Goal: Task Accomplishment & Management: Use online tool/utility

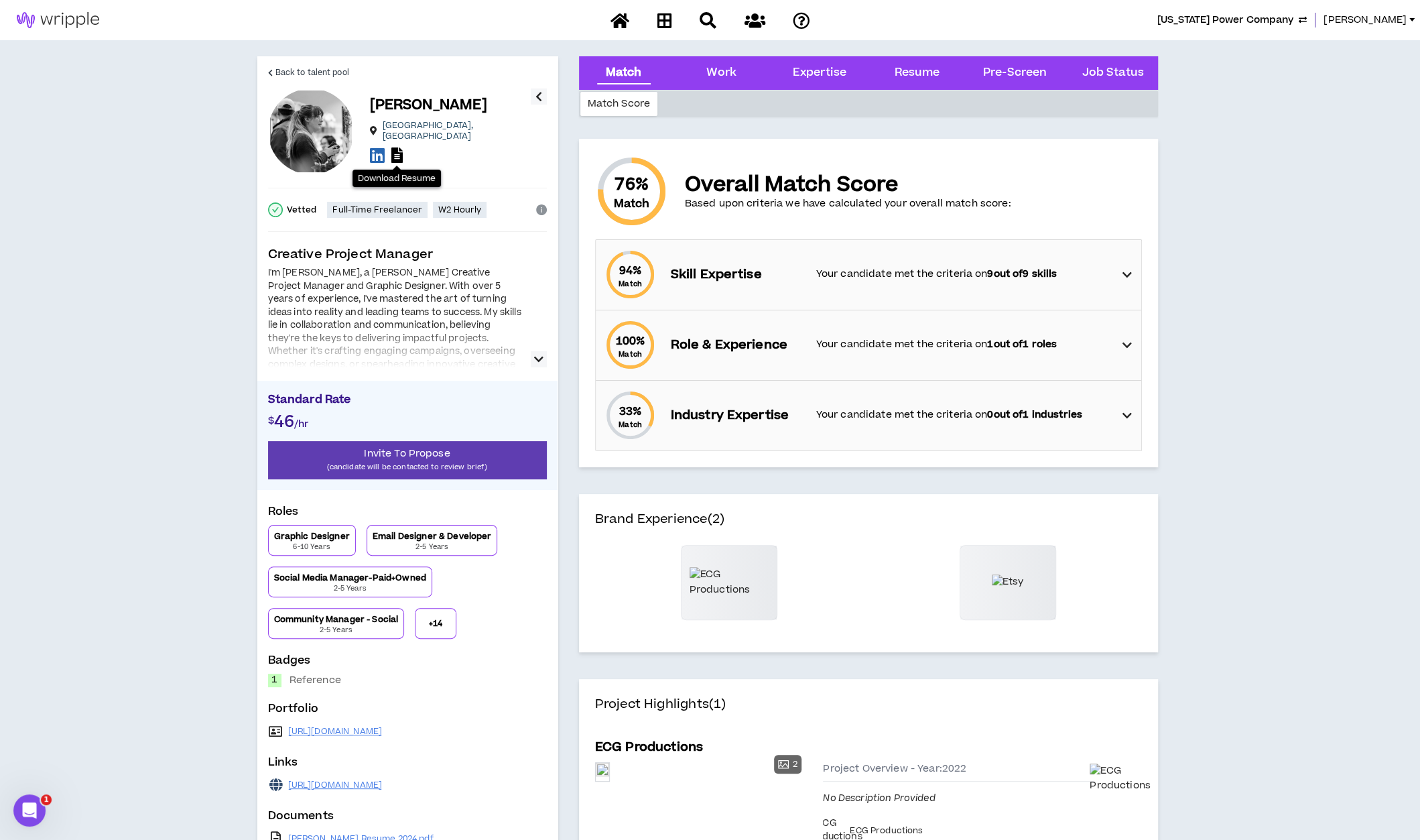
click at [1237, 23] on span "[US_STATE] Power Company" at bounding box center [1224, 21] width 136 height 15
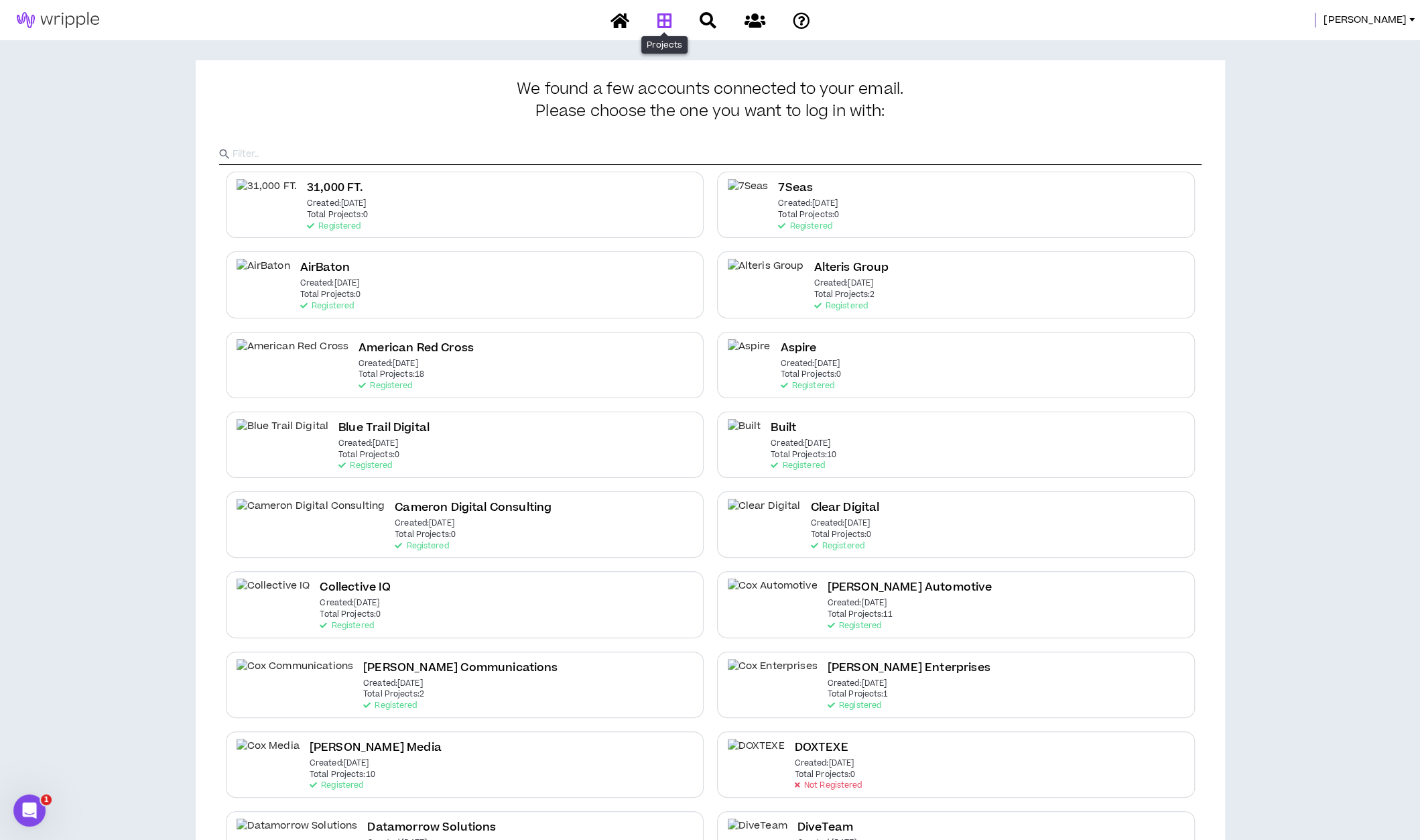
click at [663, 21] on icon at bounding box center [664, 21] width 15 height 17
click at [610, 150] on input "text" at bounding box center [717, 153] width 969 height 20
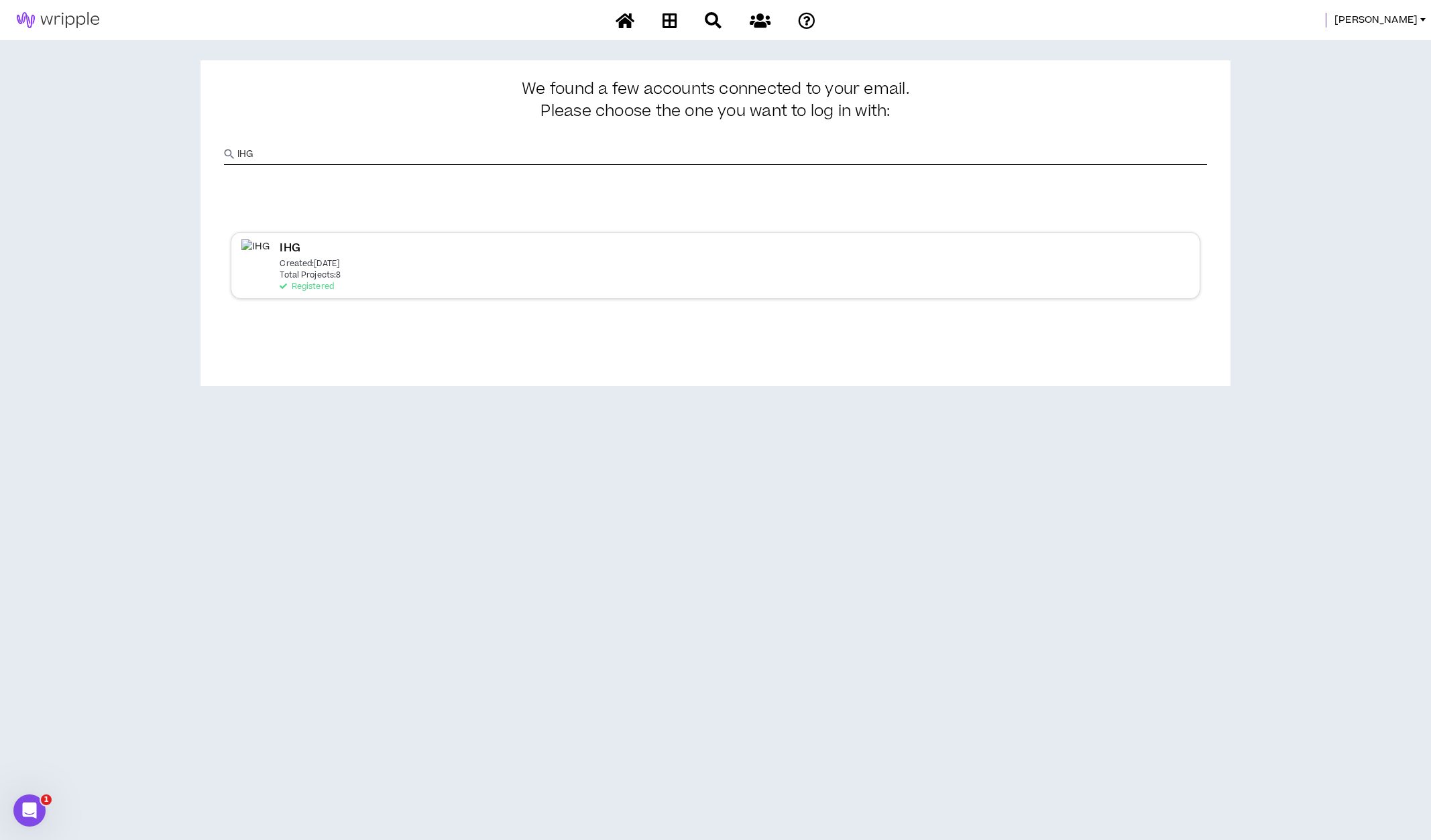
type input "IHG"
click at [341, 290] on div "IHG Created: [DATE] Total Projects: 8 Registered" at bounding box center [310, 265] width 61 height 51
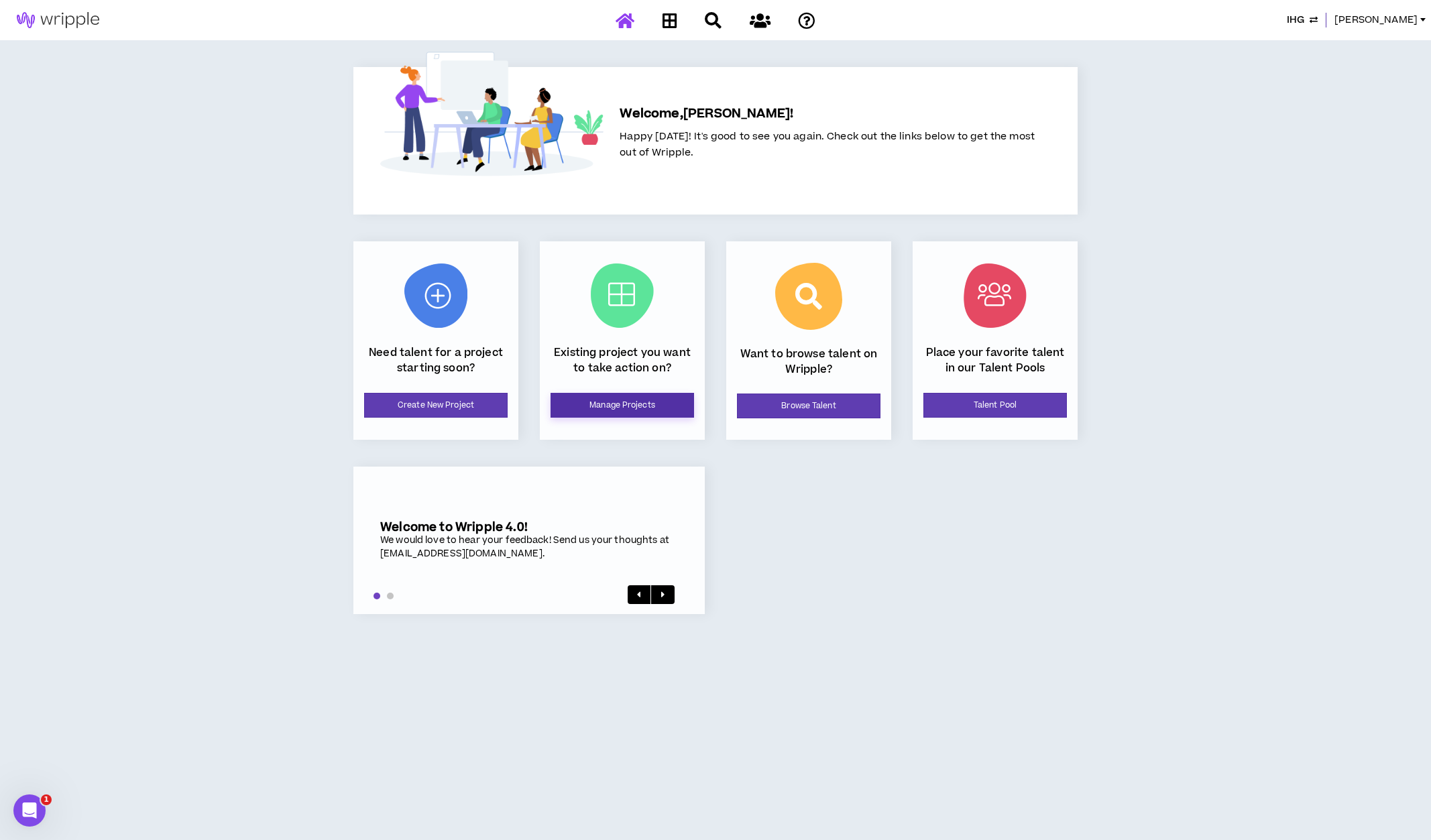
click at [596, 409] on link "Manage Projects" at bounding box center [621, 405] width 143 height 25
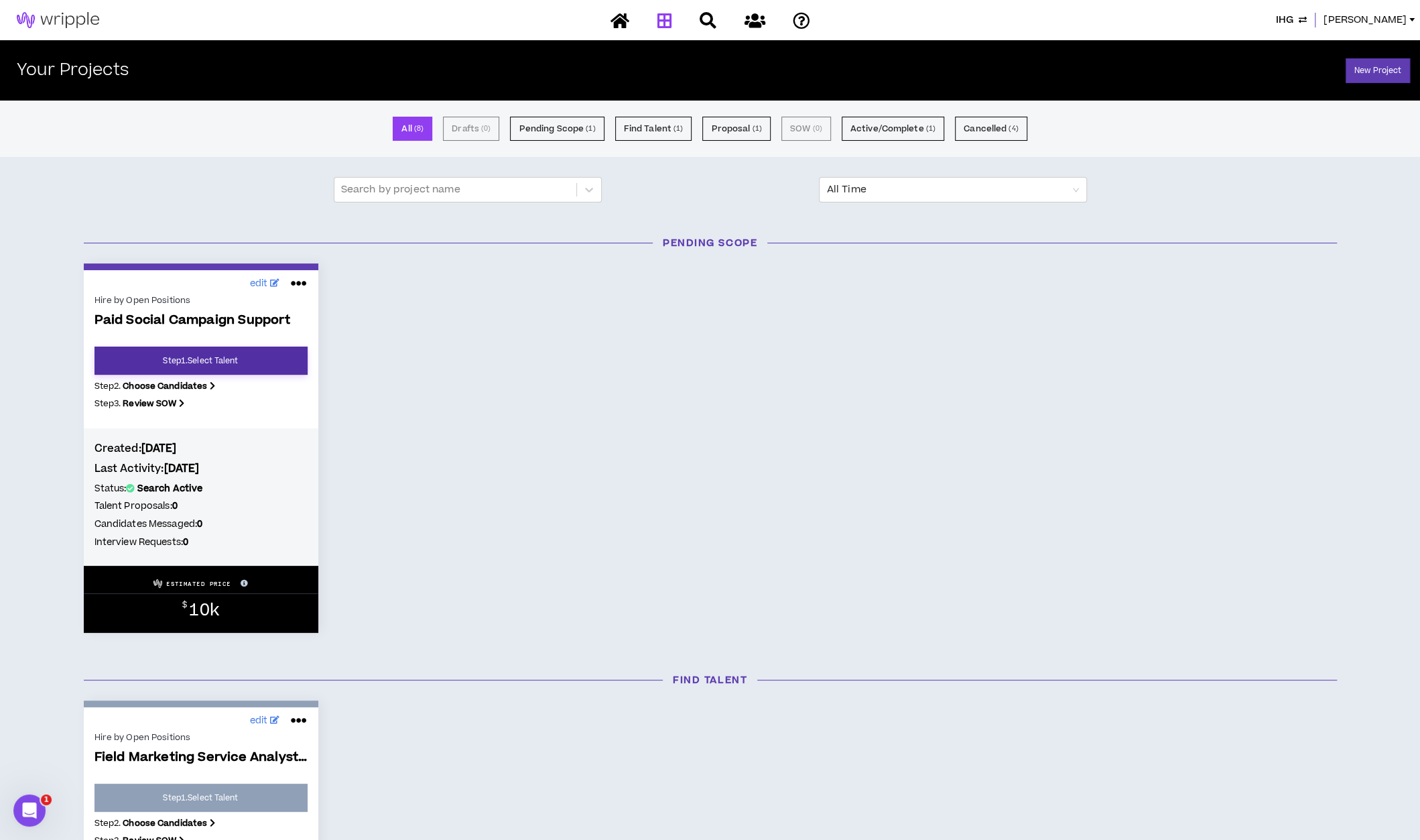
click at [250, 367] on link "Step 1 . Select Talent" at bounding box center [201, 360] width 213 height 28
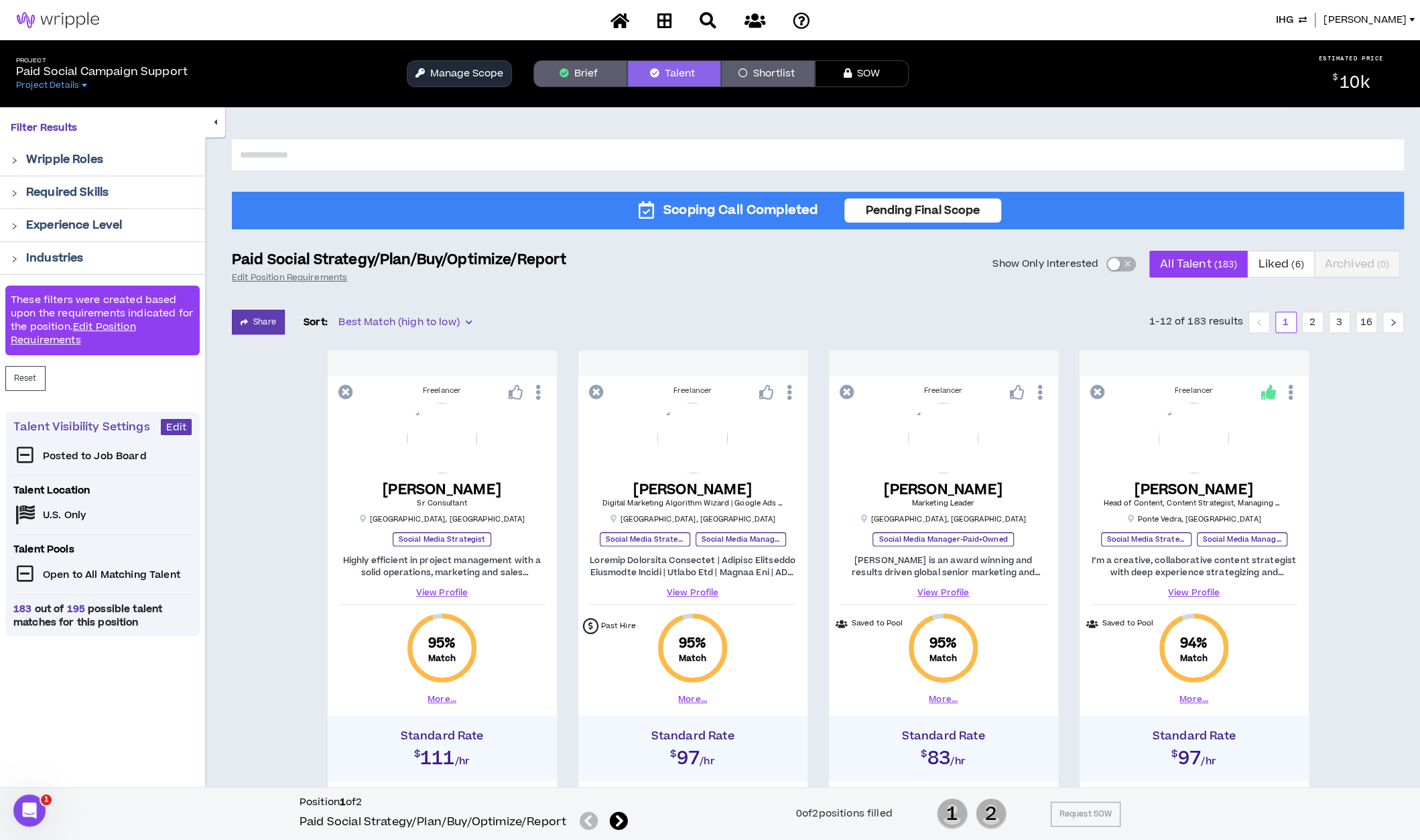
click at [479, 70] on button "Manage Scope" at bounding box center [459, 73] width 105 height 27
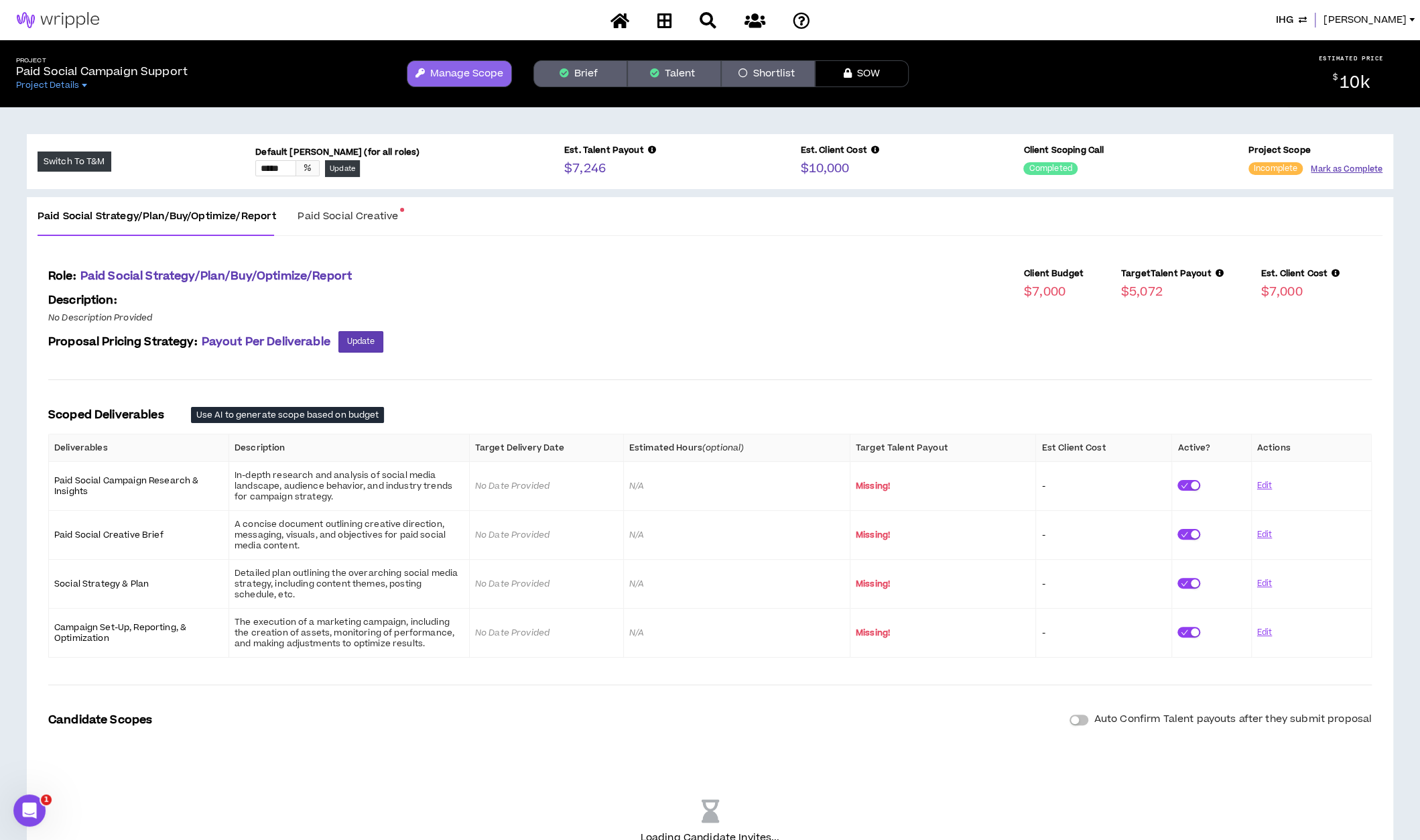
click at [1359, 163] on button "Mark as Complete" at bounding box center [1346, 169] width 72 height 13
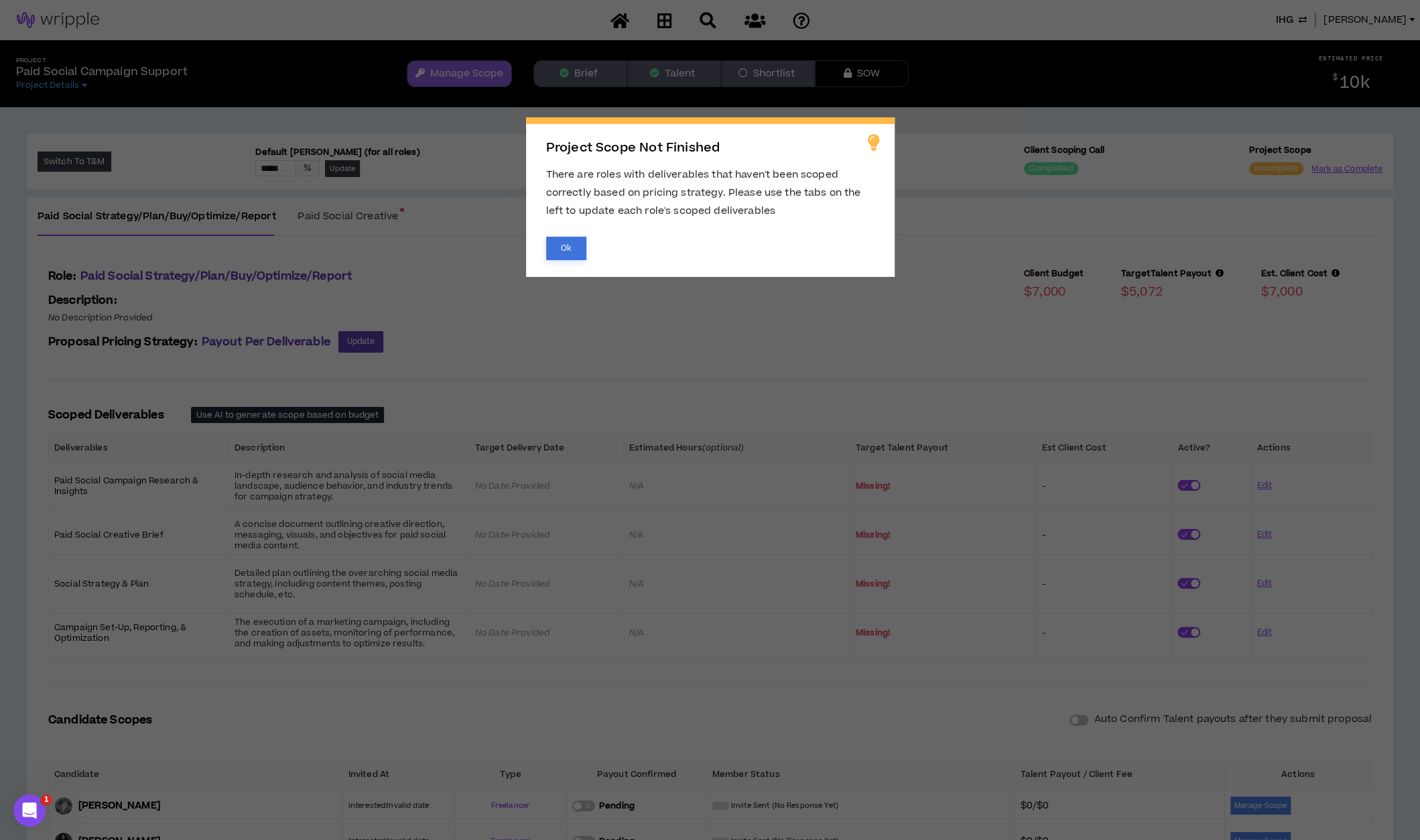
click at [562, 247] on button "Ok" at bounding box center [566, 248] width 40 height 23
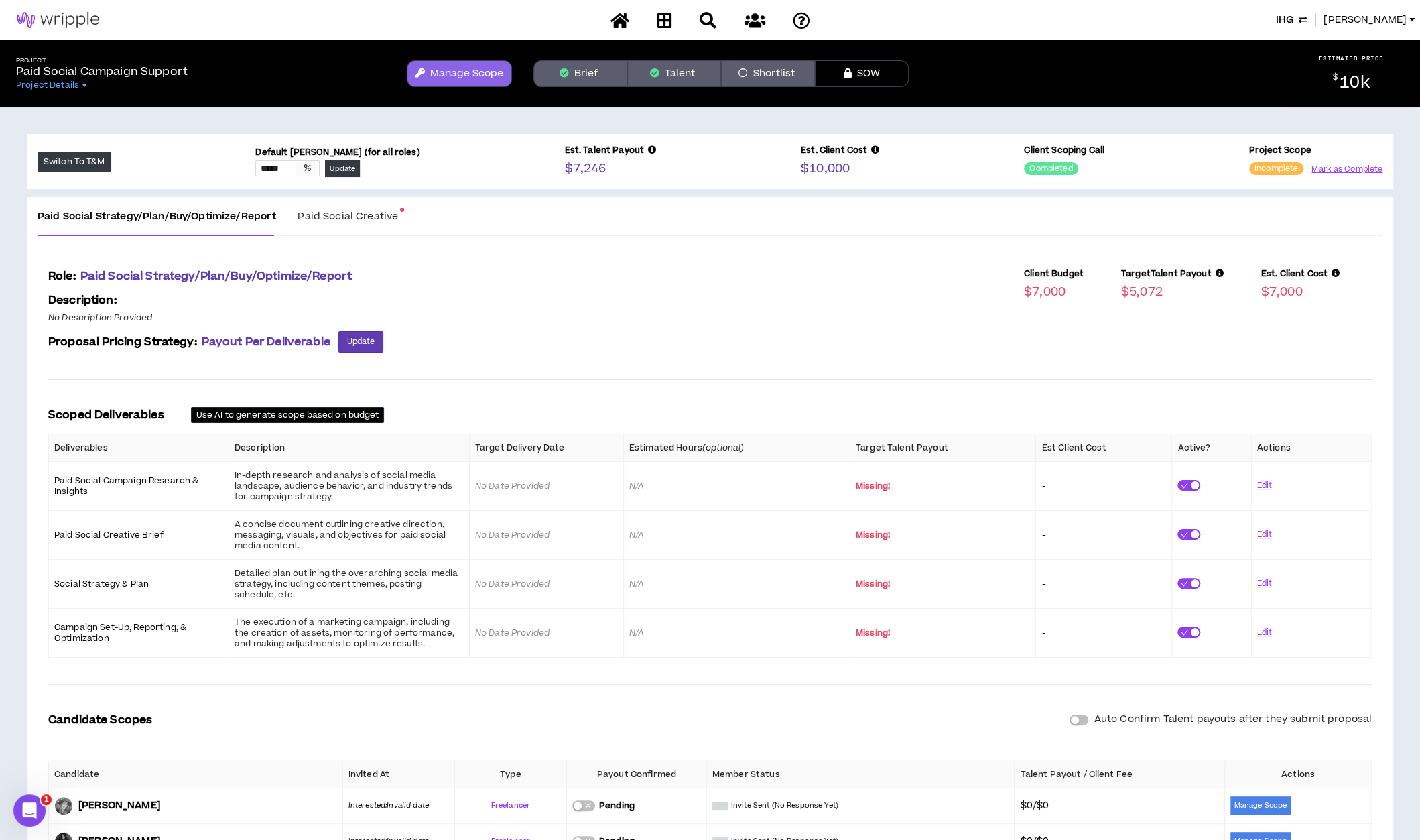
drag, startPoint x: 210, startPoint y: 415, endPoint x: 318, endPoint y: 277, distance: 175.2
click at [288, 317] on div "Role: Paid Social Strategy/Plan/Buy/Optimize/Report Description: No Description…" at bounding box center [710, 645] width 1345 height 798
click at [336, 221] on span "Paid Social Creative" at bounding box center [347, 216] width 100 height 14
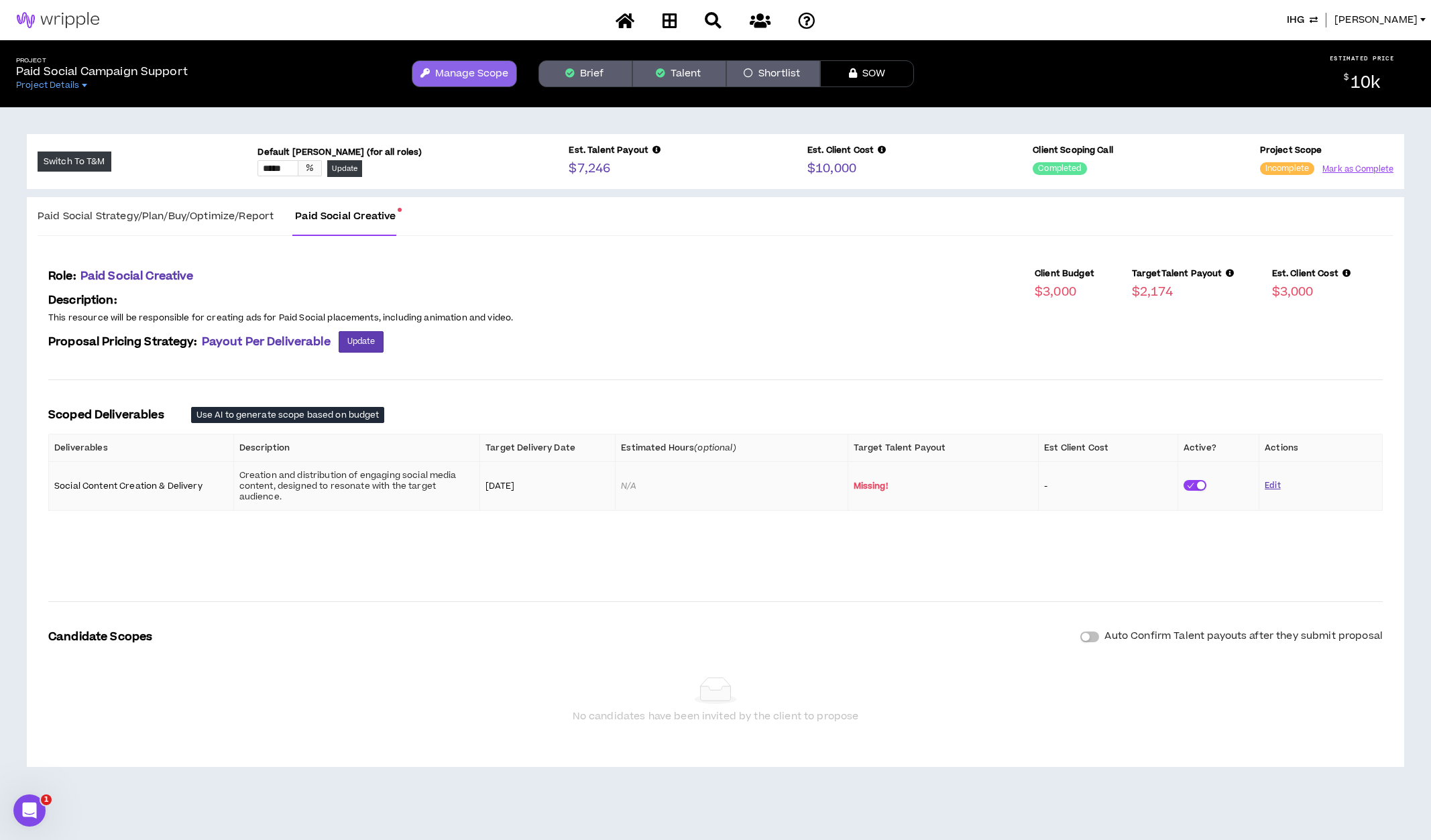
click at [1272, 485] on button "Edit" at bounding box center [1272, 485] width 15 height 23
drag, startPoint x: 964, startPoint y: 481, endPoint x: 868, endPoint y: 475, distance: 96.2
click at [868, 475] on td "$ ****" at bounding box center [941, 486] width 190 height 49
type input "*******"
click at [1241, 578] on div "**********" at bounding box center [715, 507] width 1356 height 520
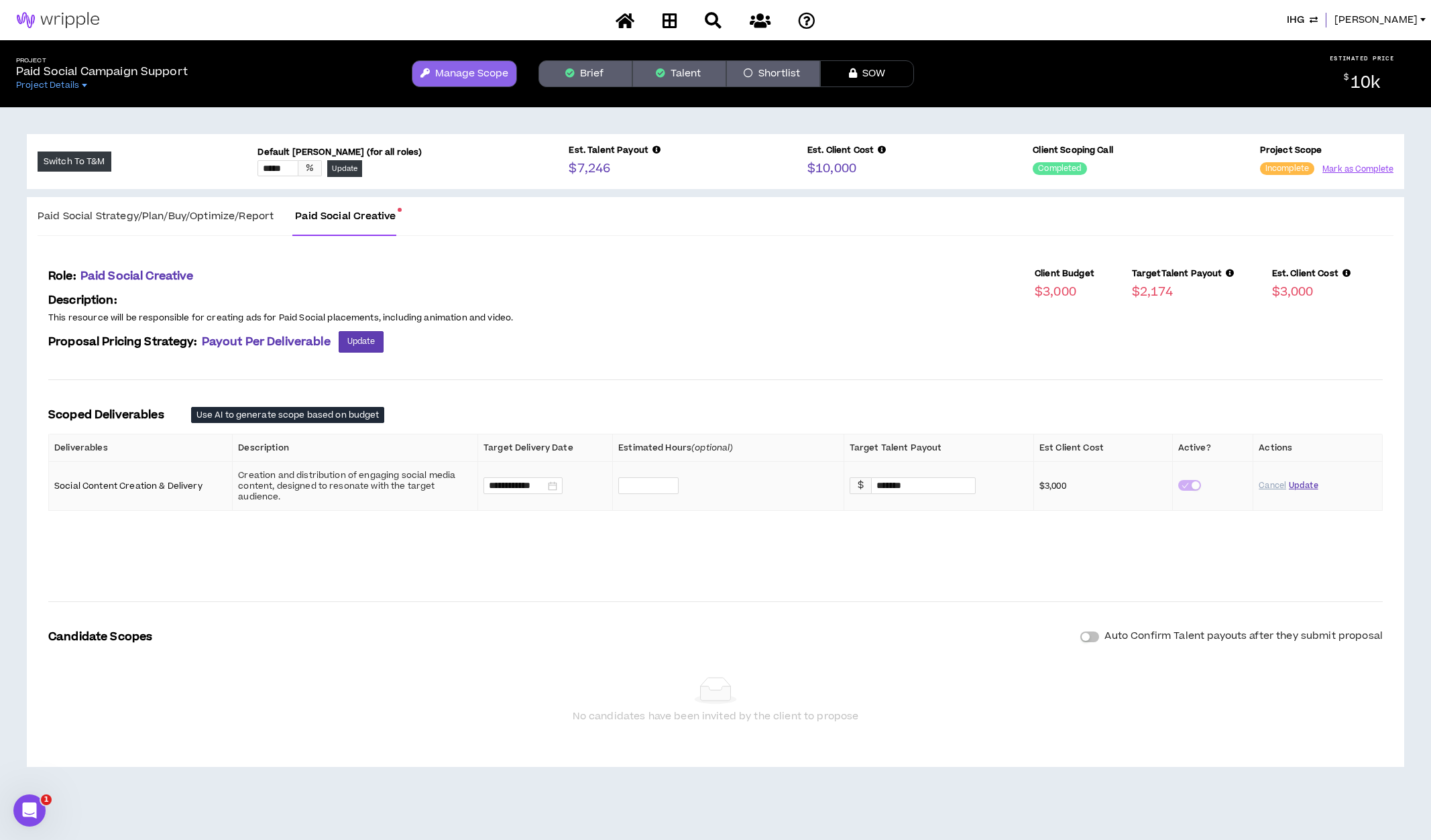
click at [1304, 484] on button "Update" at bounding box center [1304, 485] width 30 height 23
click at [1364, 165] on button "Mark as Complete" at bounding box center [1357, 169] width 72 height 13
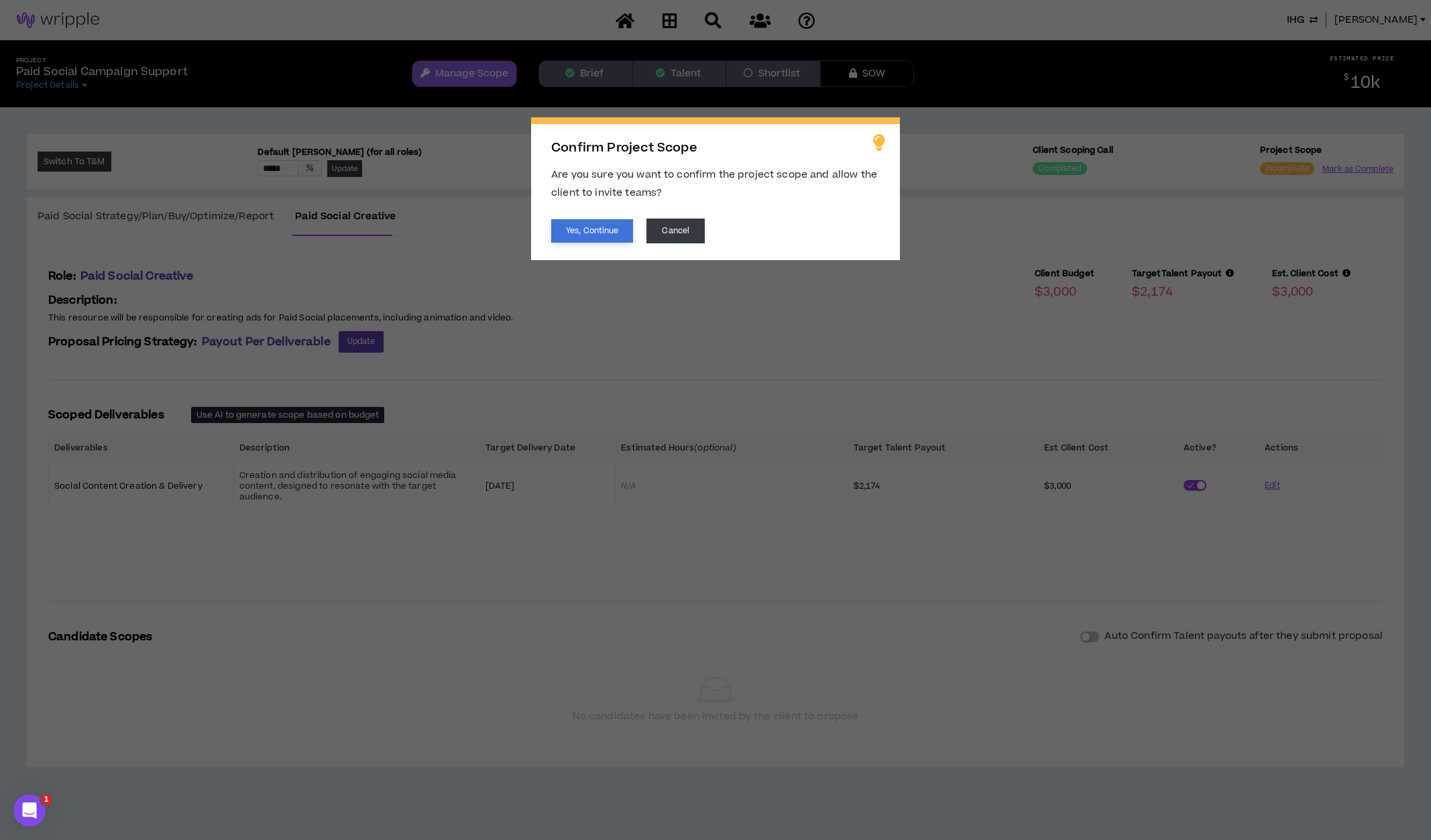
click at [571, 227] on button "Yes, Continue" at bounding box center [591, 230] width 81 height 23
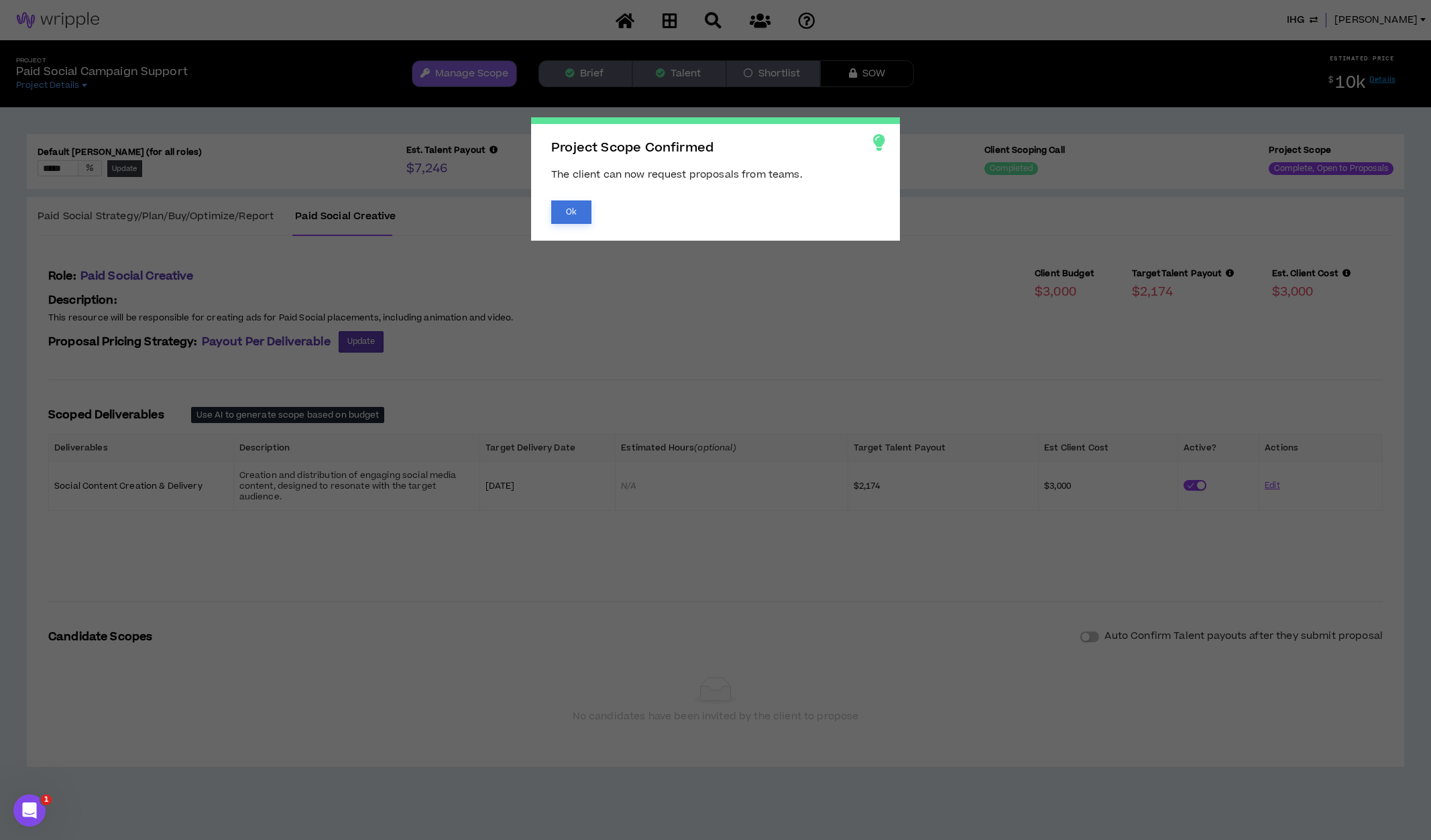
click at [560, 210] on button "Ok" at bounding box center [571, 211] width 40 height 23
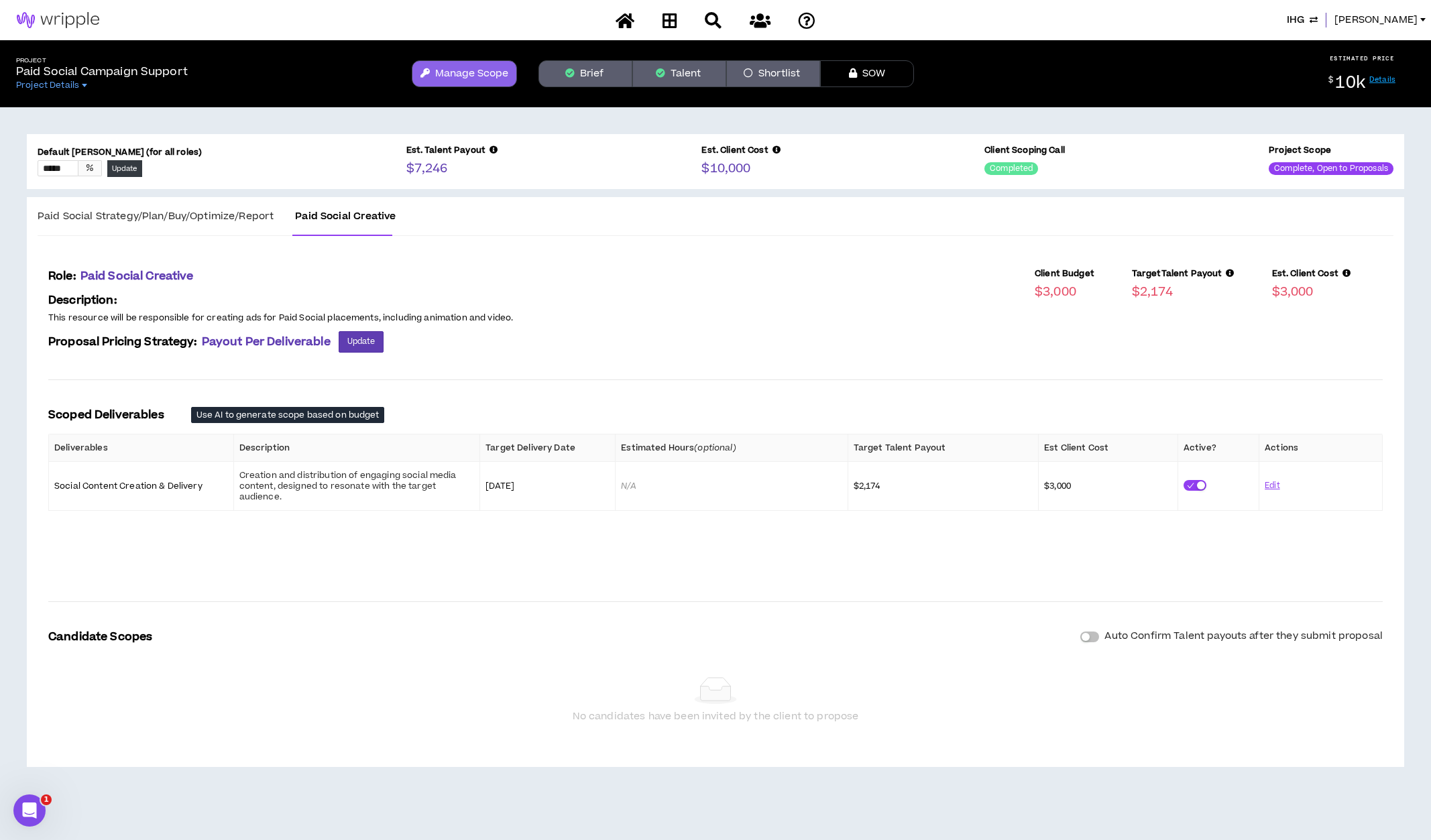
click at [1091, 639] on button "button" at bounding box center [1089, 636] width 19 height 10
click at [168, 211] on span "Paid Social Strategy/Plan/Buy/Optimize/Report" at bounding box center [155, 216] width 236 height 14
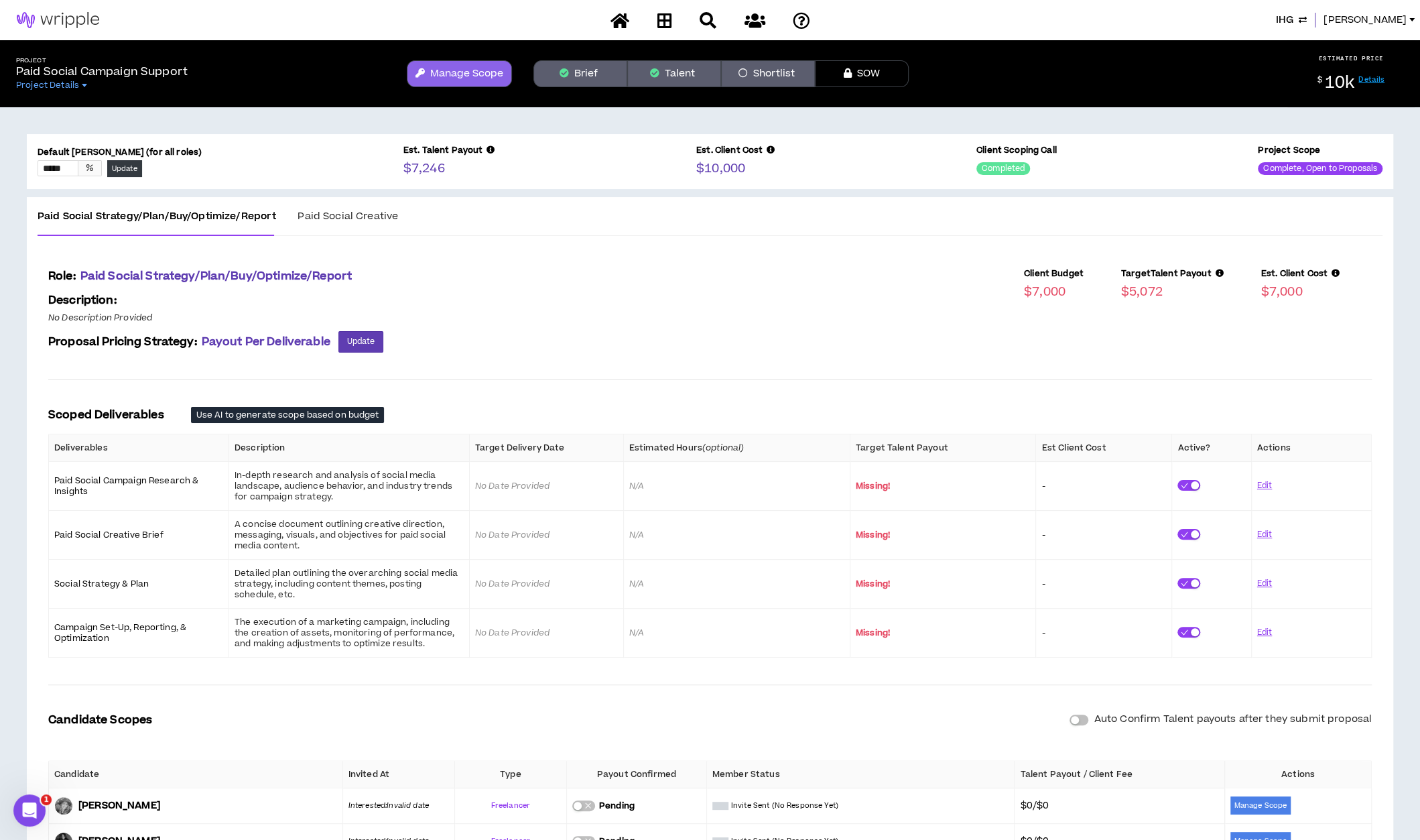
click at [365, 221] on span "Paid Social Creative" at bounding box center [347, 216] width 100 height 14
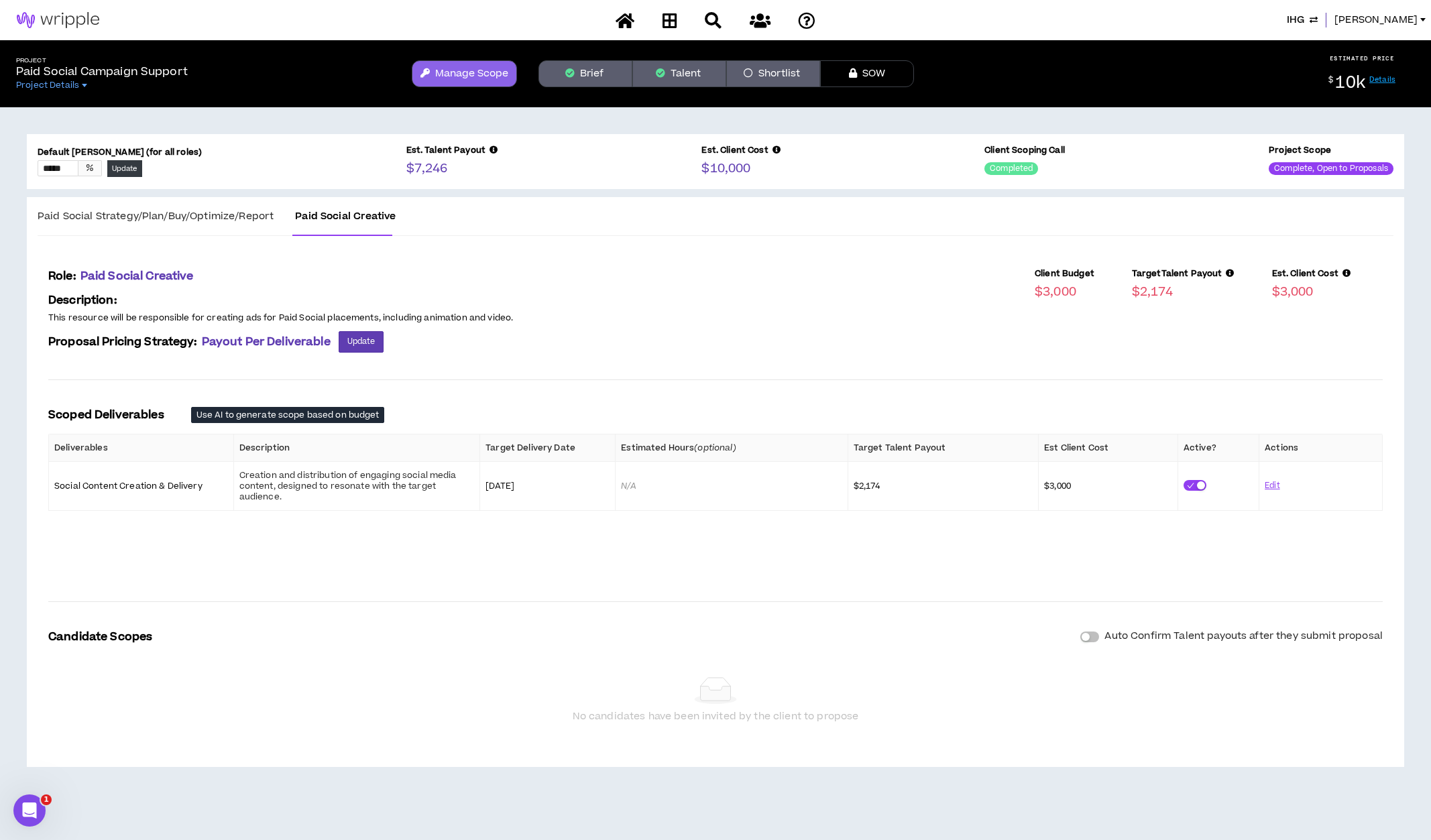
click at [694, 72] on button "Talent" at bounding box center [679, 73] width 94 height 27
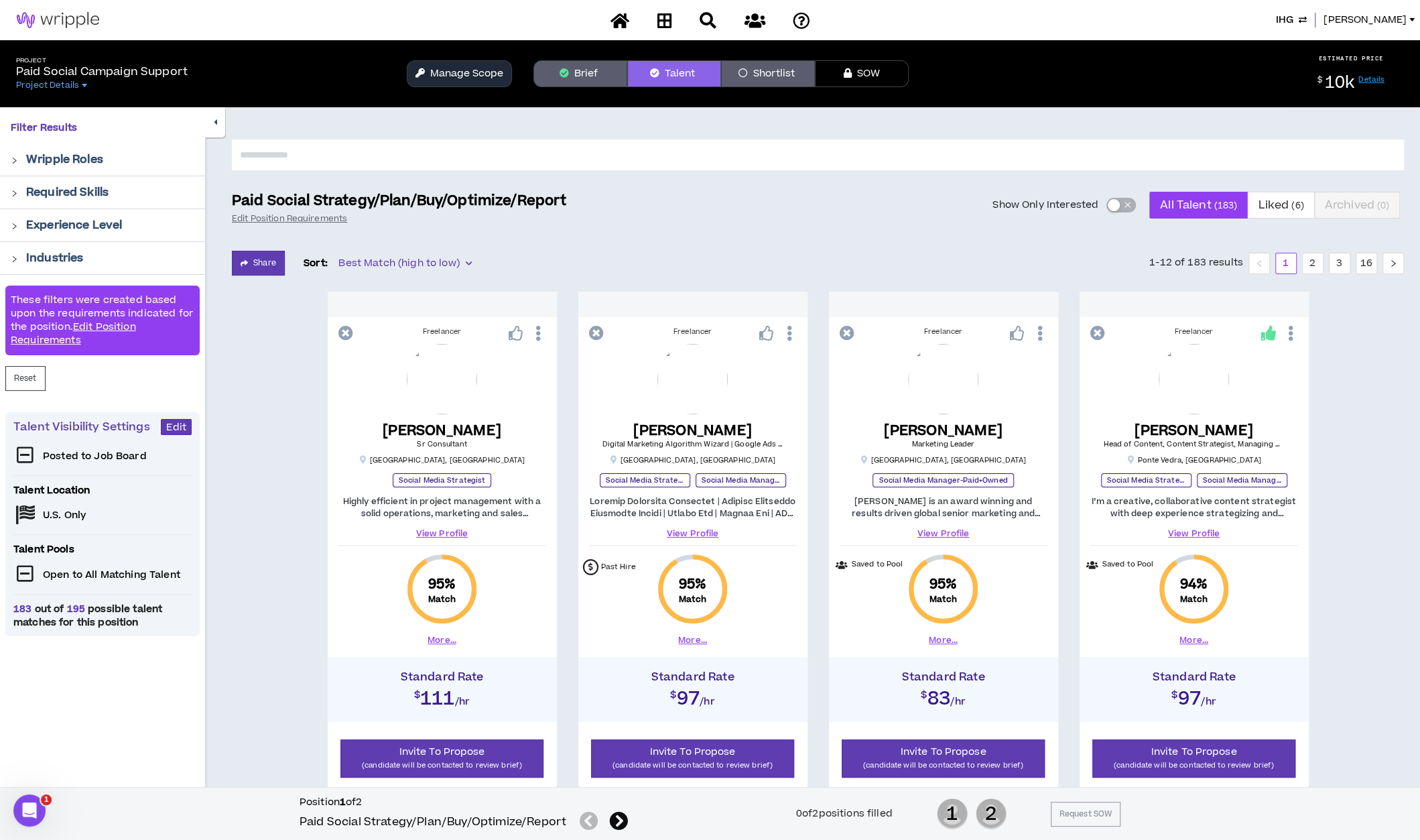
click at [620, 827] on icon at bounding box center [618, 821] width 19 height 19
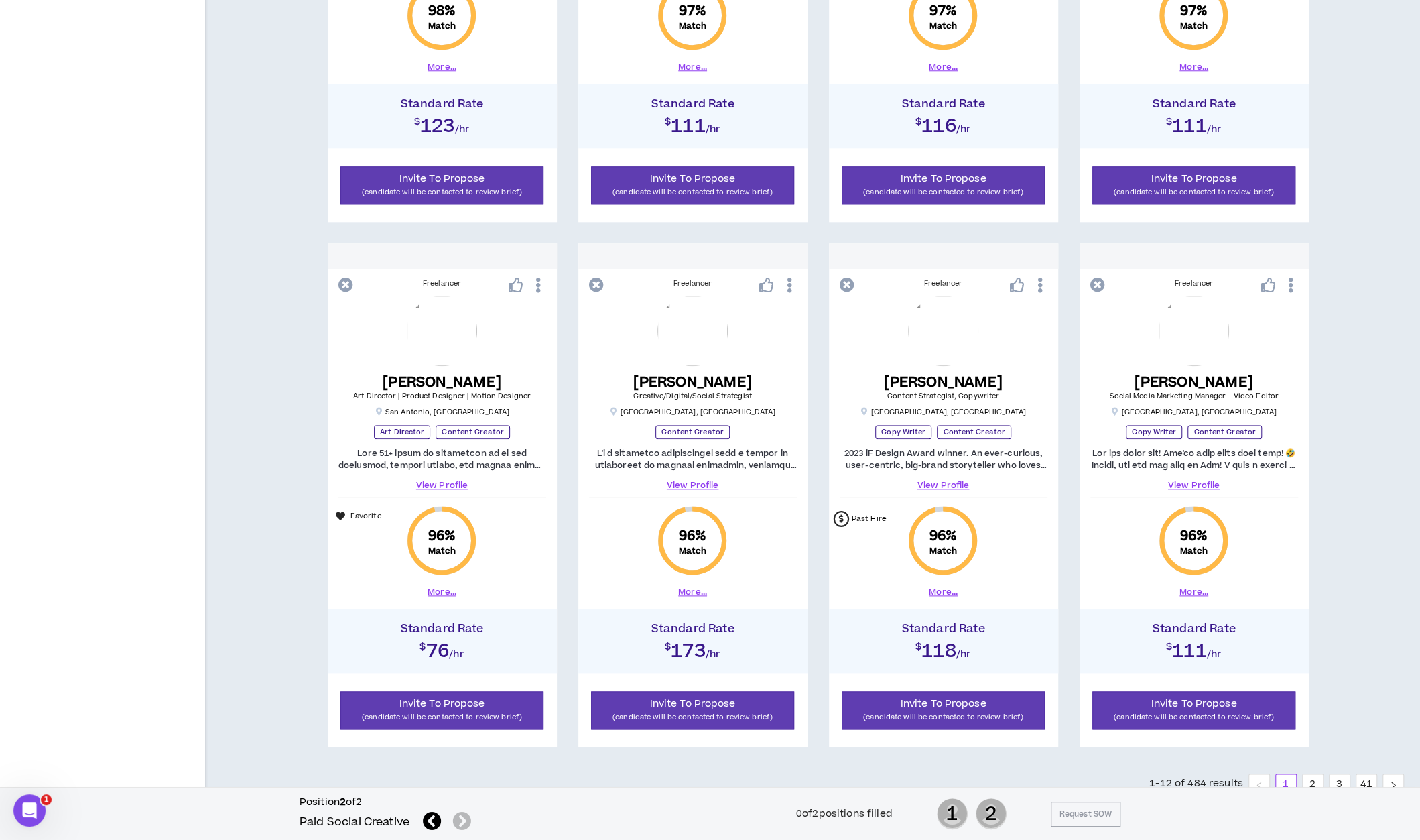
scroll to position [1141, 0]
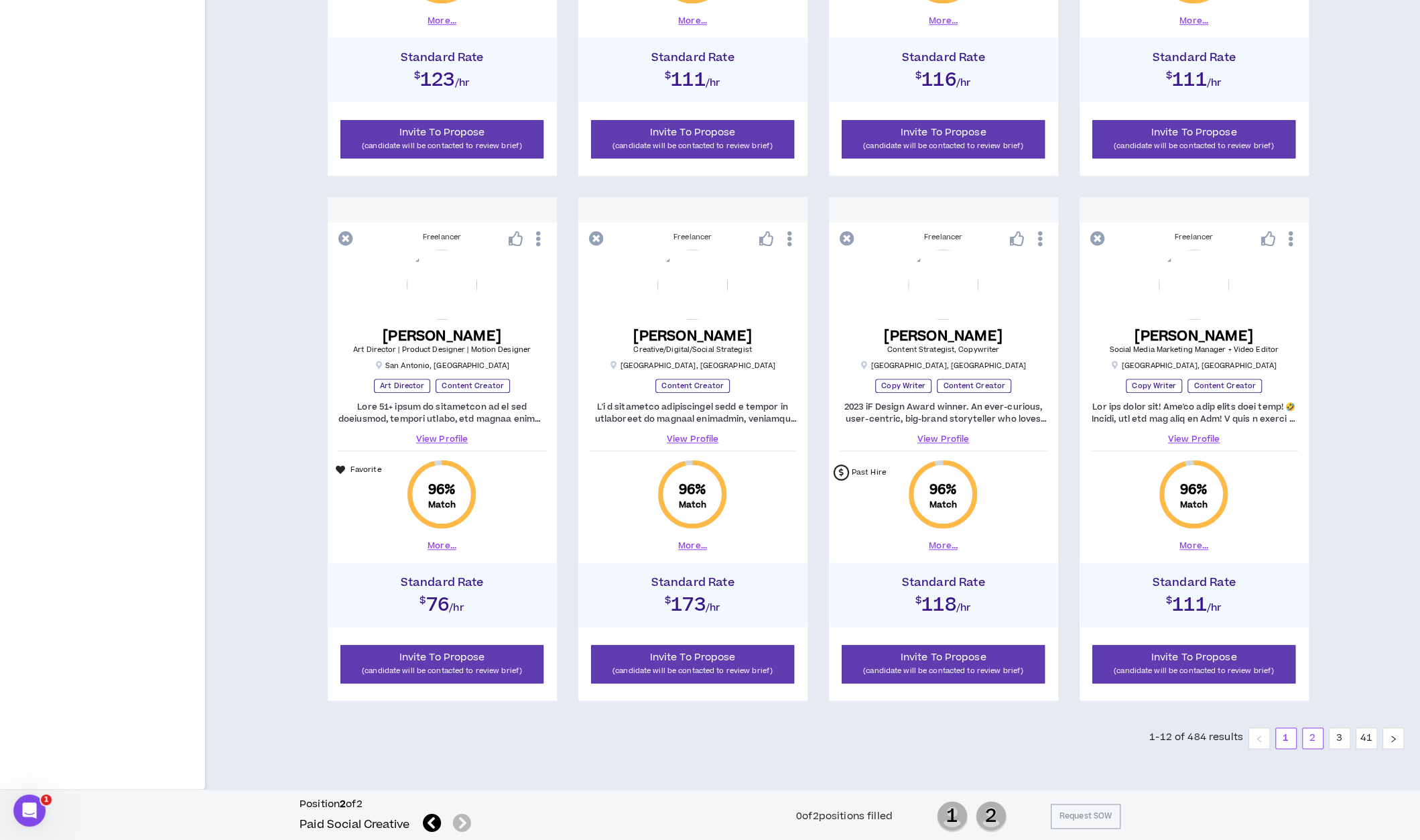
click at [1316, 736] on link "2" at bounding box center [1312, 737] width 20 height 20
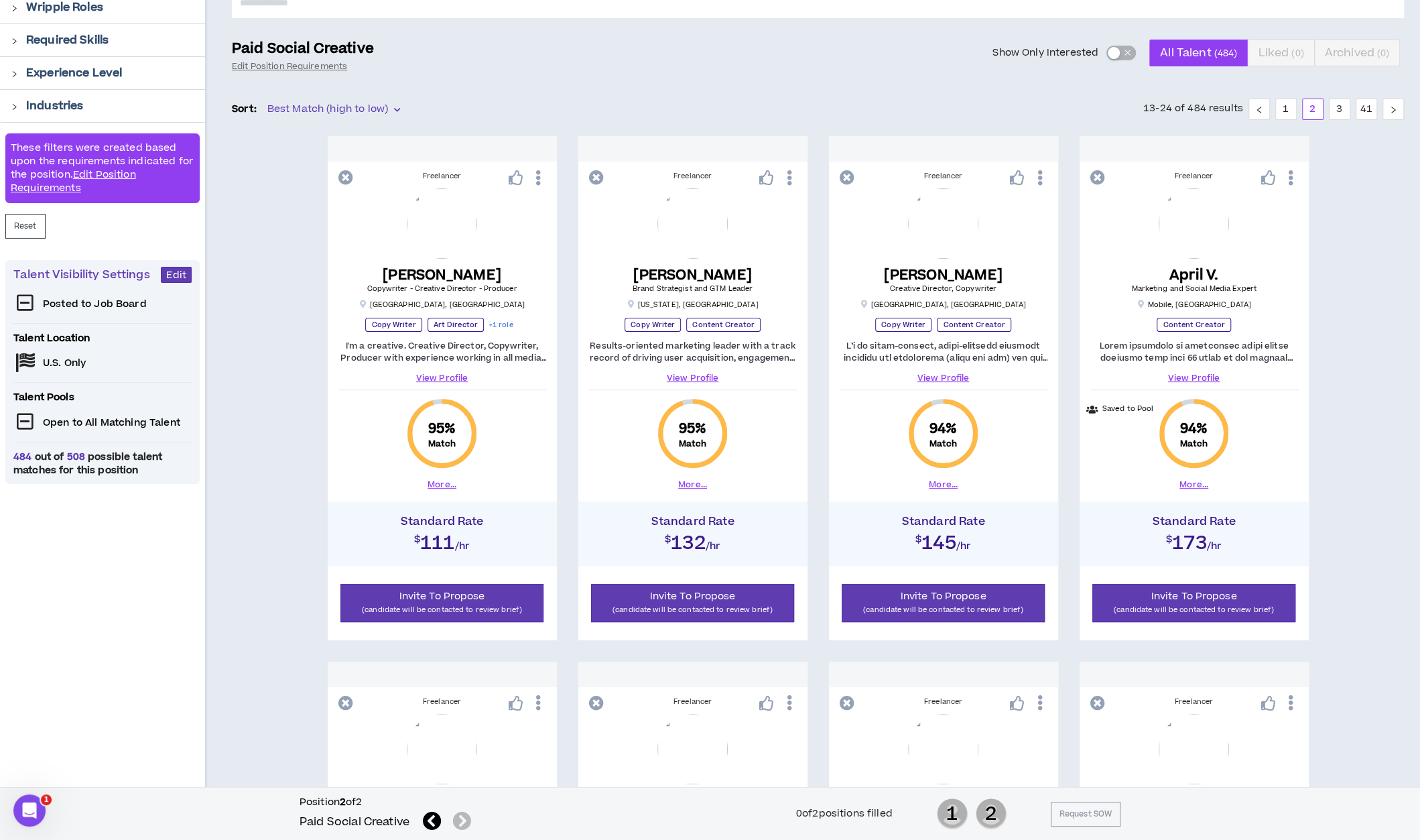
scroll to position [153, 0]
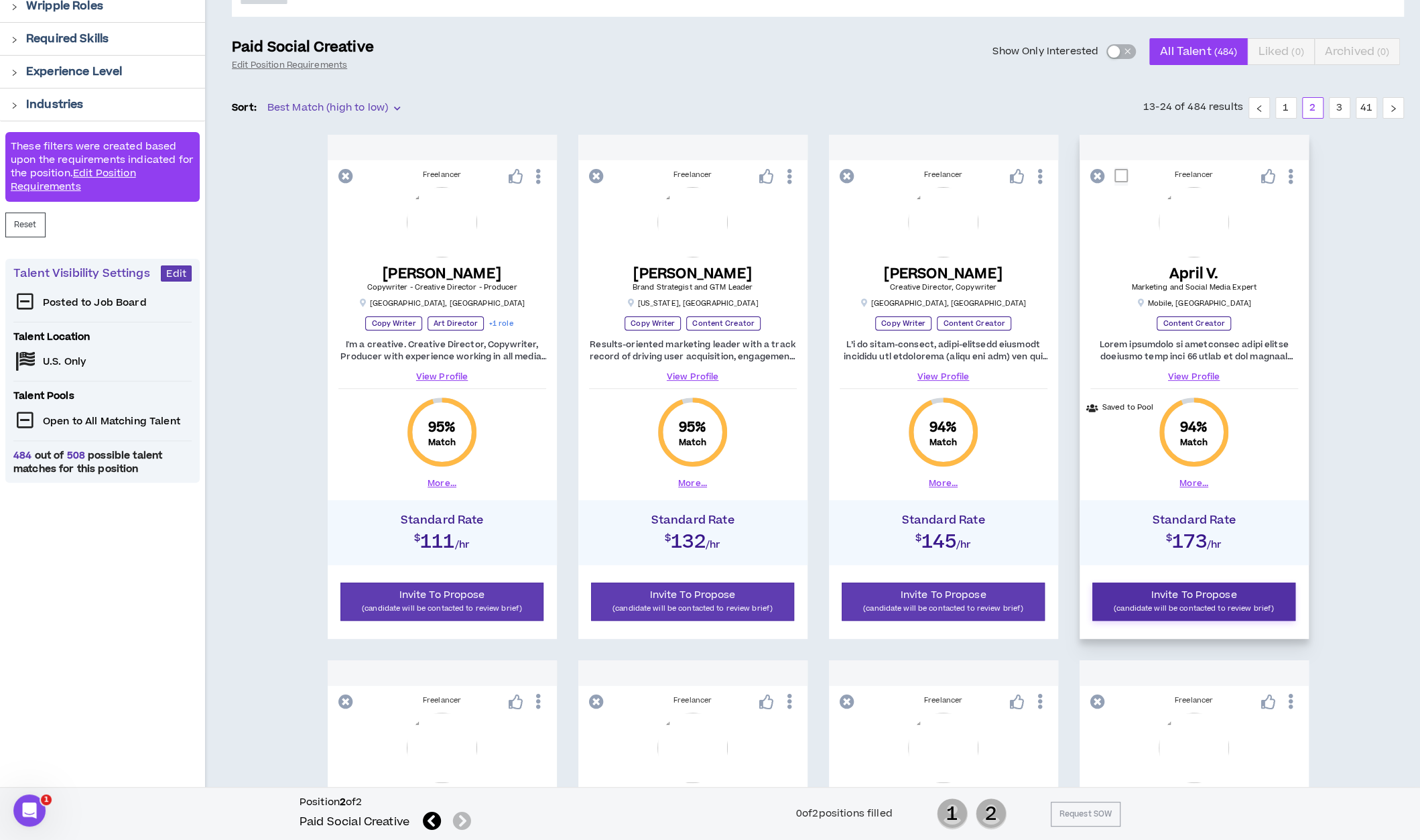
click at [1133, 604] on p "(candidate will be contacted to review brief)" at bounding box center [1194, 608] width 186 height 13
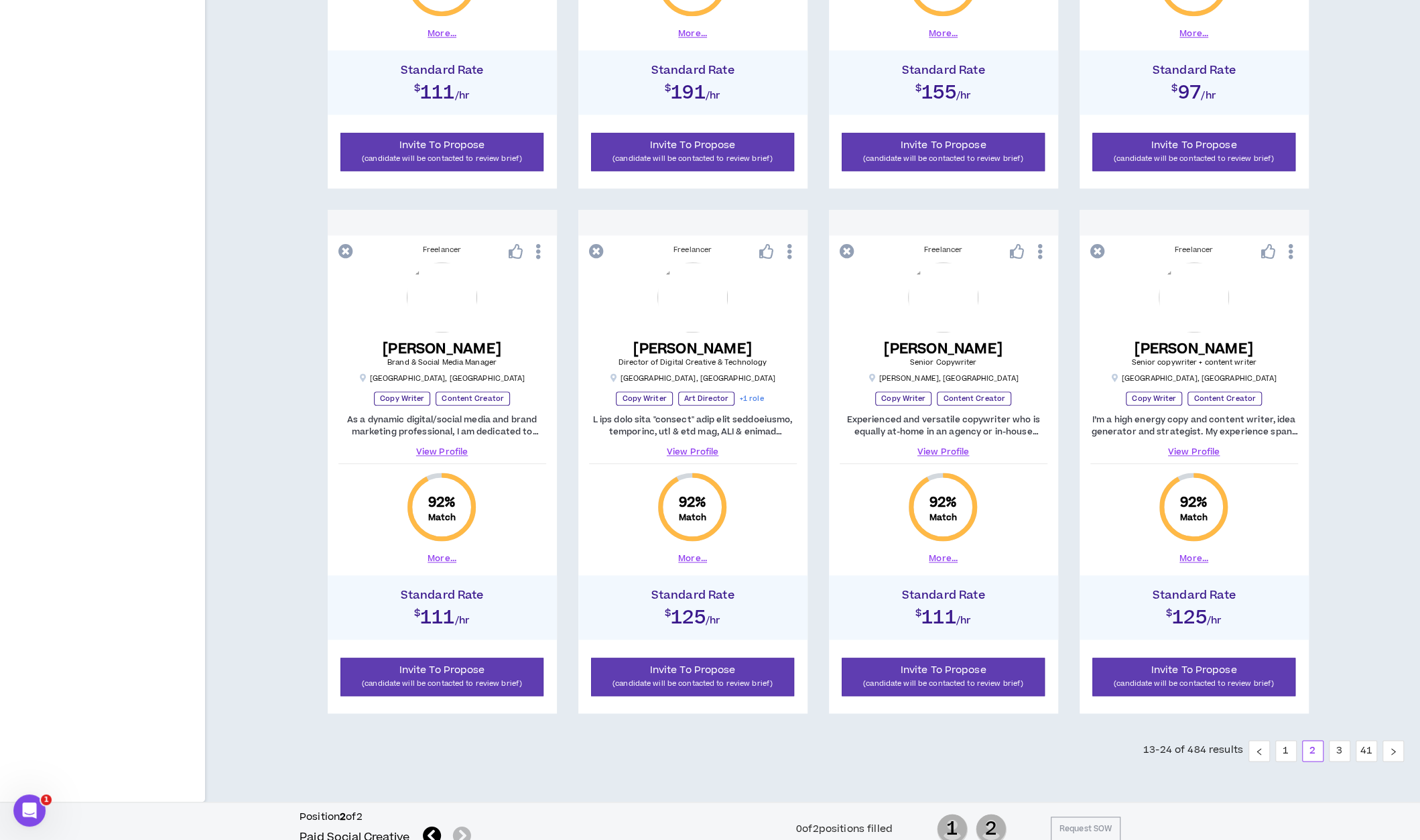
scroll to position [1144, 0]
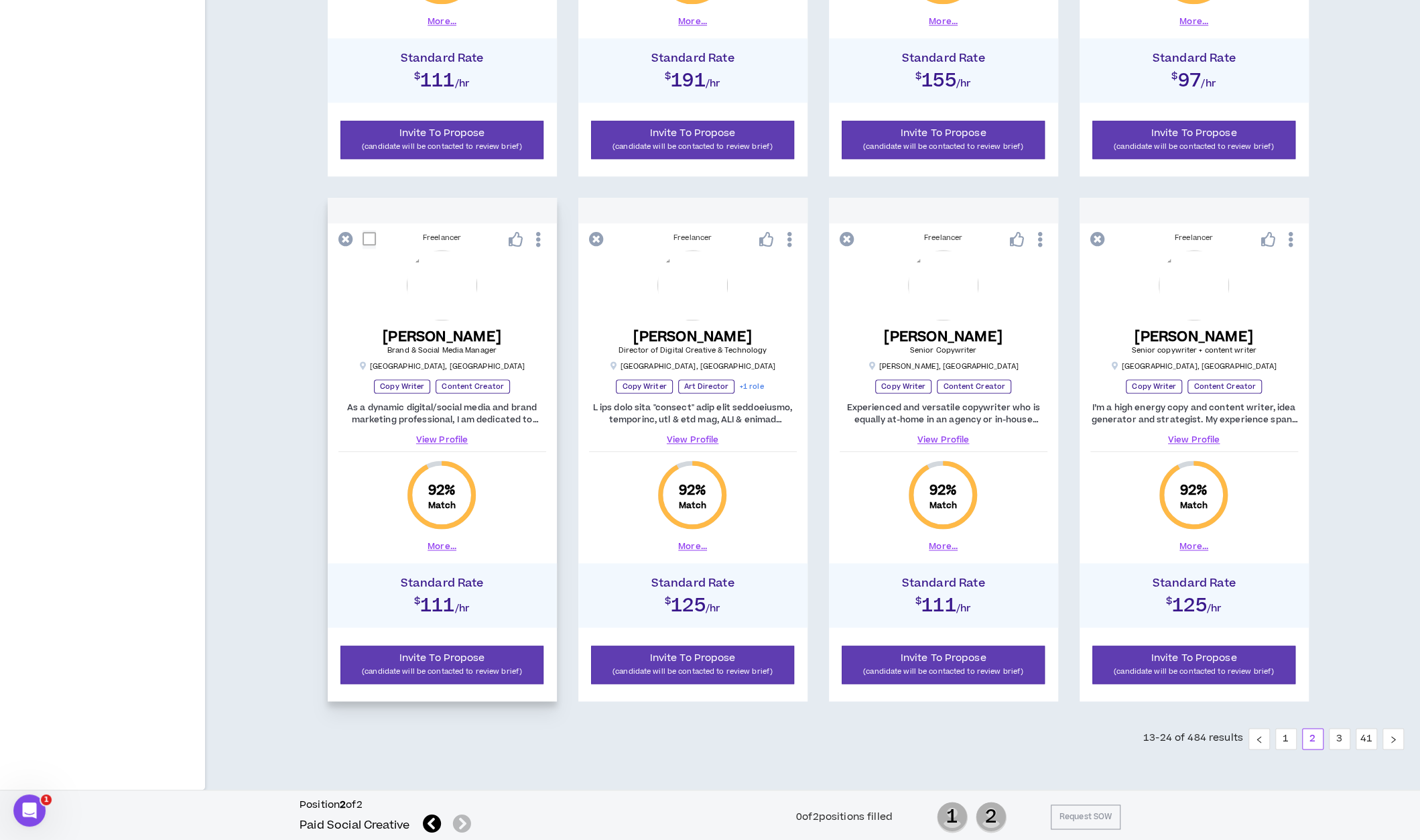
click at [439, 436] on link "View Profile" at bounding box center [442, 440] width 208 height 12
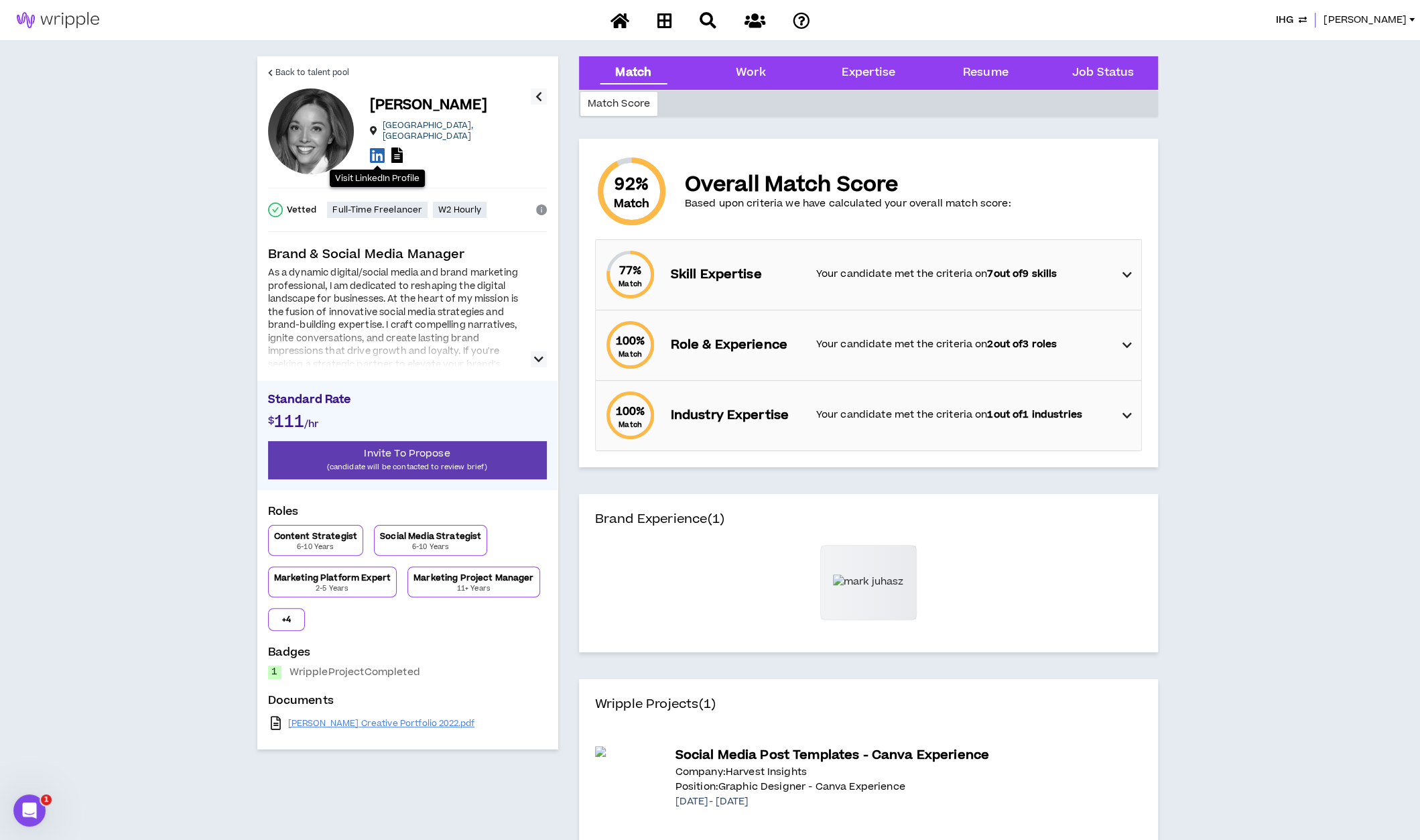
click at [375, 149] on icon at bounding box center [378, 155] width 15 height 17
click at [1123, 272] on icon at bounding box center [1126, 274] width 9 height 16
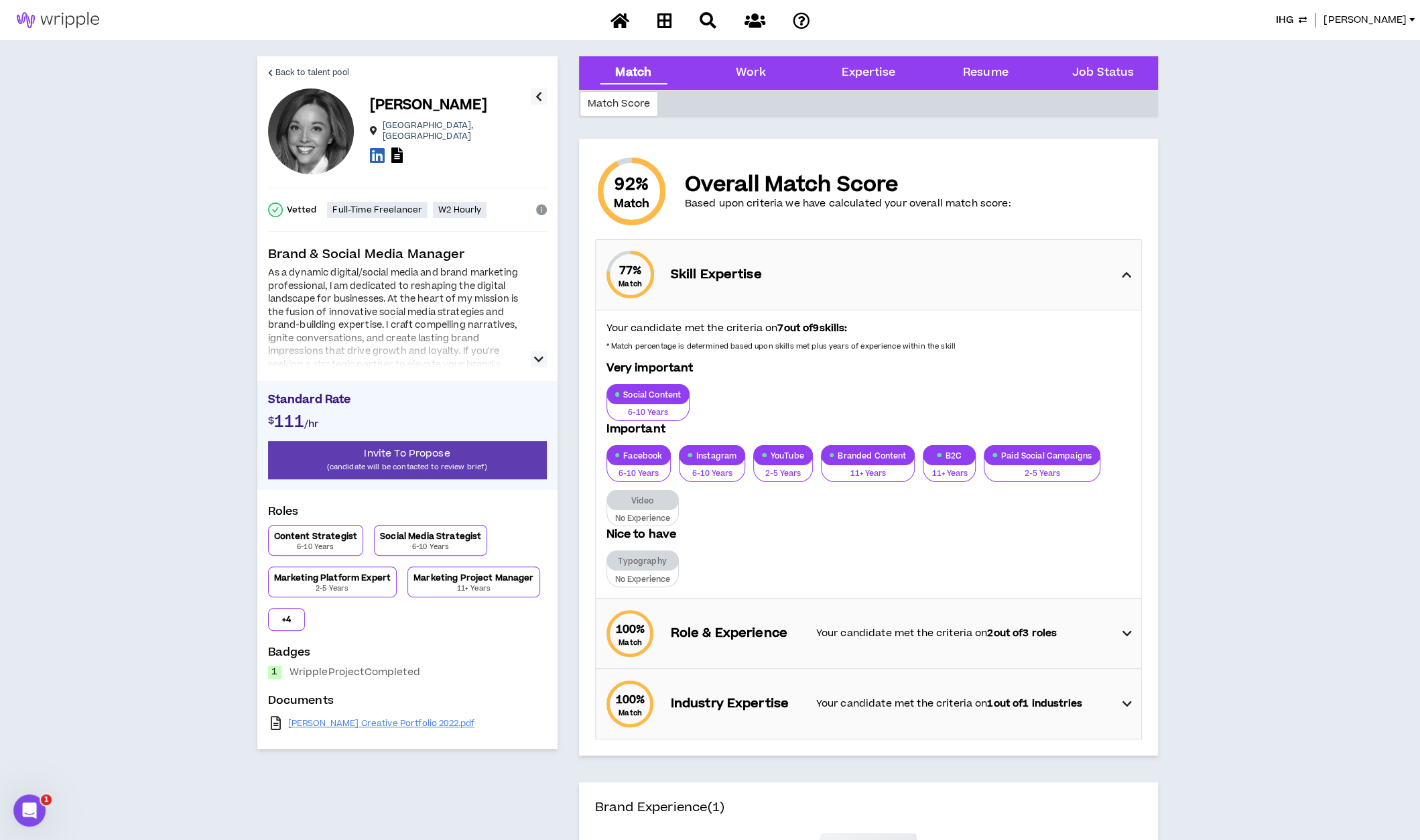
click at [1123, 270] on icon at bounding box center [1126, 274] width 9 height 16
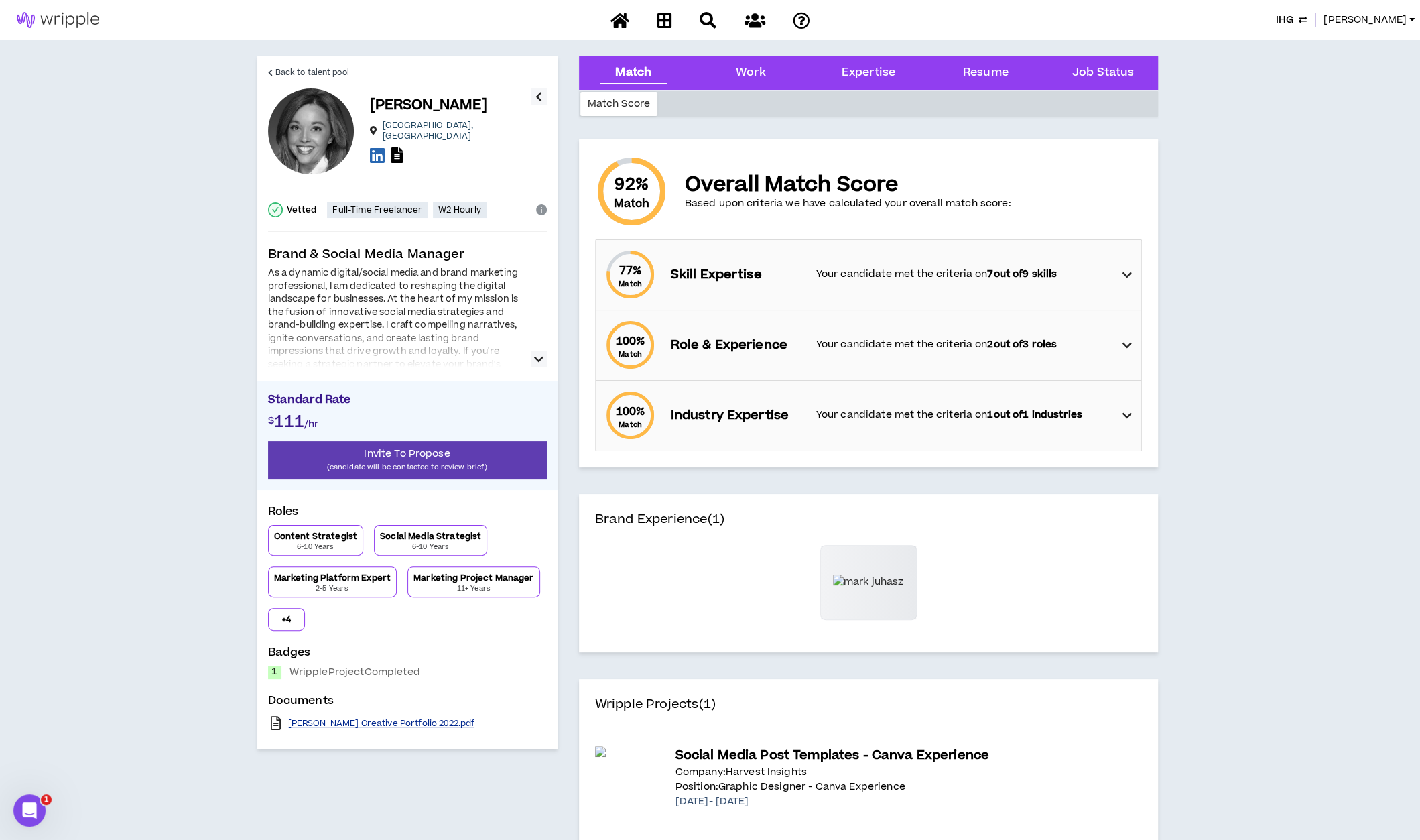
click at [299, 725] on link "[PERSON_NAME] Creative Portfolio 2022.pdf" at bounding box center [382, 722] width 187 height 10
click at [374, 464] on p "(candidate will be contacted to review brief)" at bounding box center [408, 467] width 279 height 13
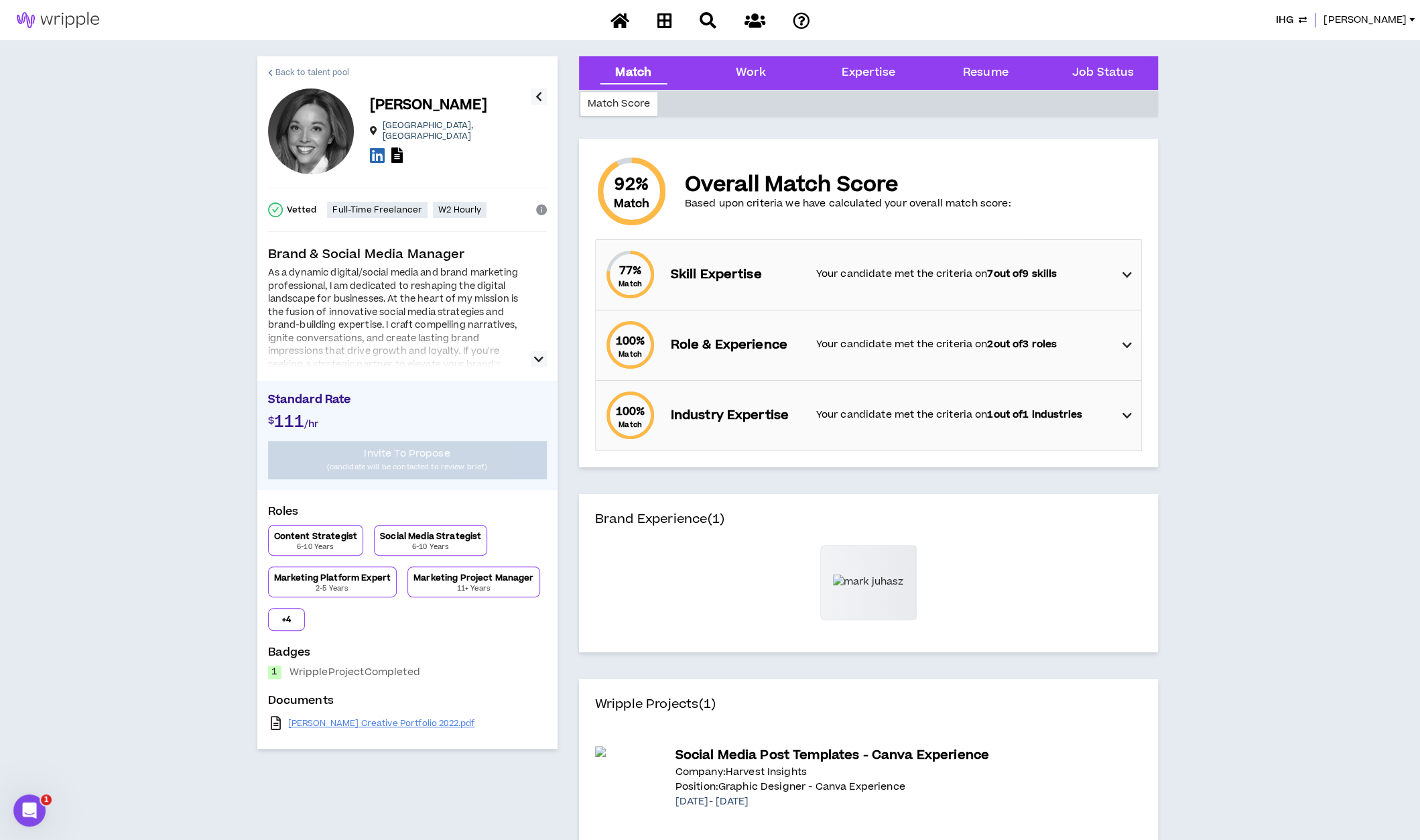
click at [290, 72] on span "Back to talent pool" at bounding box center [312, 73] width 74 height 13
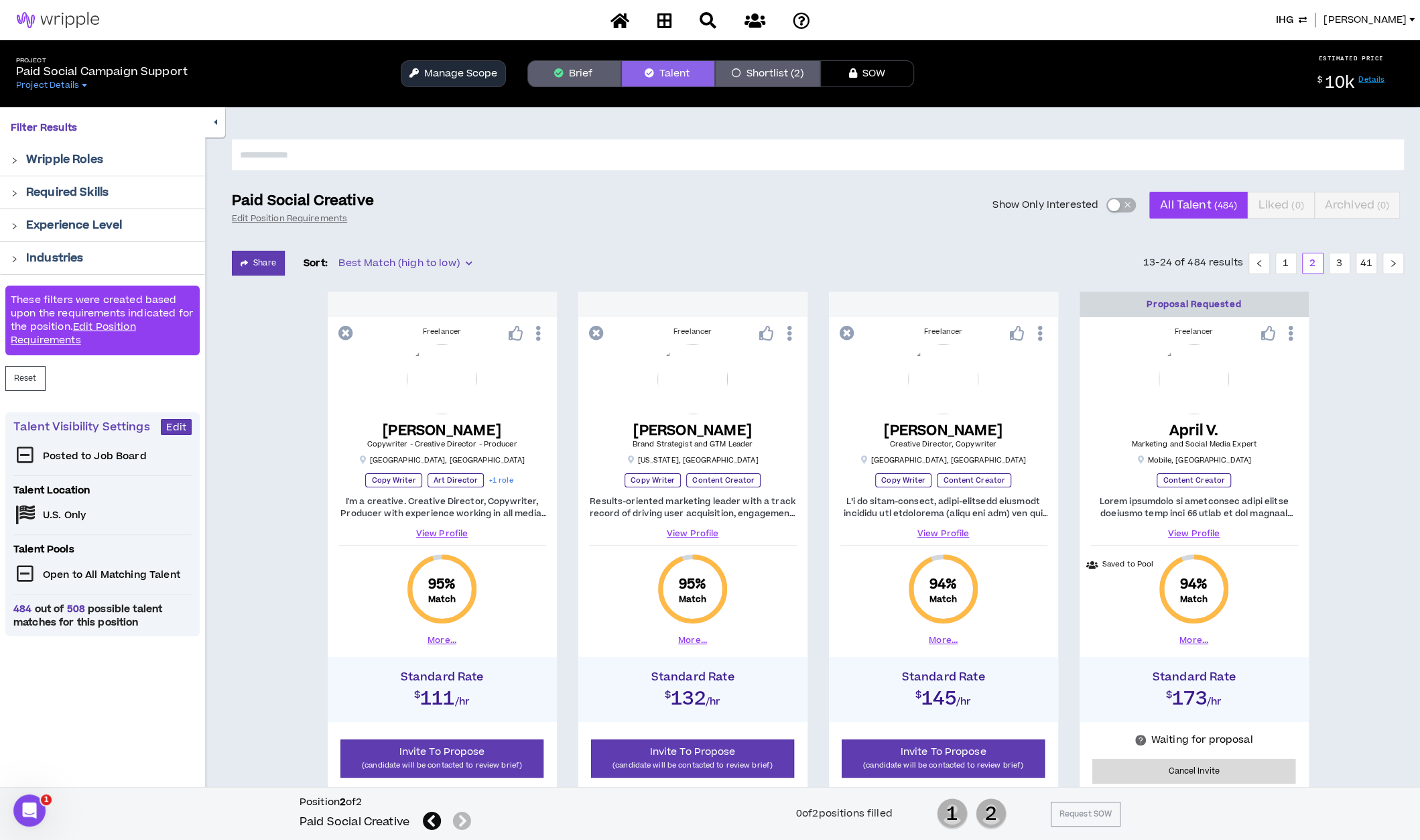
click at [433, 818] on icon at bounding box center [432, 821] width 19 height 19
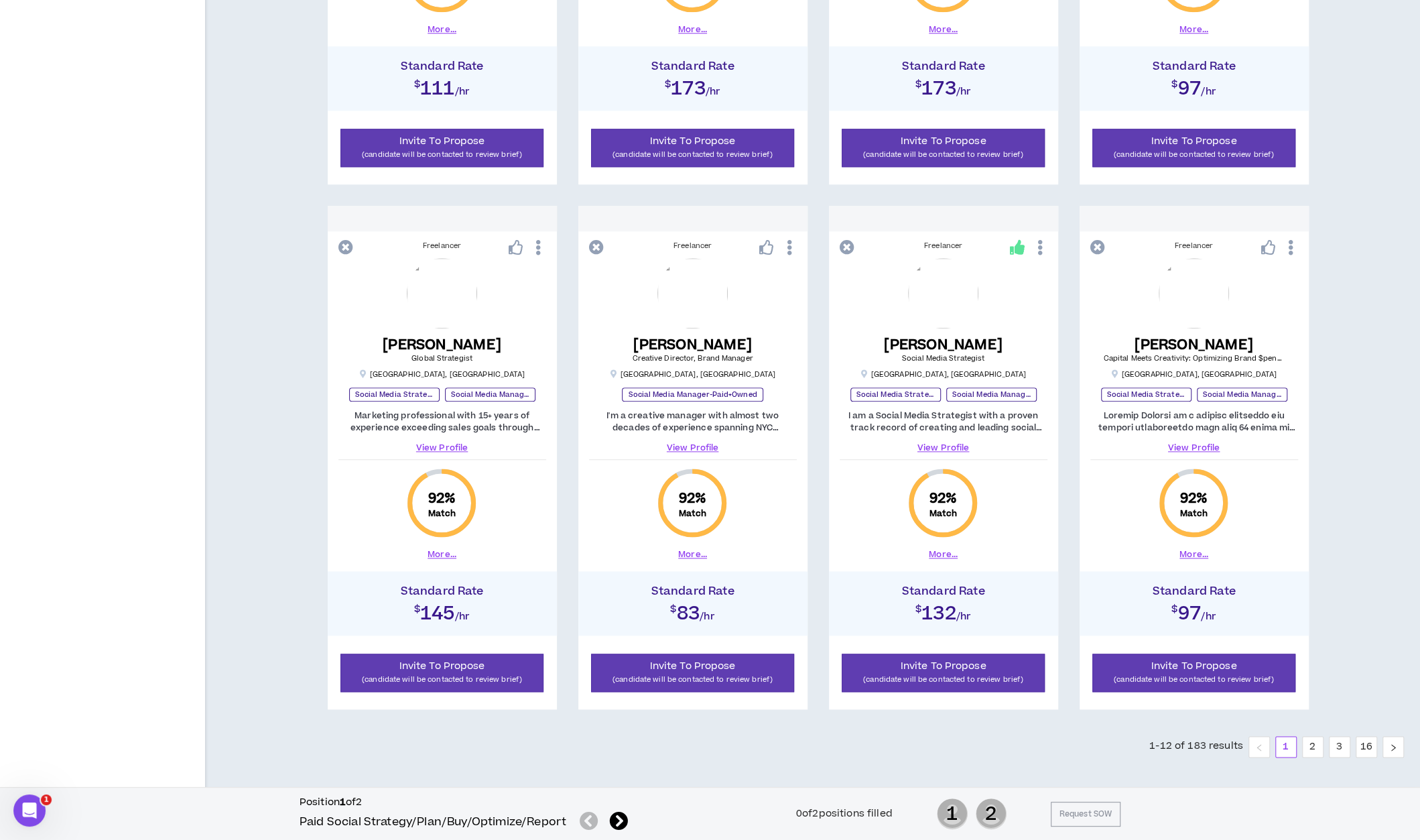
scroll to position [1144, 0]
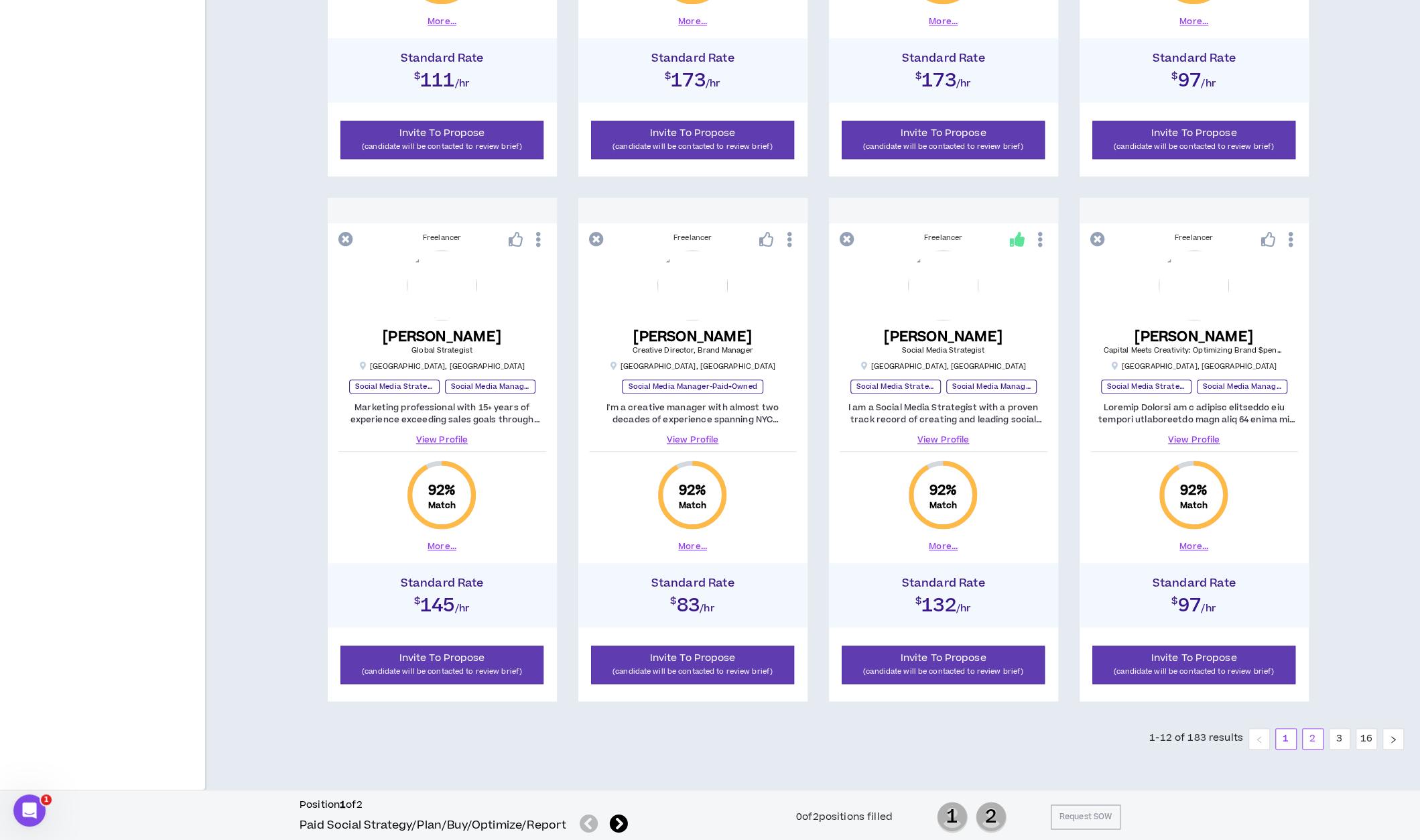
click at [1309, 735] on link "2" at bounding box center [1312, 738] width 20 height 20
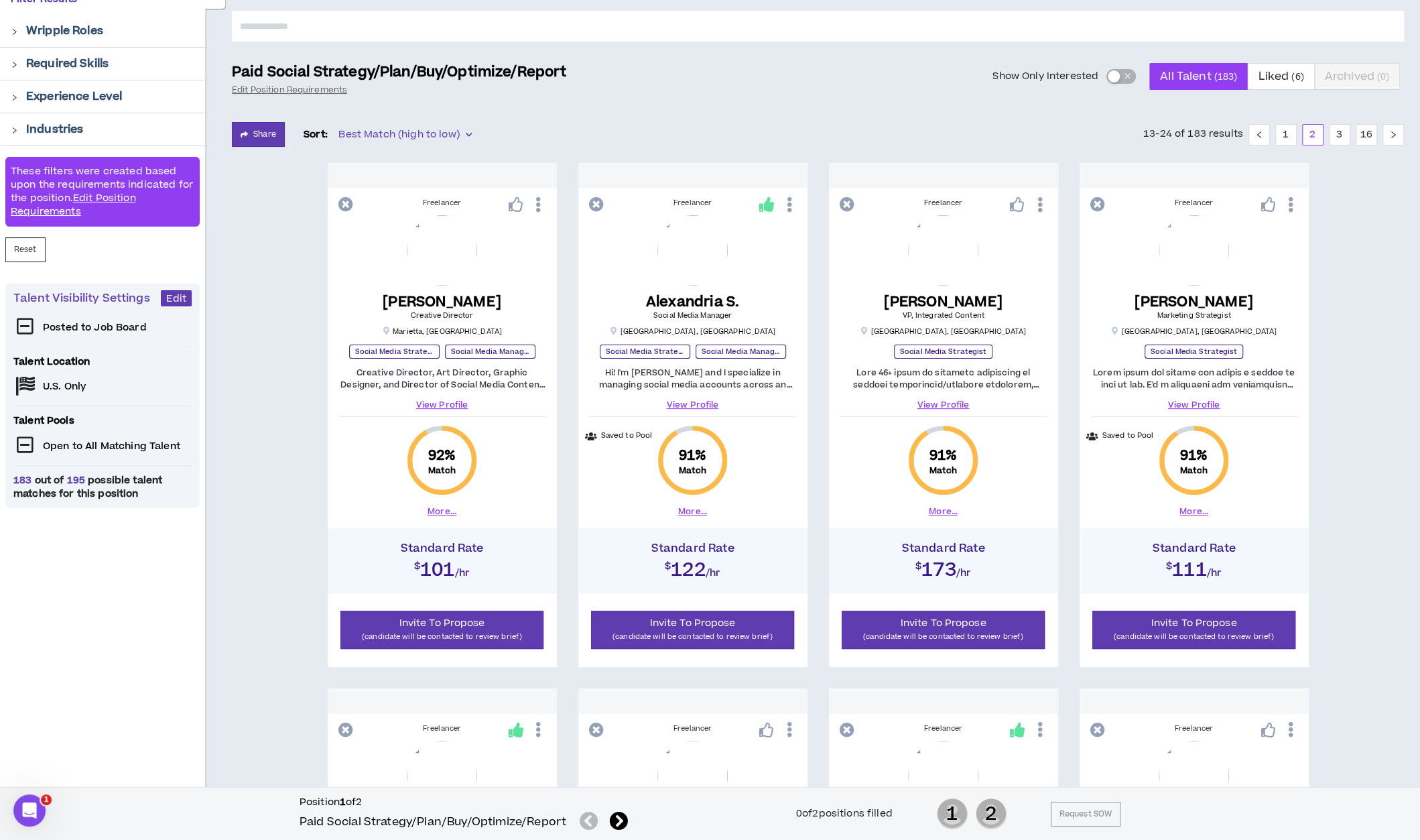
scroll to position [127, 0]
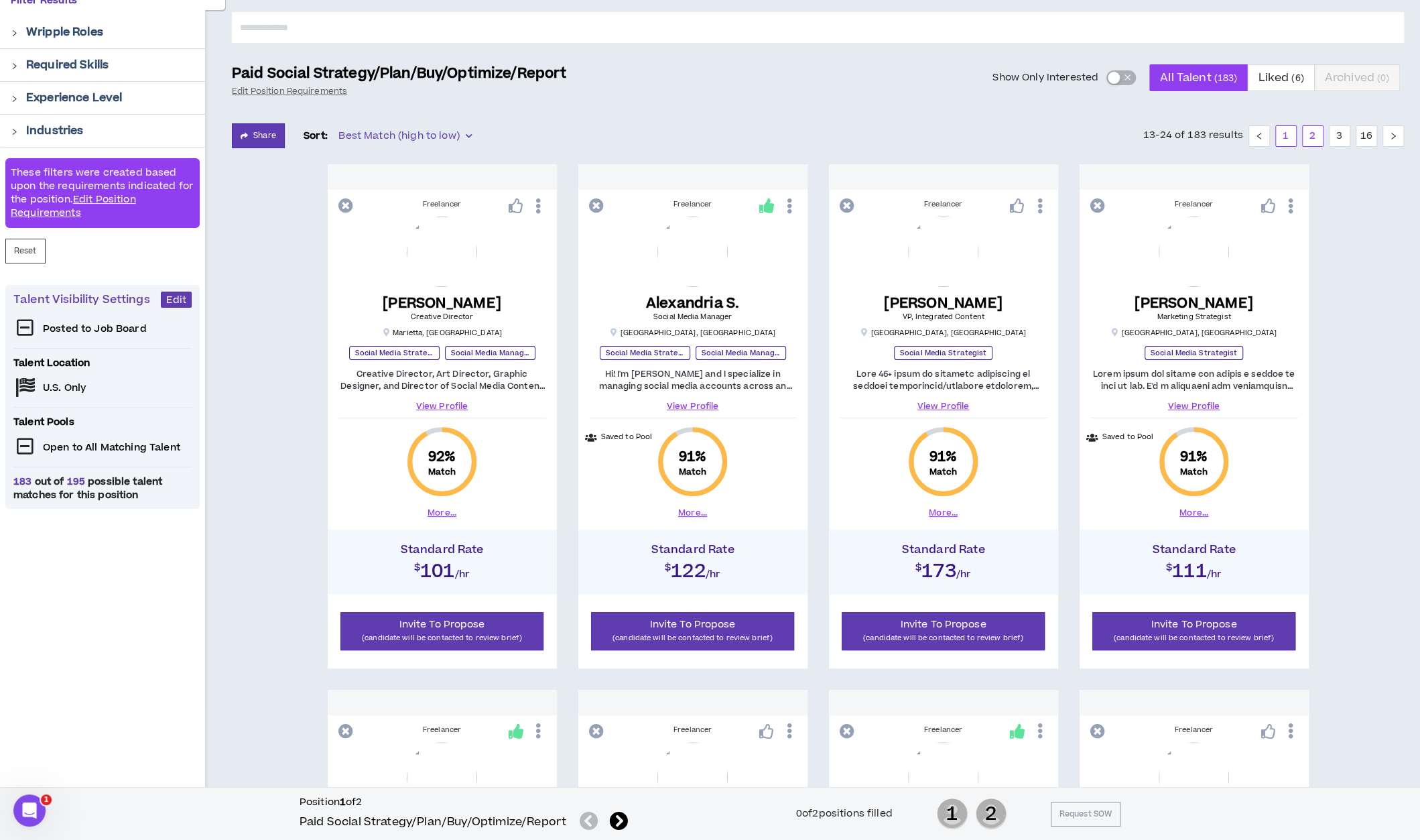
click at [1290, 136] on link "1" at bounding box center [1285, 136] width 20 height 20
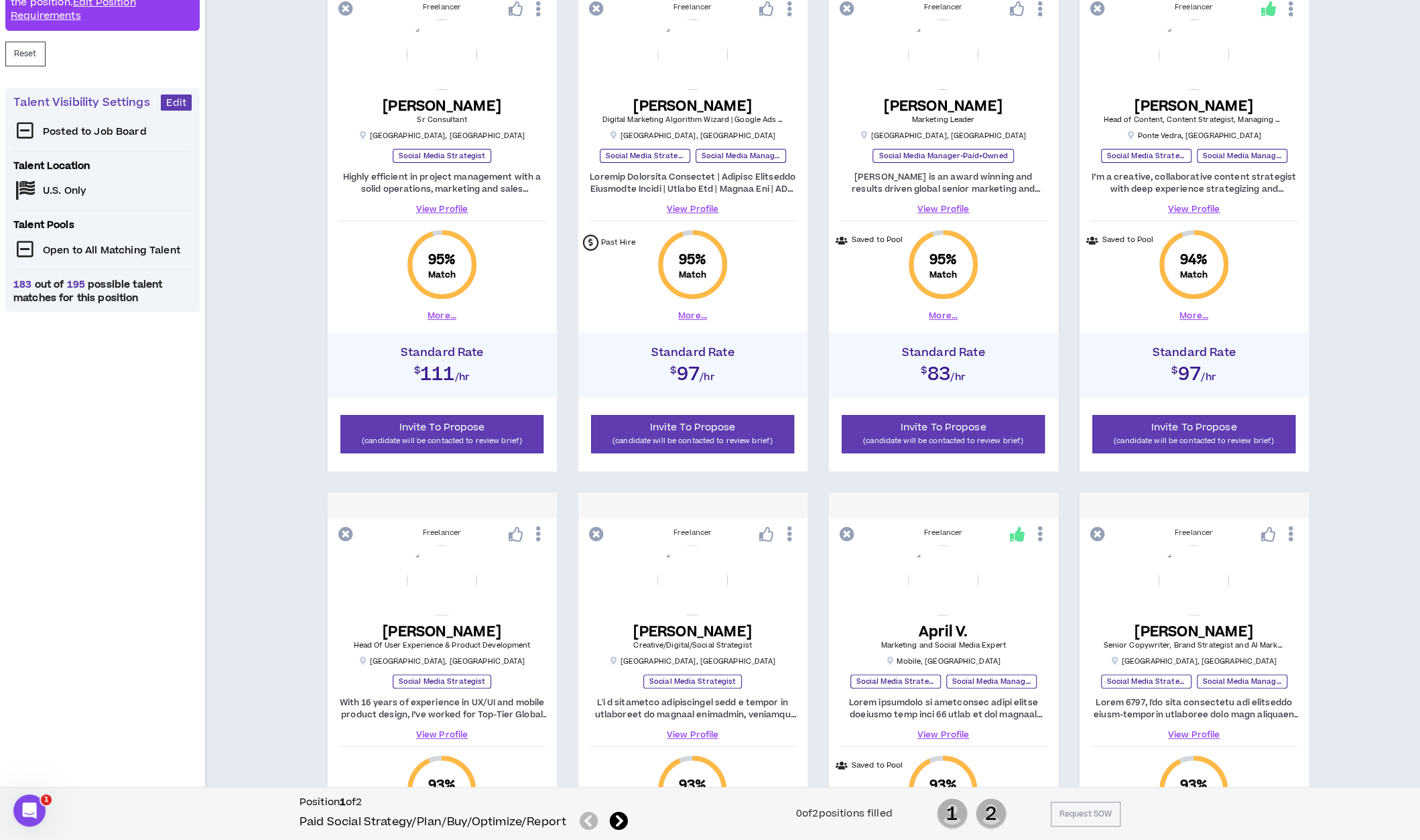
scroll to position [431, 0]
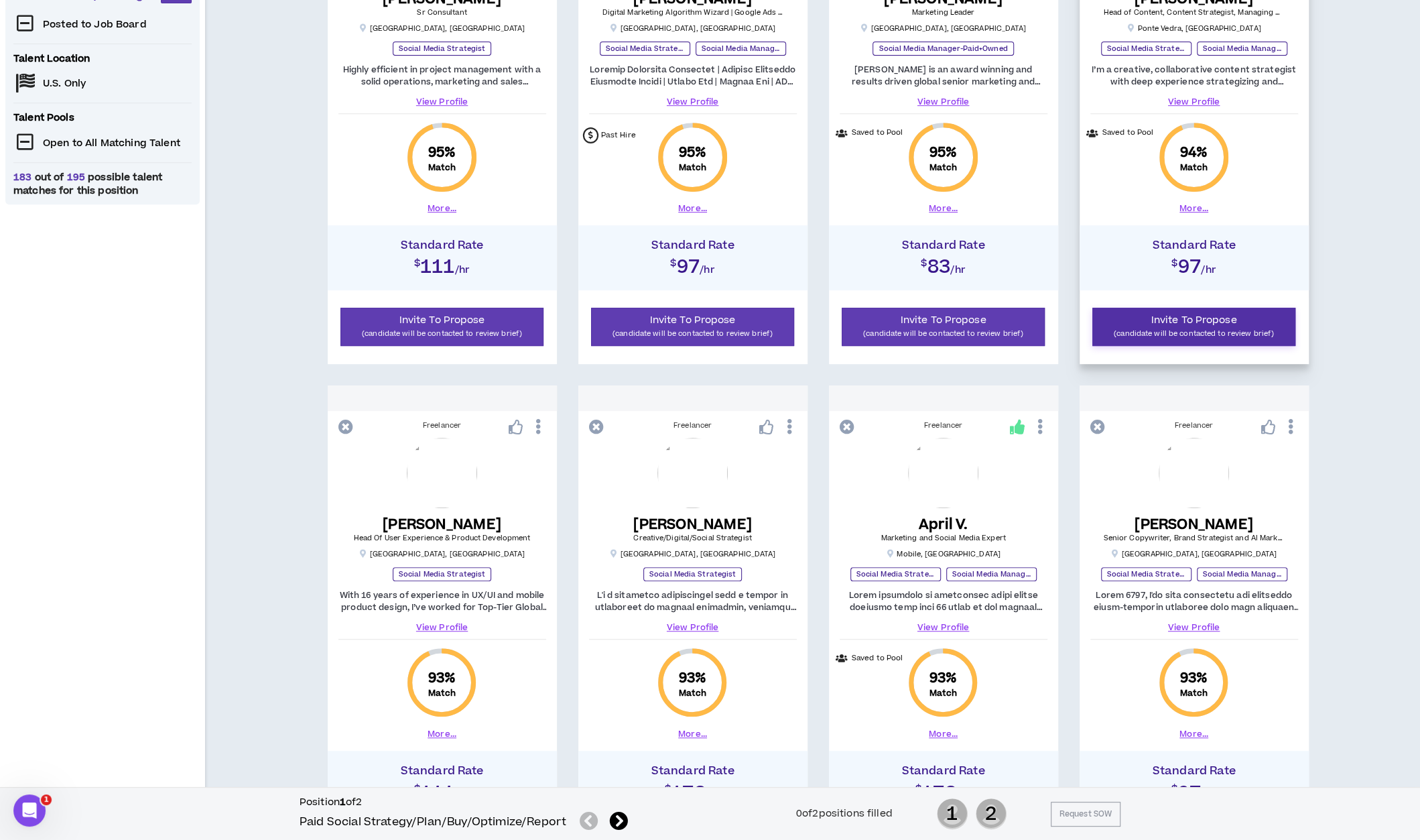
click at [1141, 324] on button "Invite To Propose (candidate will be contacted to review brief)" at bounding box center [1195, 326] width 204 height 38
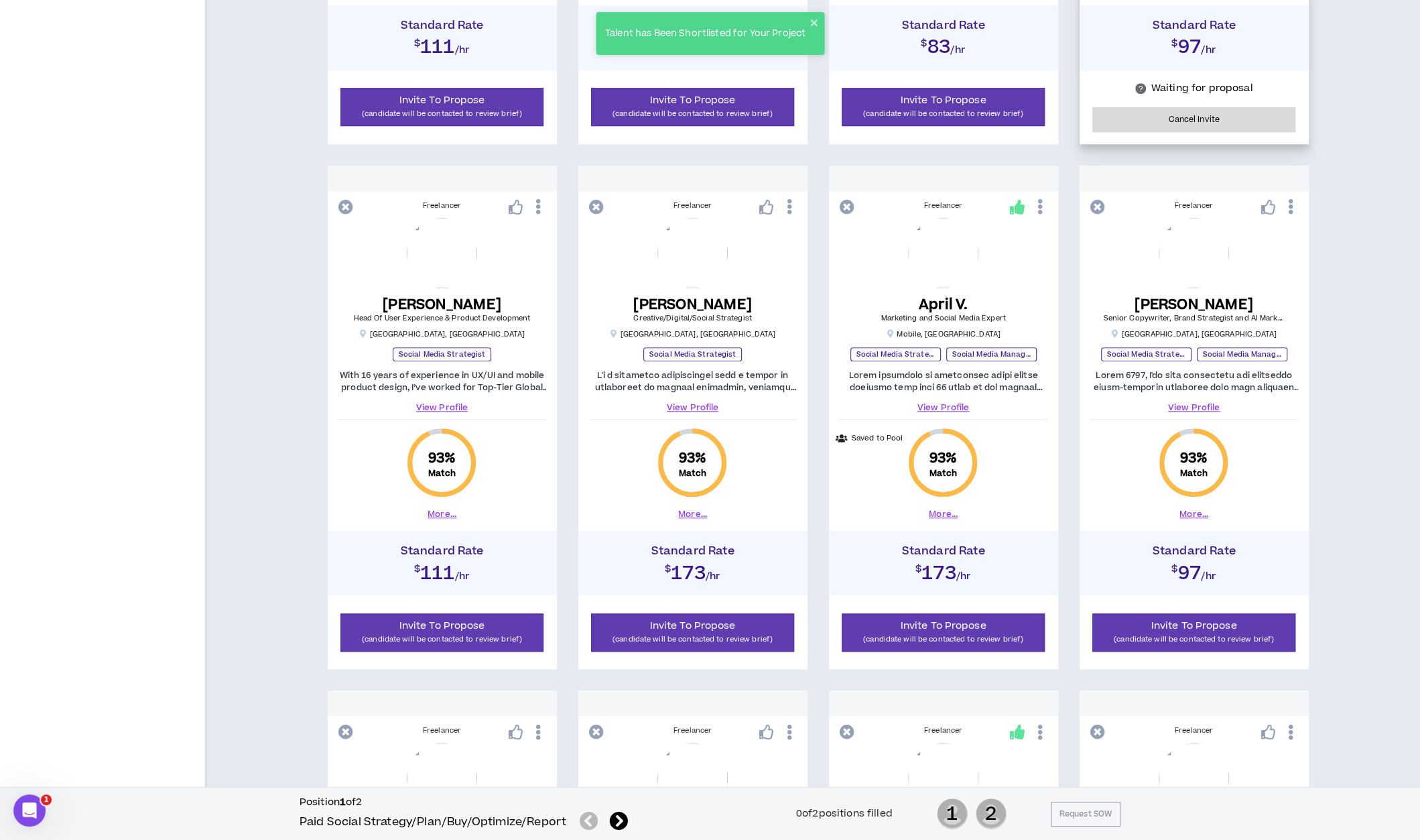
scroll to position [659, 0]
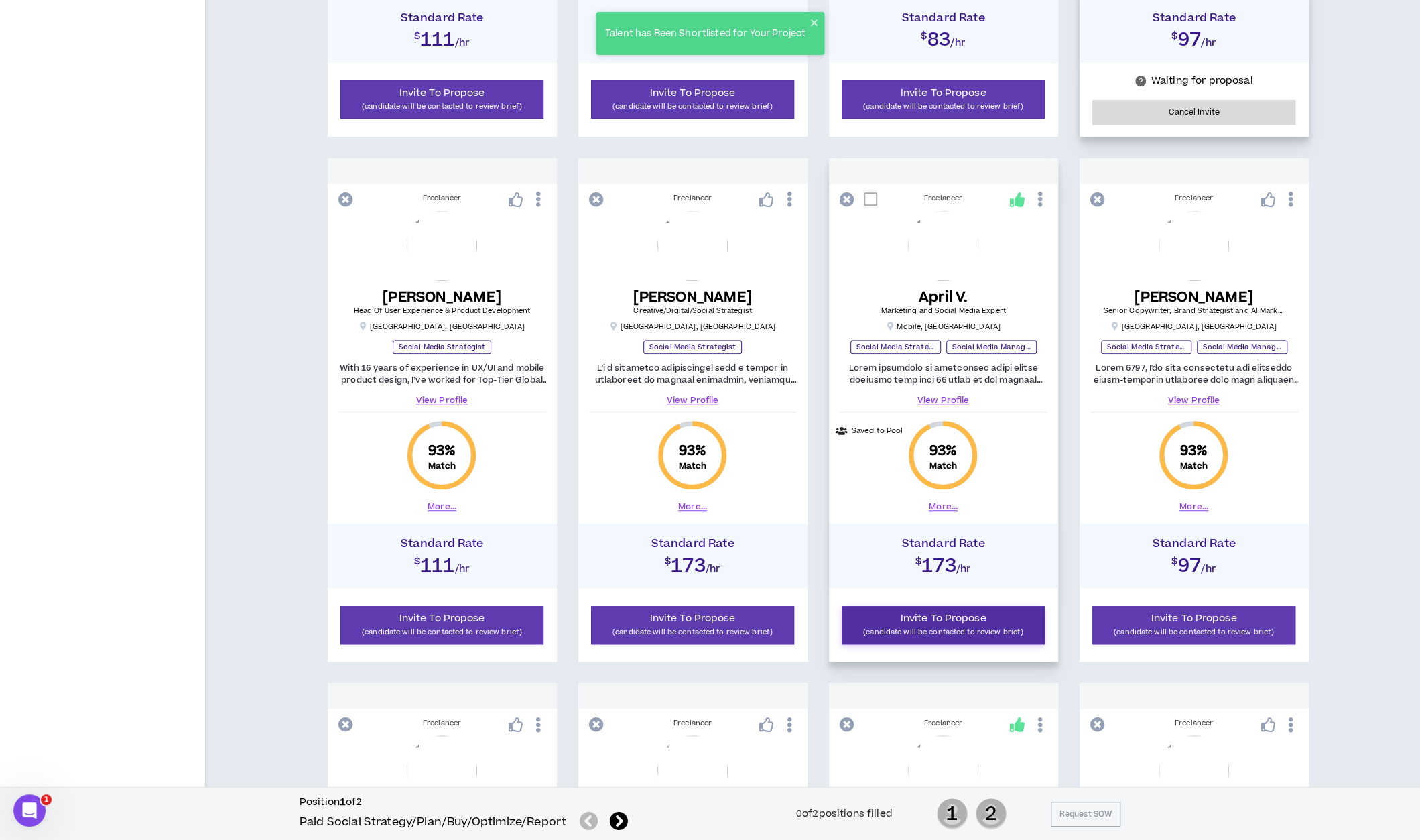
click at [971, 617] on span "Invite To Propose" at bounding box center [944, 617] width 86 height 14
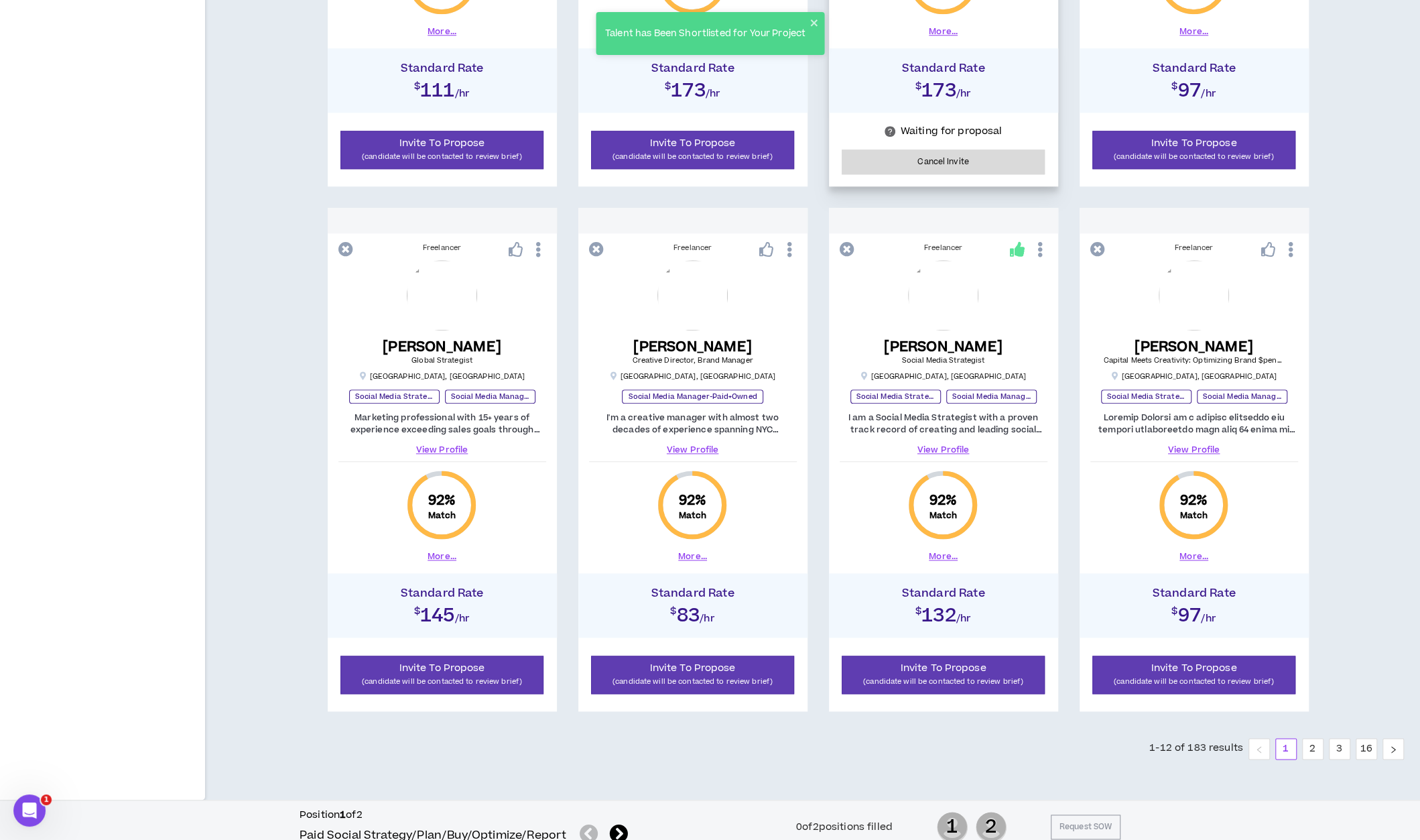
scroll to position [1144, 0]
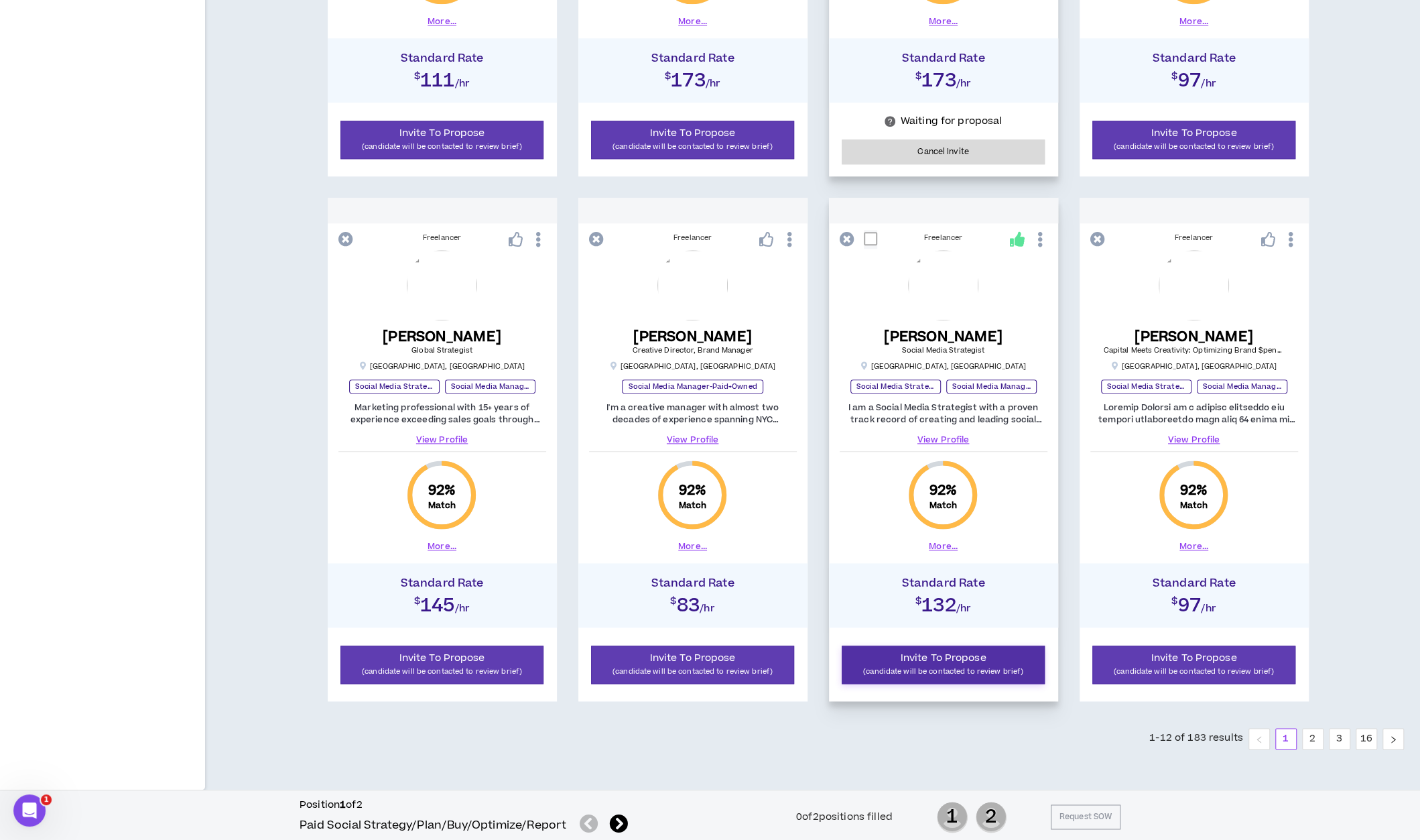
click at [957, 658] on span "Invite To Propose" at bounding box center [944, 658] width 86 height 14
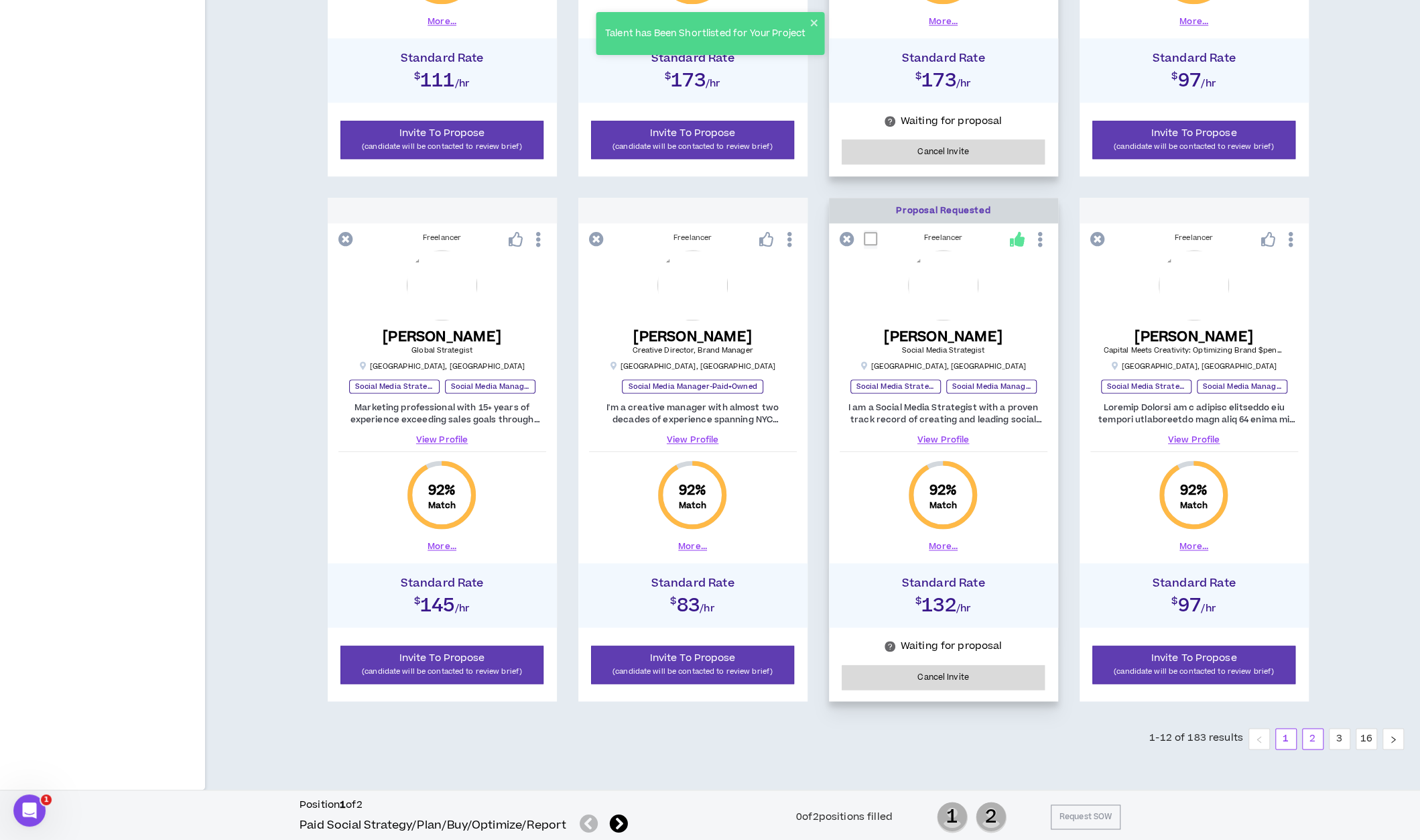
click at [1312, 733] on link "2" at bounding box center [1312, 738] width 20 height 20
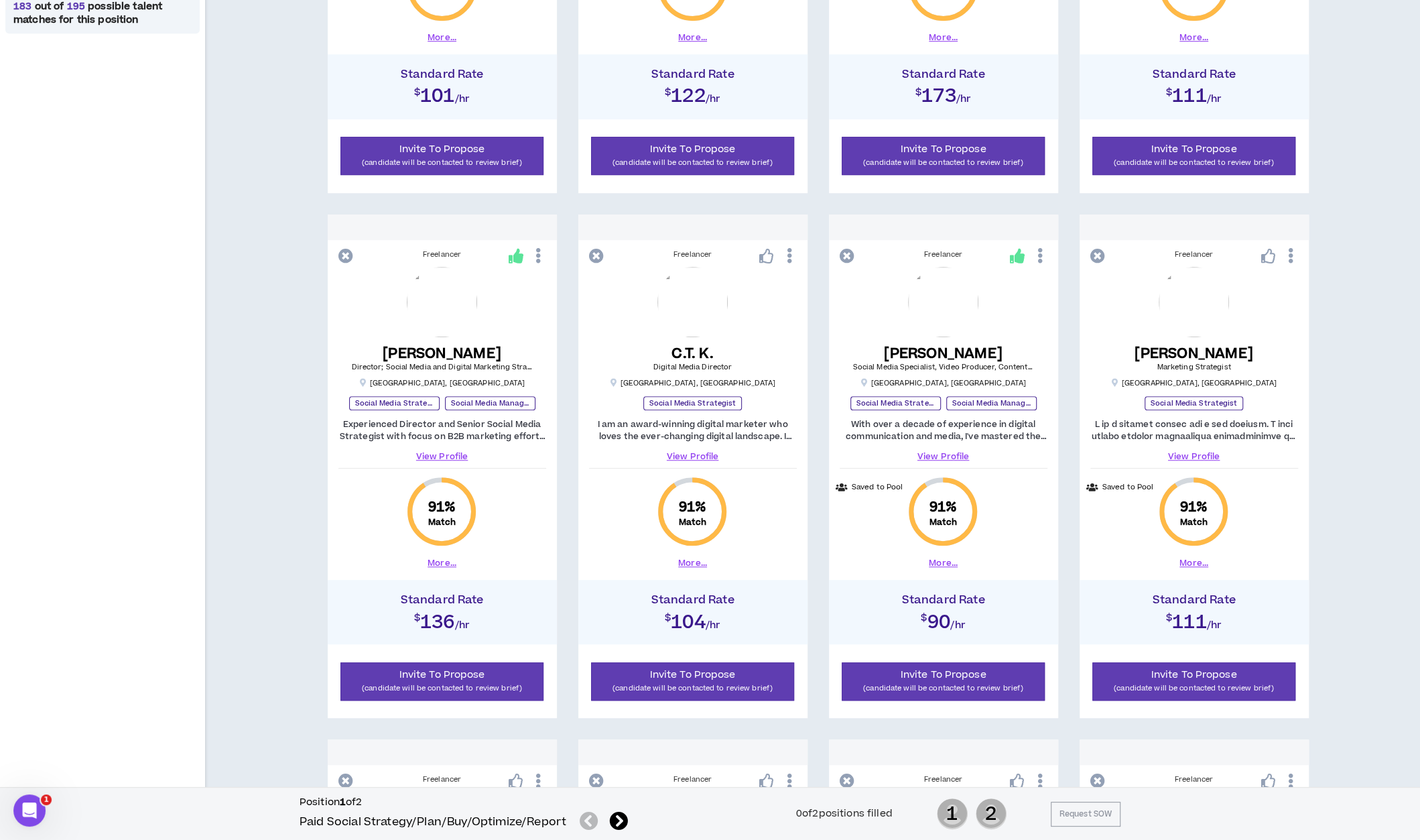
scroll to position [603, 0]
click at [917, 673] on span "Invite To Propose" at bounding box center [944, 673] width 86 height 14
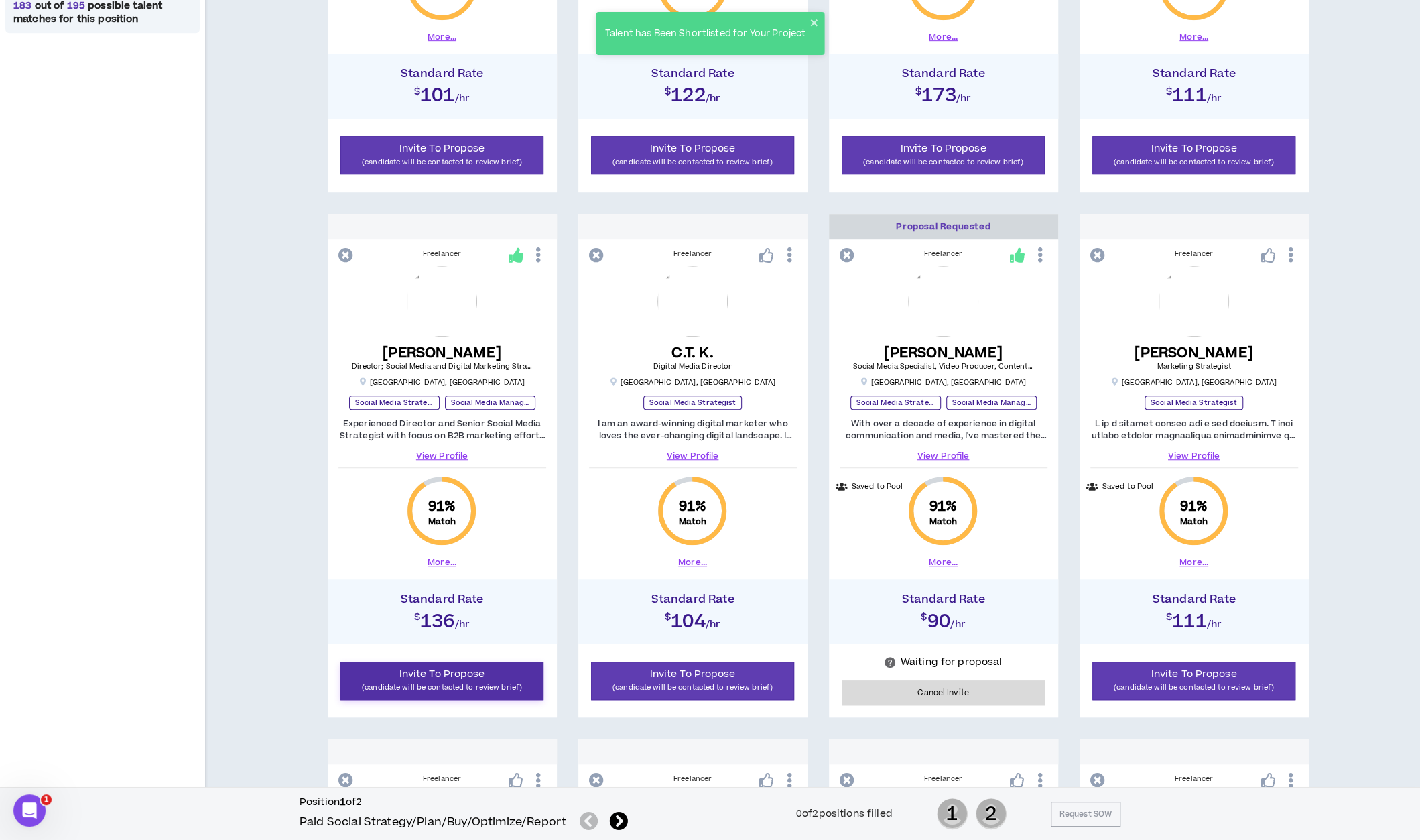
click at [408, 673] on span "Invite To Propose" at bounding box center [442, 673] width 86 height 14
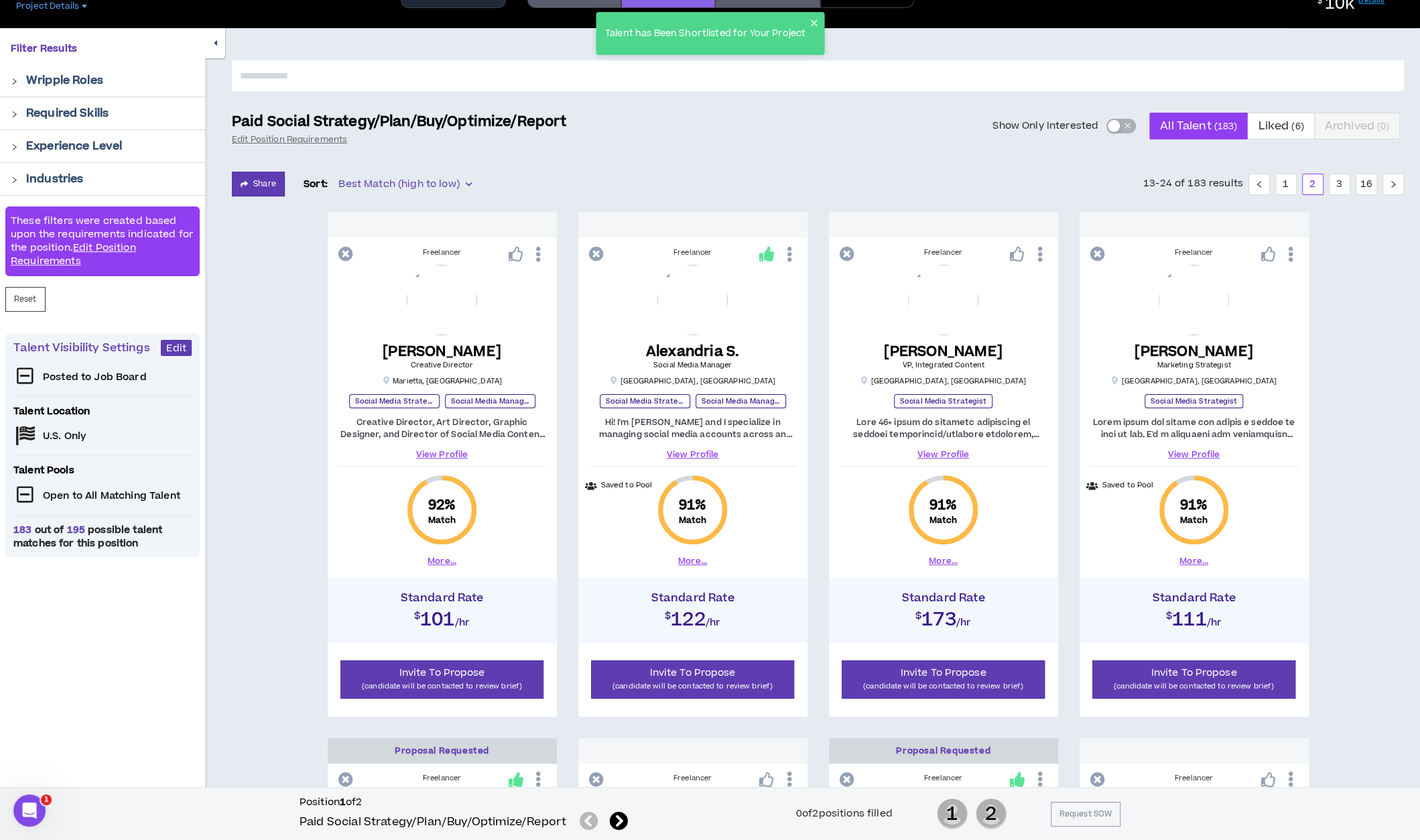
scroll to position [55, 0]
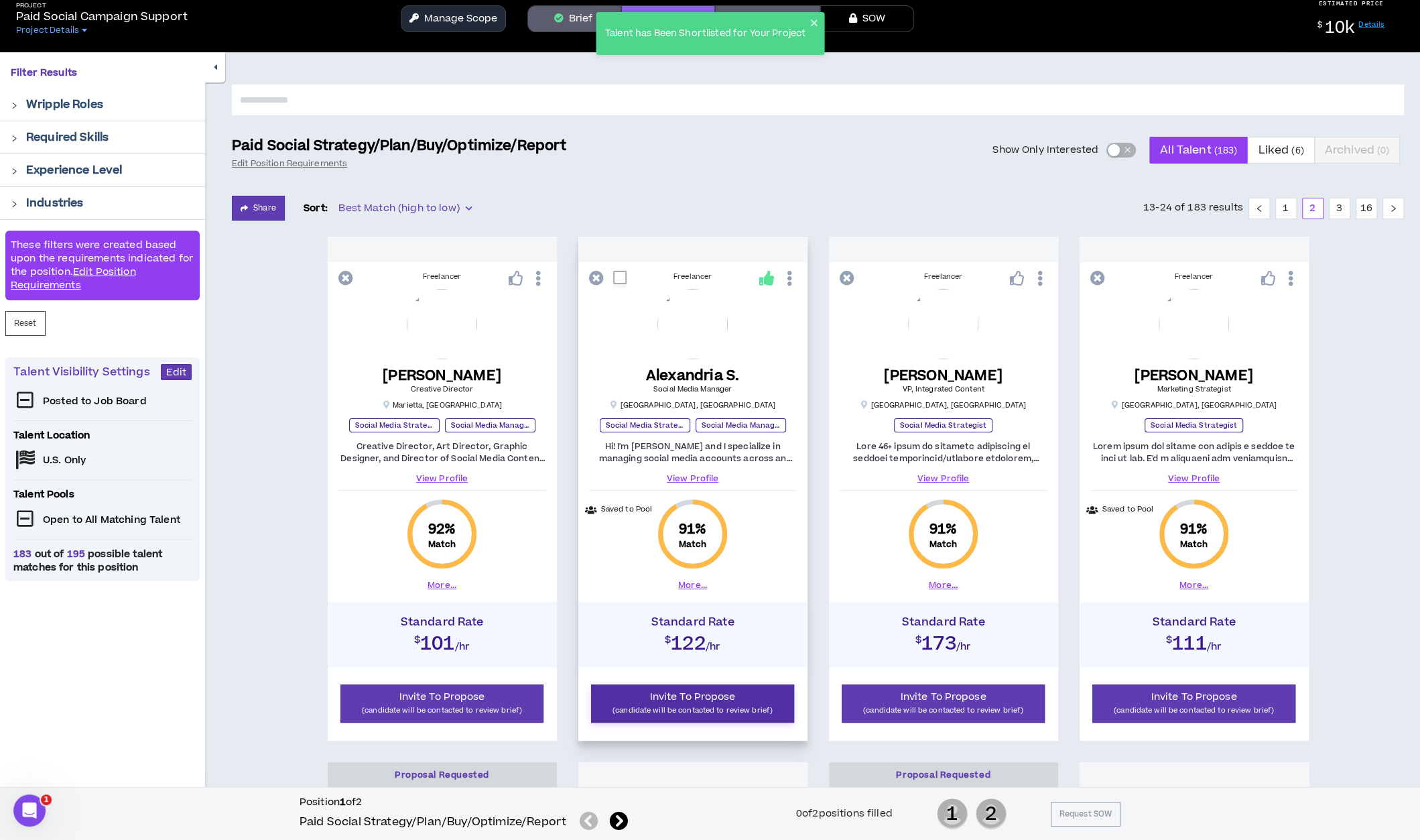
click at [651, 692] on span "Invite To Propose" at bounding box center [693, 696] width 86 height 14
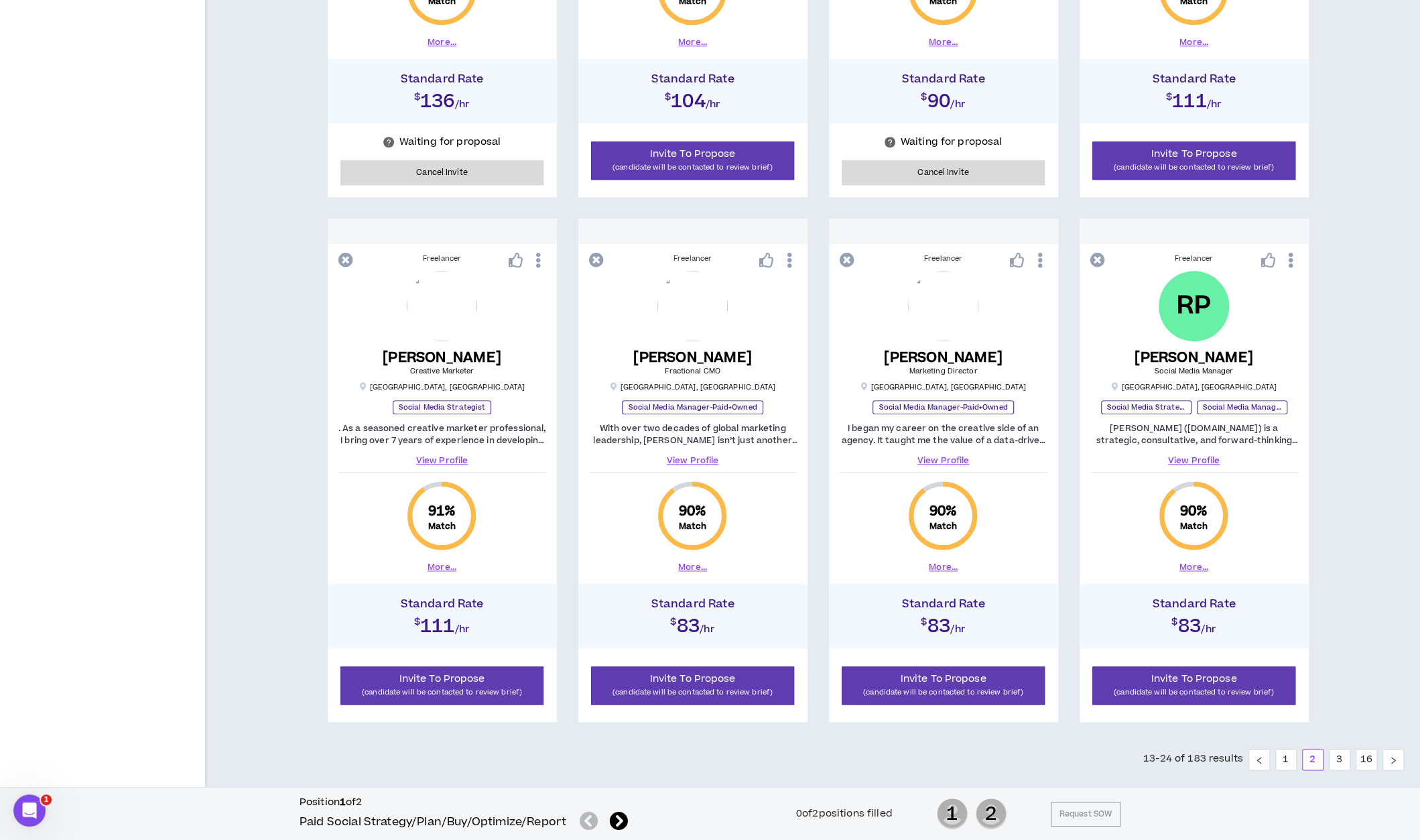
scroll to position [1144, 0]
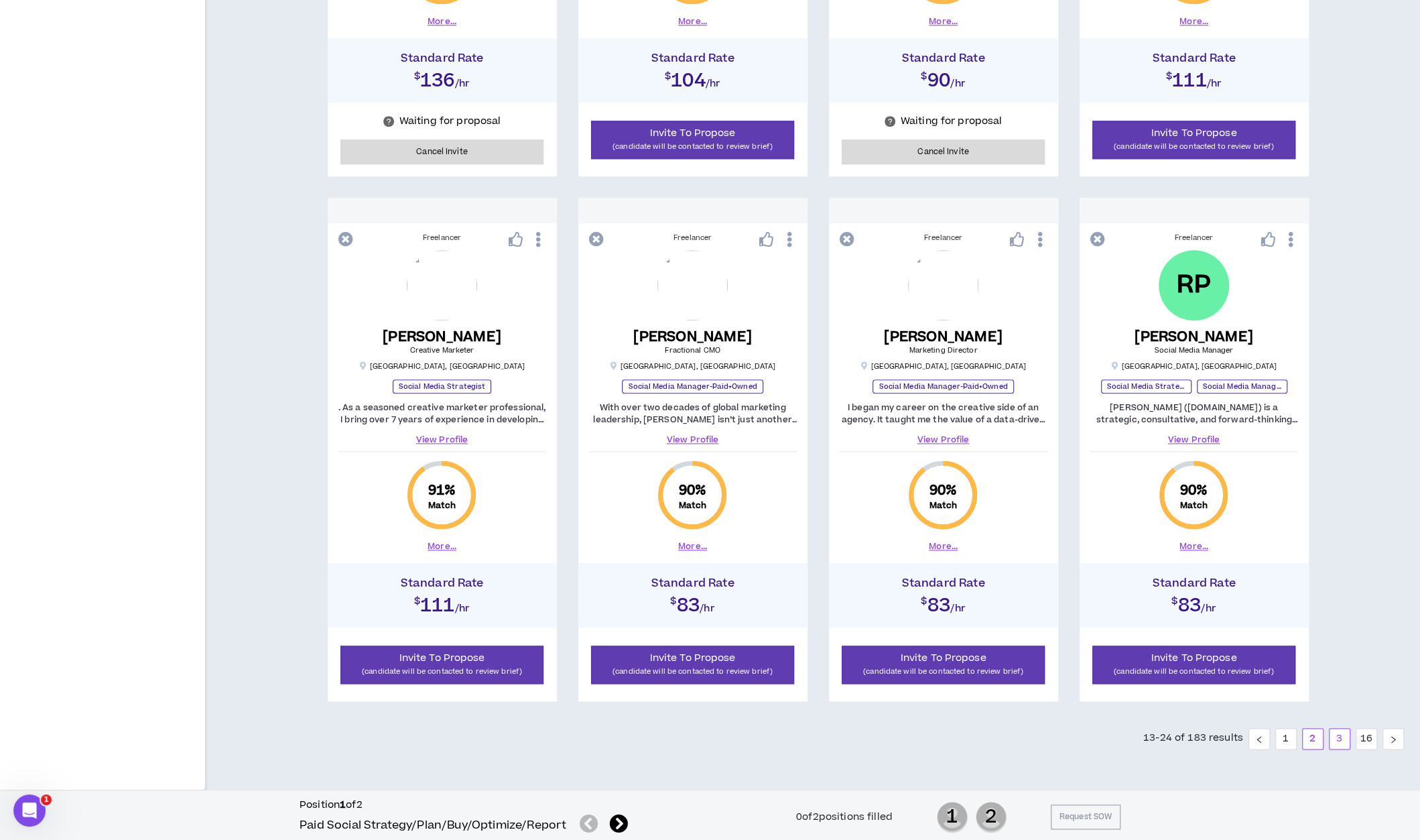
click at [1343, 745] on link "3" at bounding box center [1340, 738] width 20 height 20
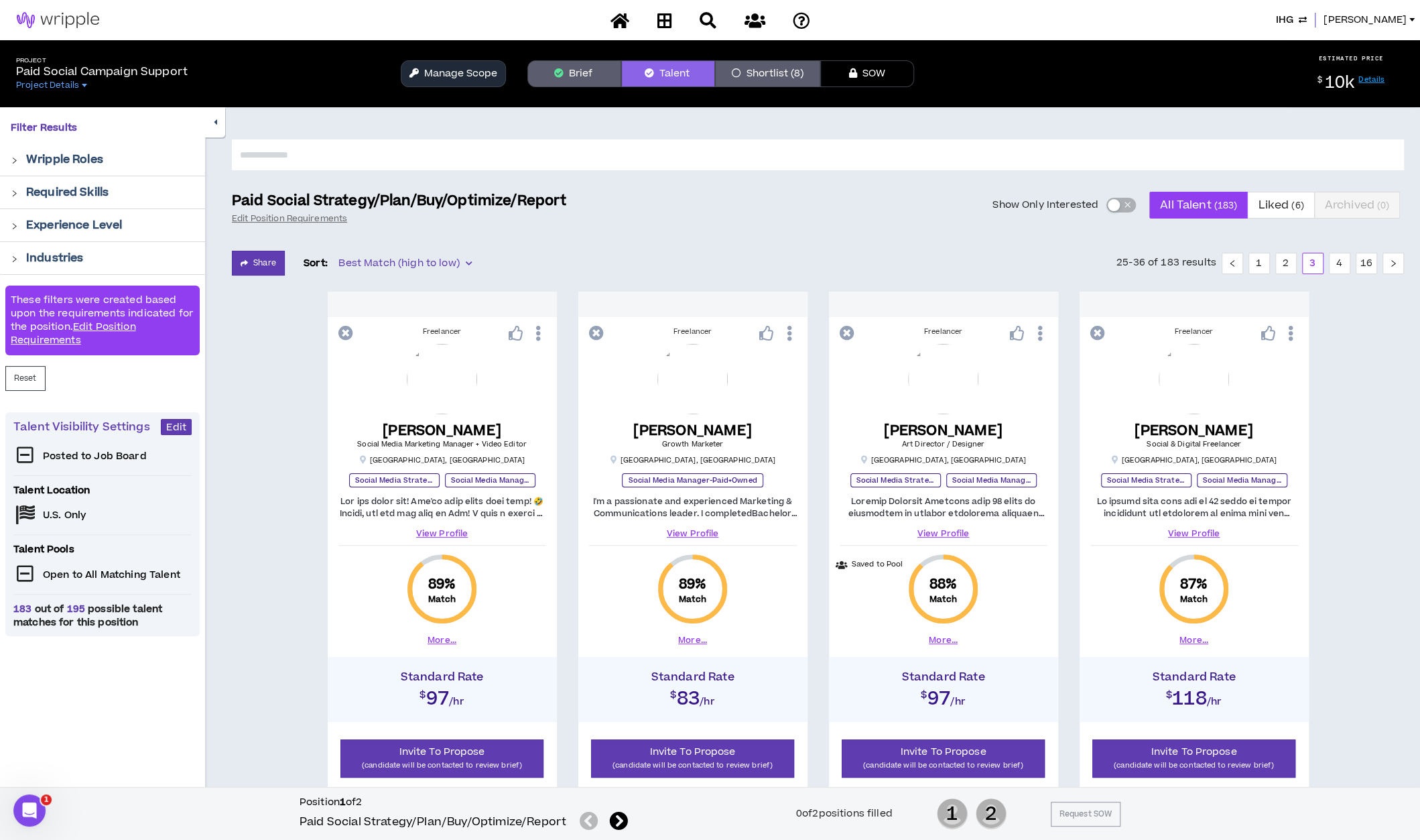
click at [1279, 155] on input "text" at bounding box center [818, 154] width 1172 height 31
type input "*"
click at [680, 159] on input "*" at bounding box center [818, 154] width 1172 height 31
type input "**"
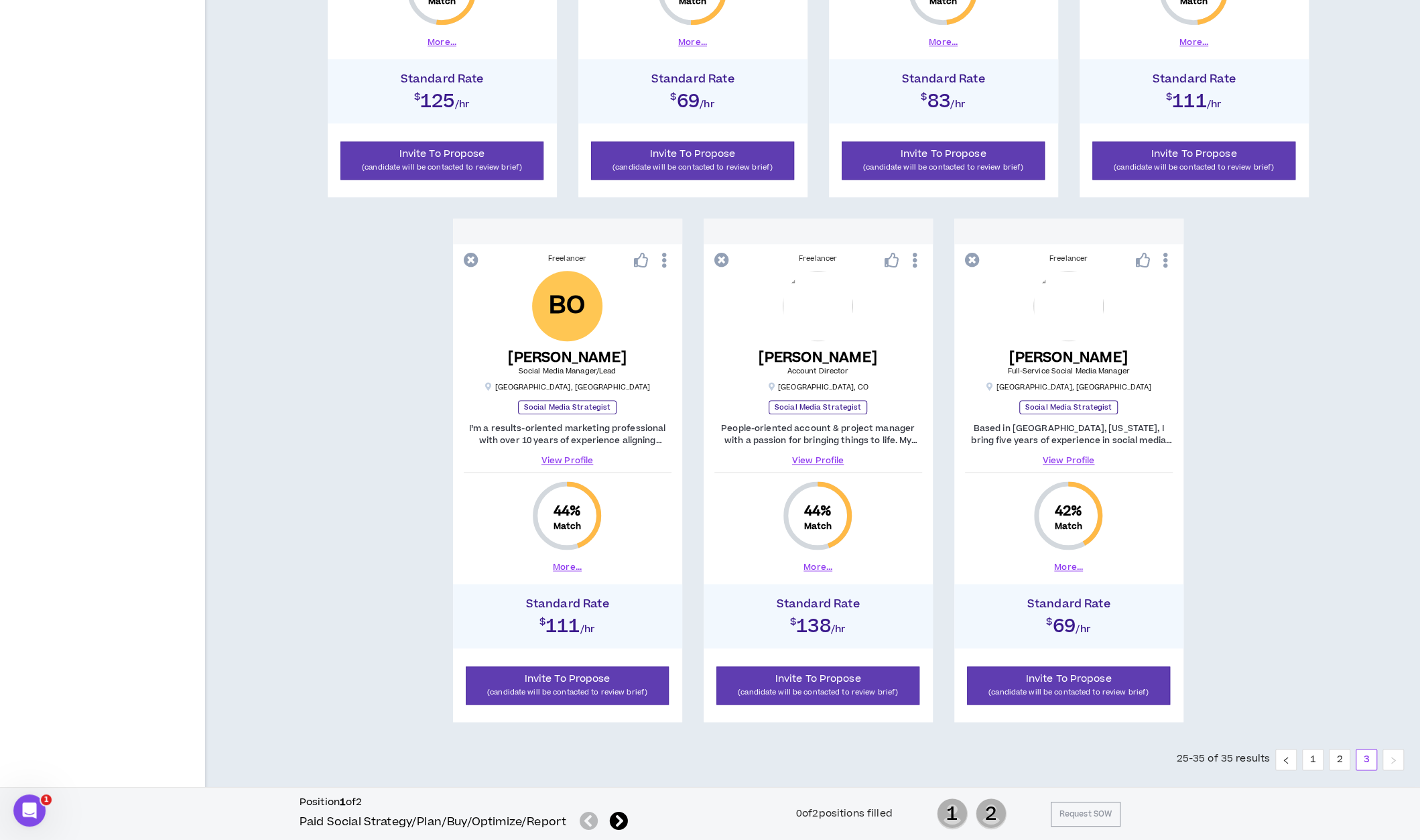
scroll to position [1144, 0]
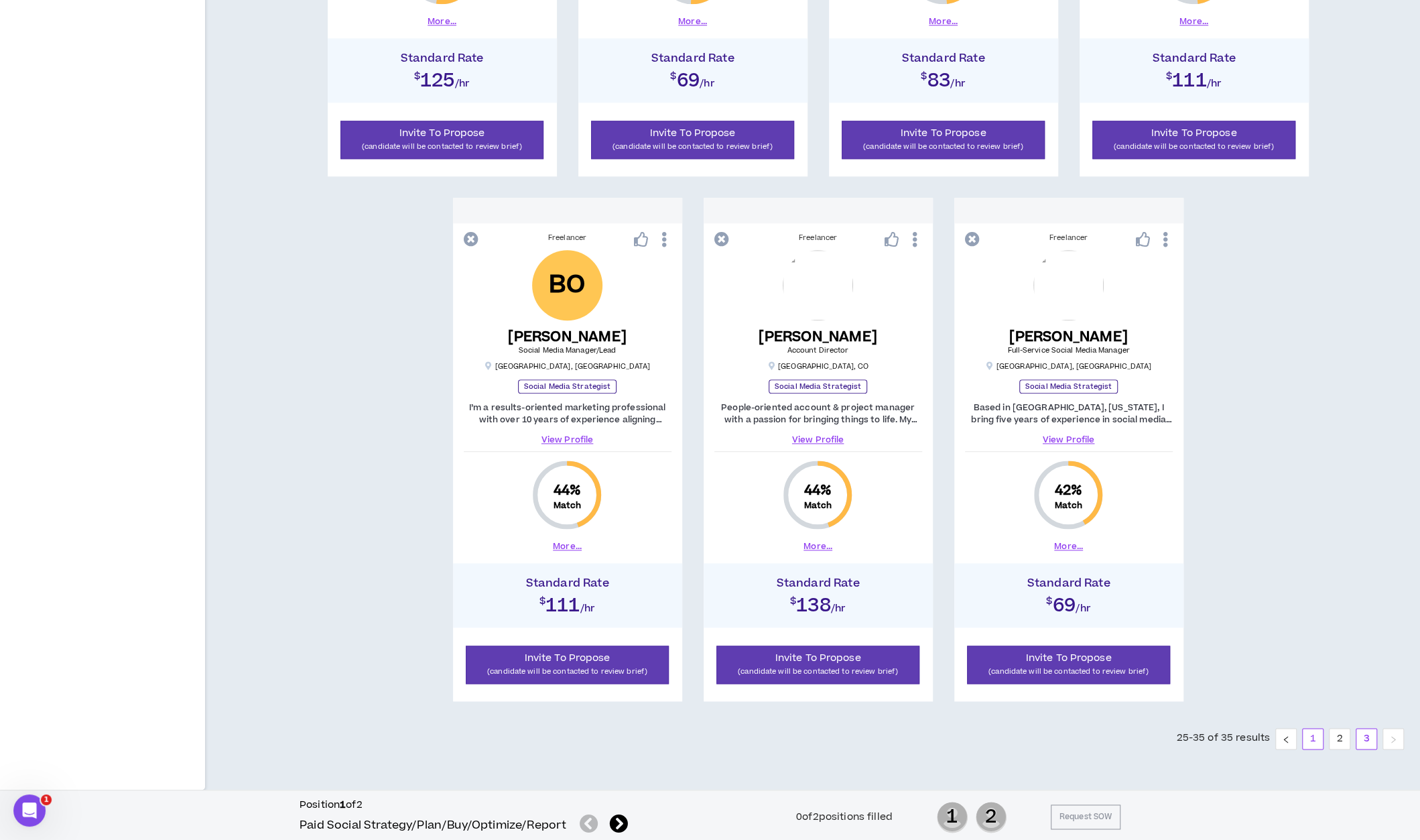
click at [1311, 736] on link "1" at bounding box center [1312, 738] width 20 height 20
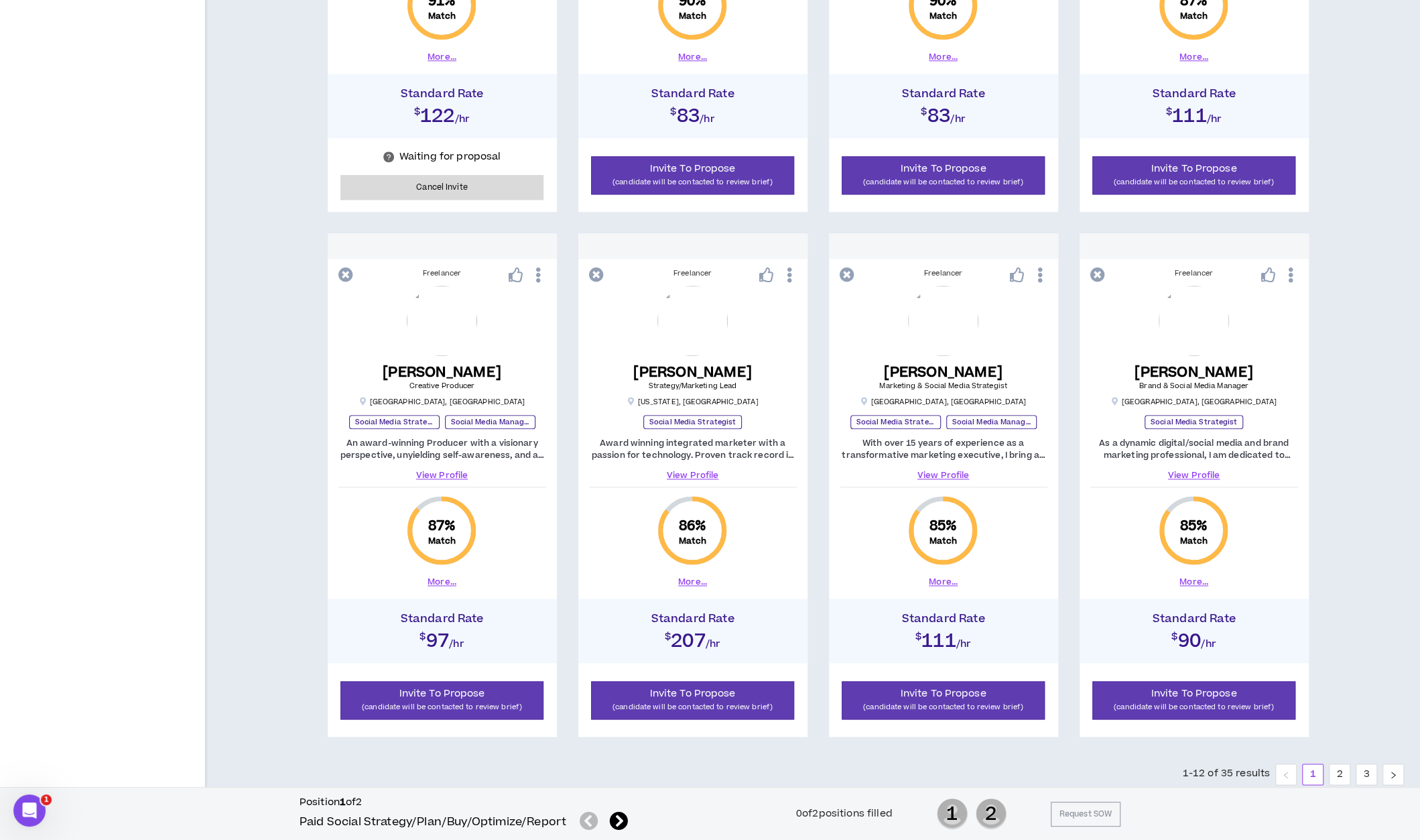
scroll to position [1144, 0]
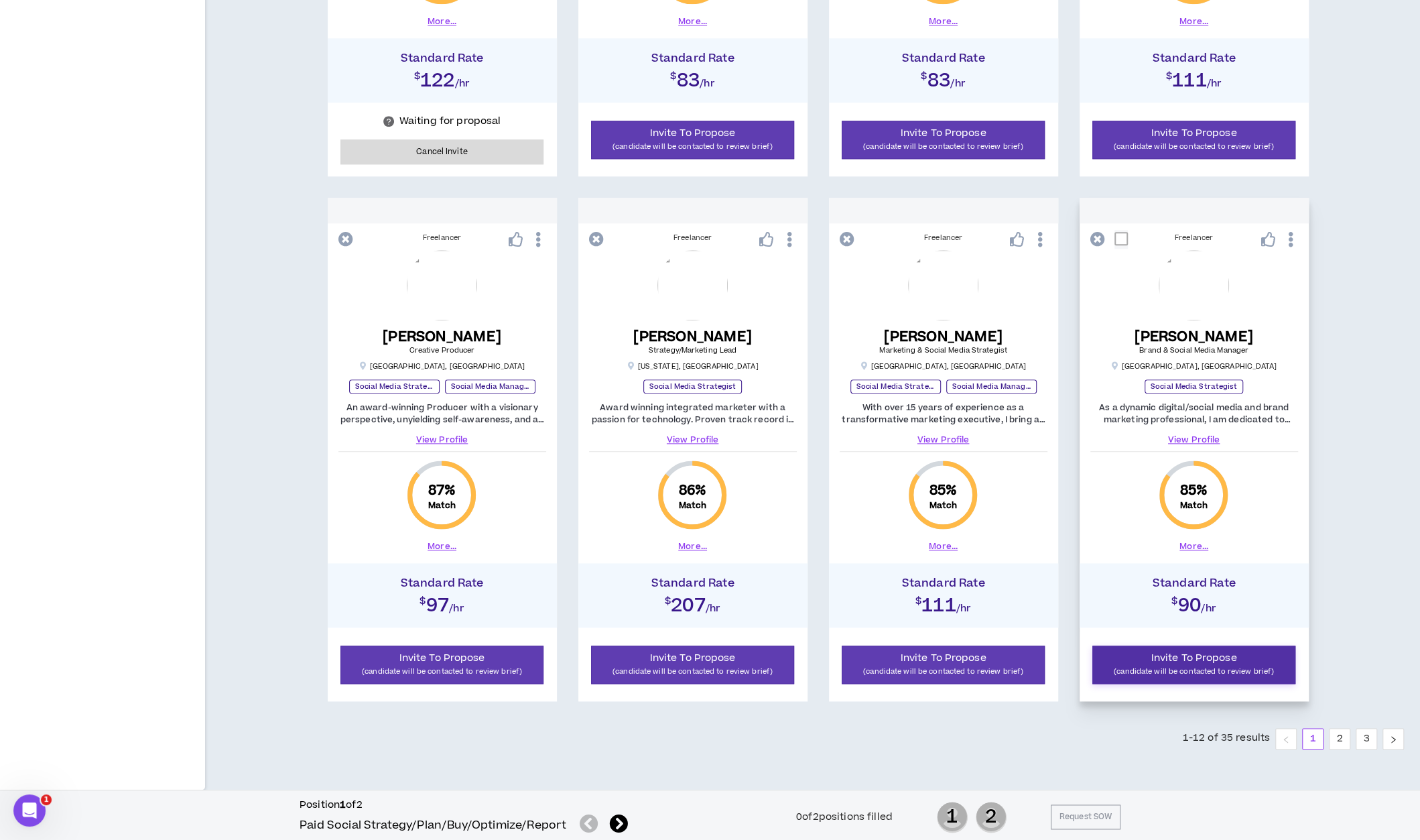
click at [1201, 654] on span "Invite To Propose" at bounding box center [1195, 658] width 86 height 14
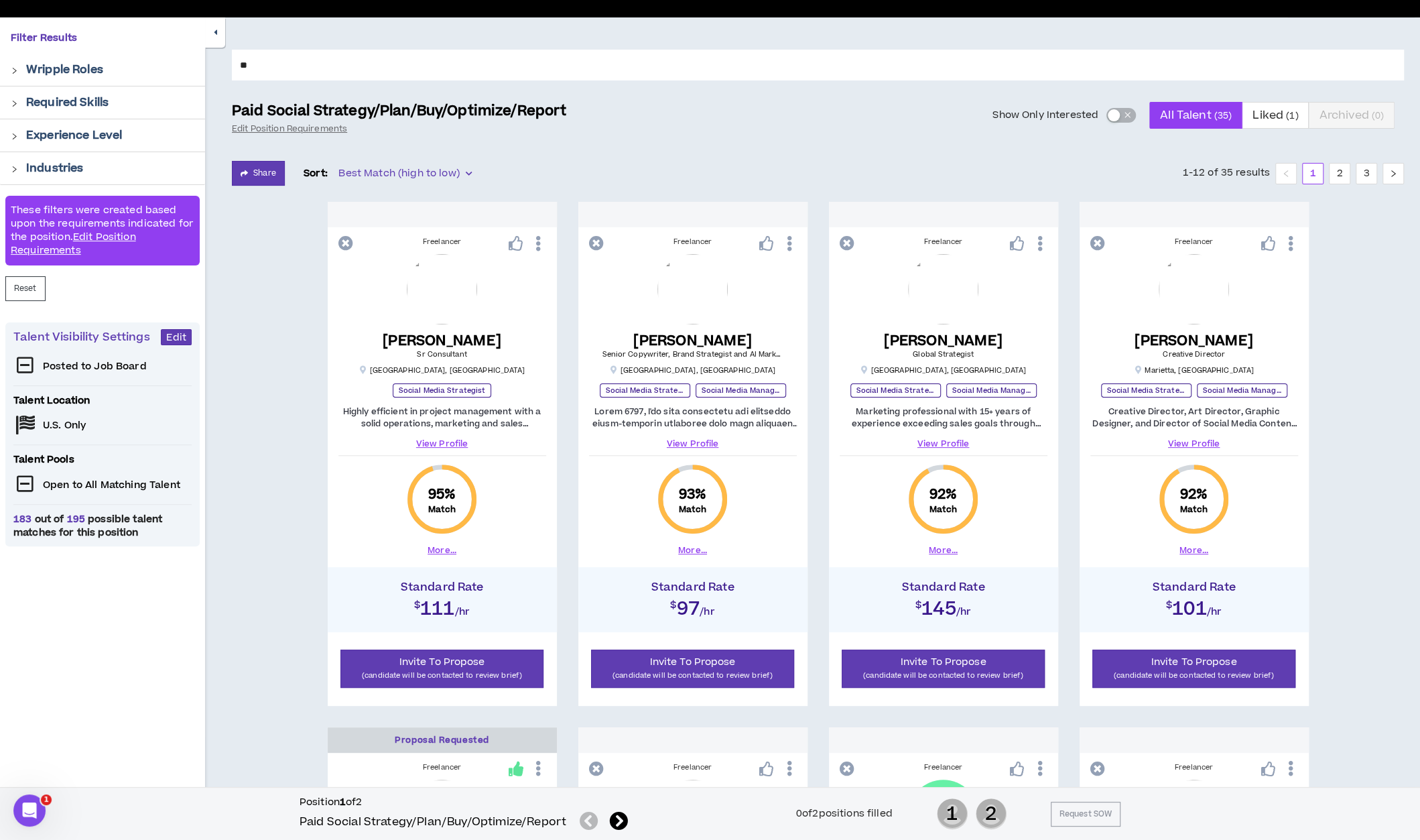
scroll to position [0, 0]
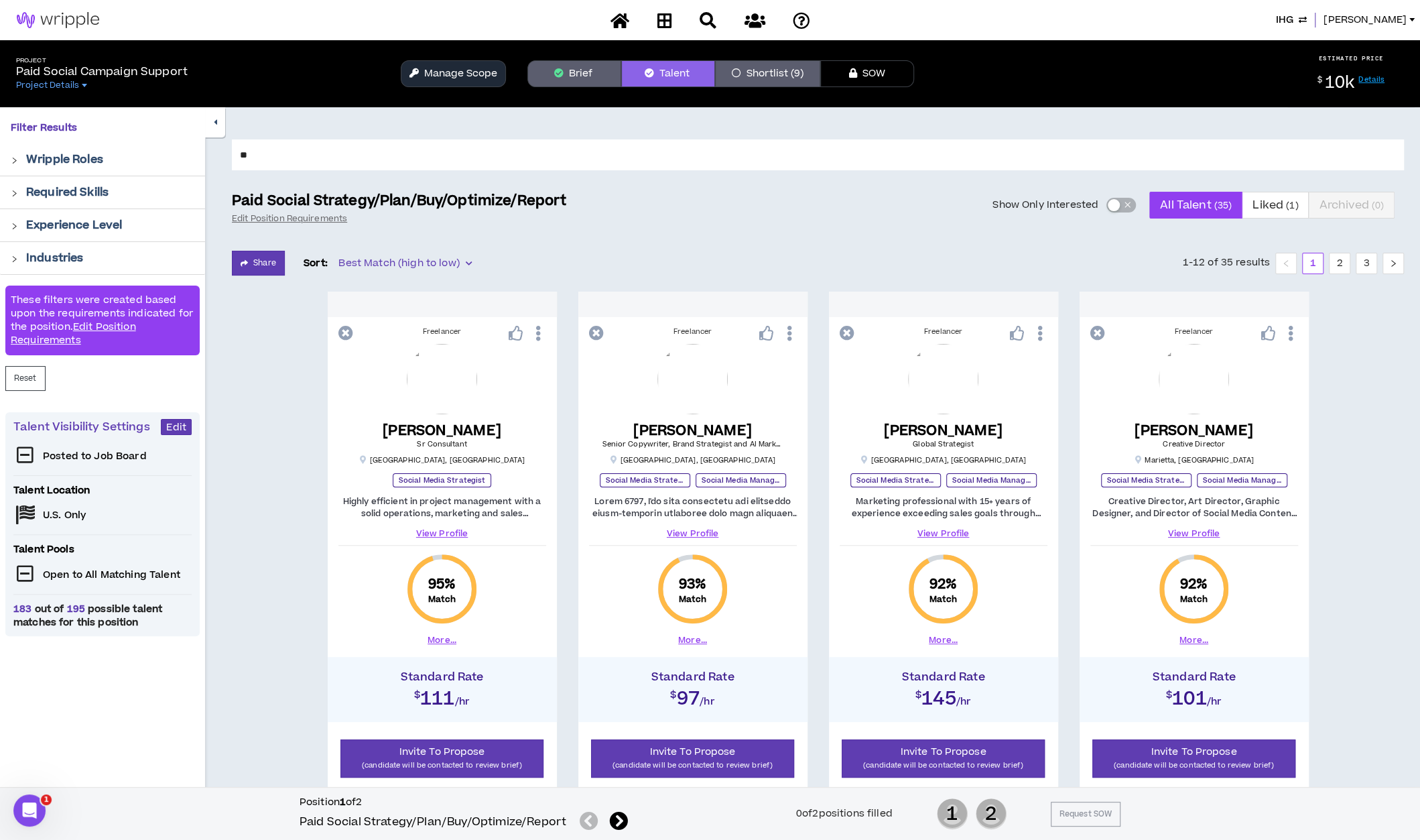
click at [618, 816] on icon at bounding box center [618, 821] width 19 height 19
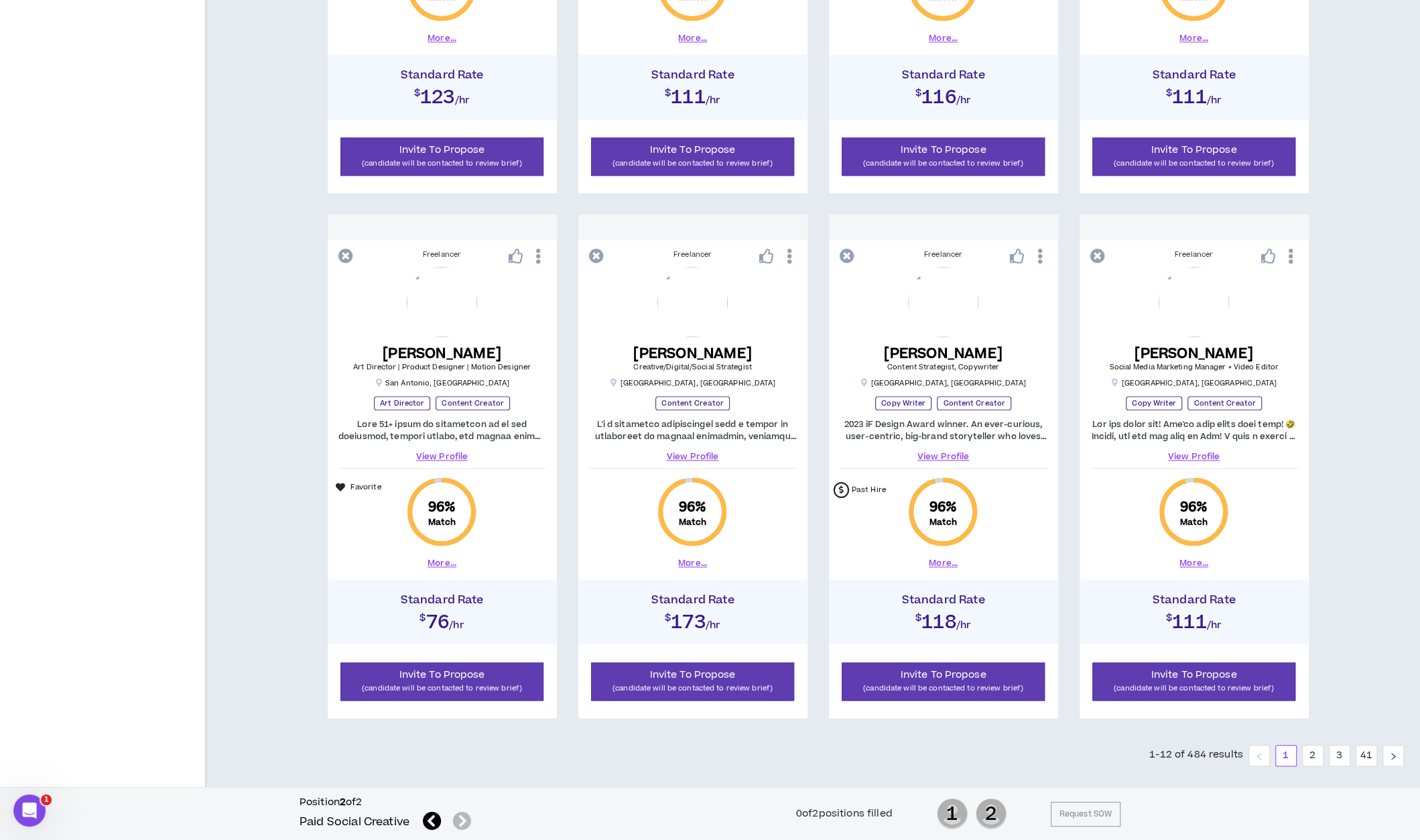
scroll to position [1129, 0]
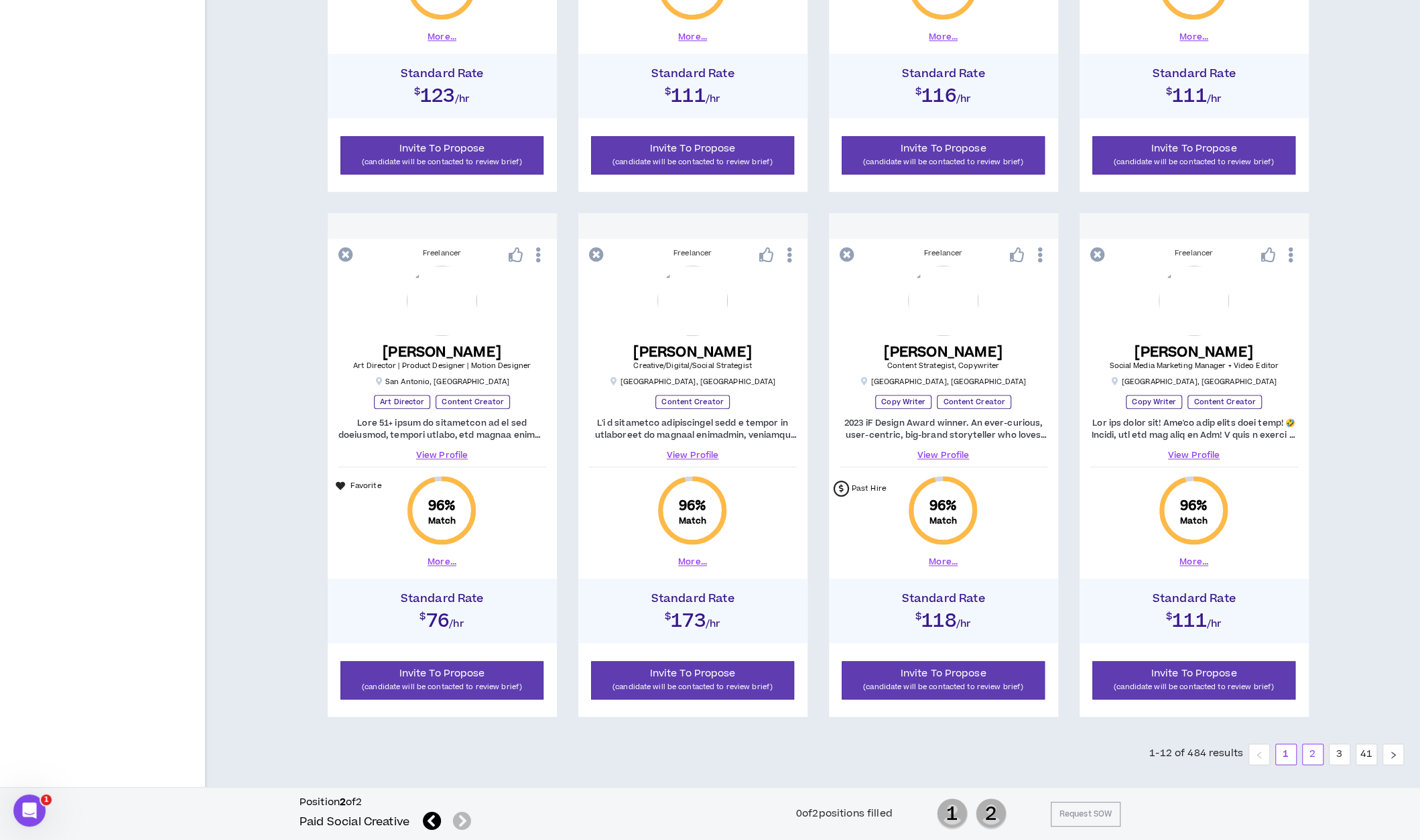
click at [1320, 745] on link "2" at bounding box center [1312, 753] width 20 height 20
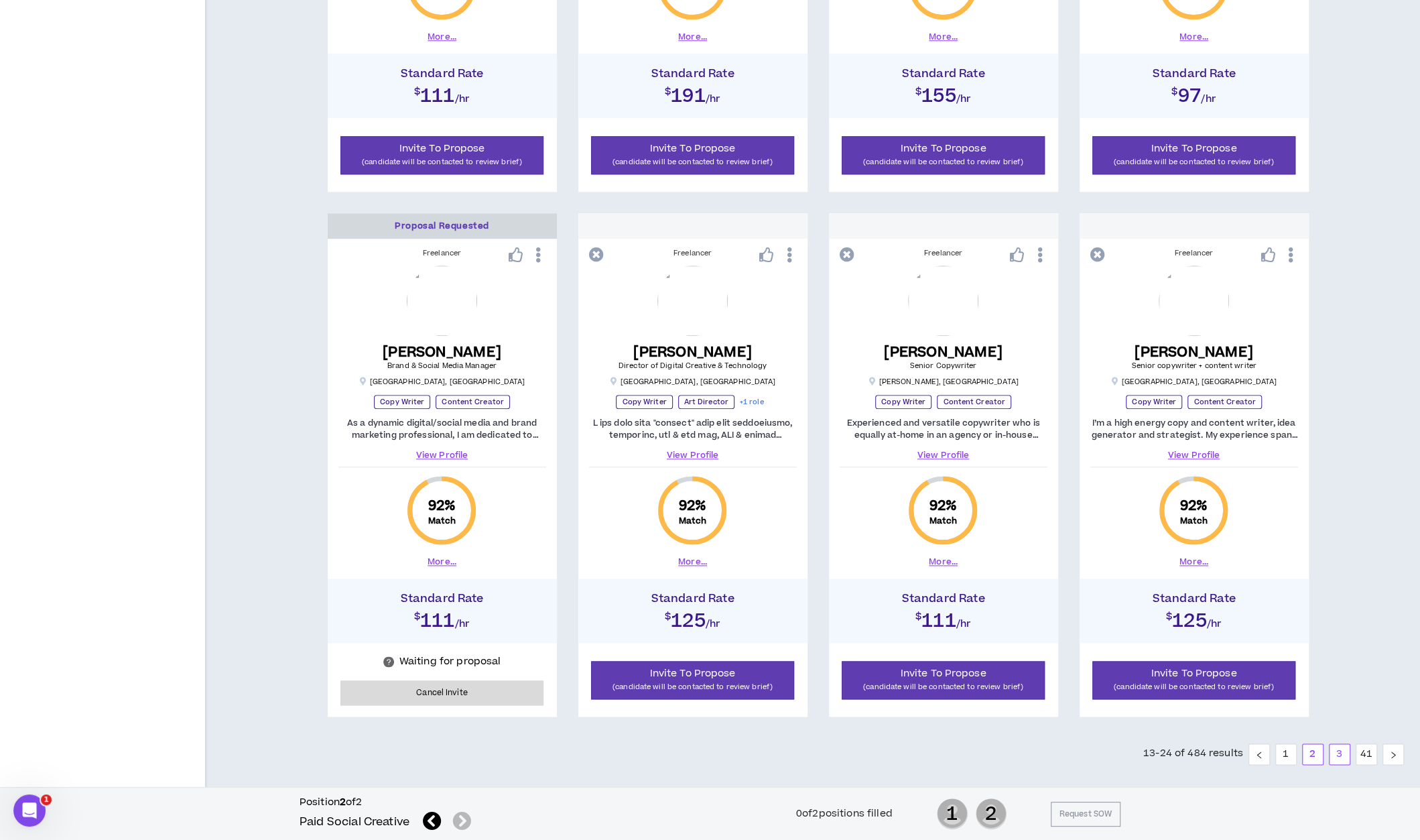
click at [1332, 750] on link "3" at bounding box center [1340, 753] width 20 height 20
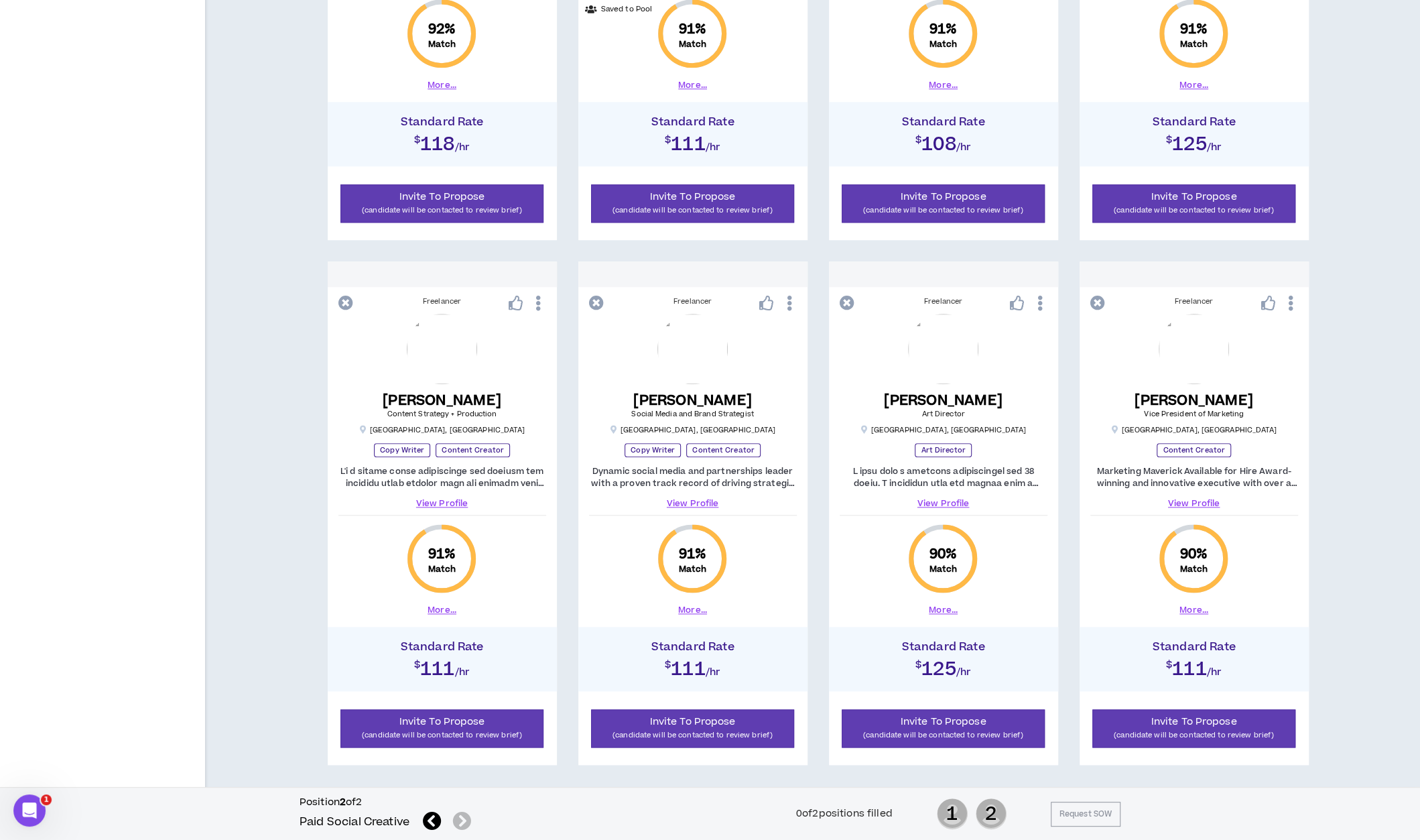
scroll to position [1078, 0]
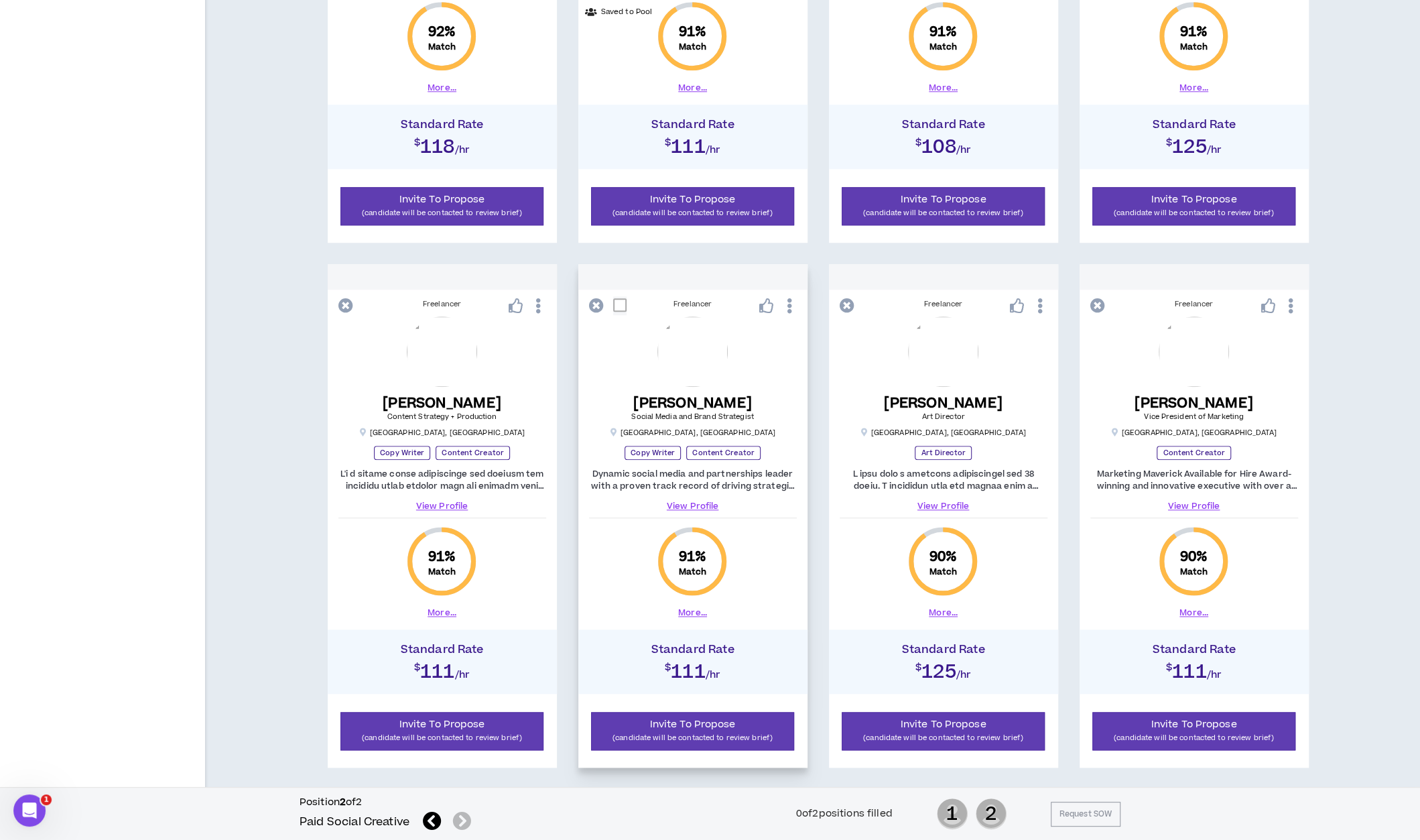
click at [683, 504] on link "View Profile" at bounding box center [693, 506] width 208 height 12
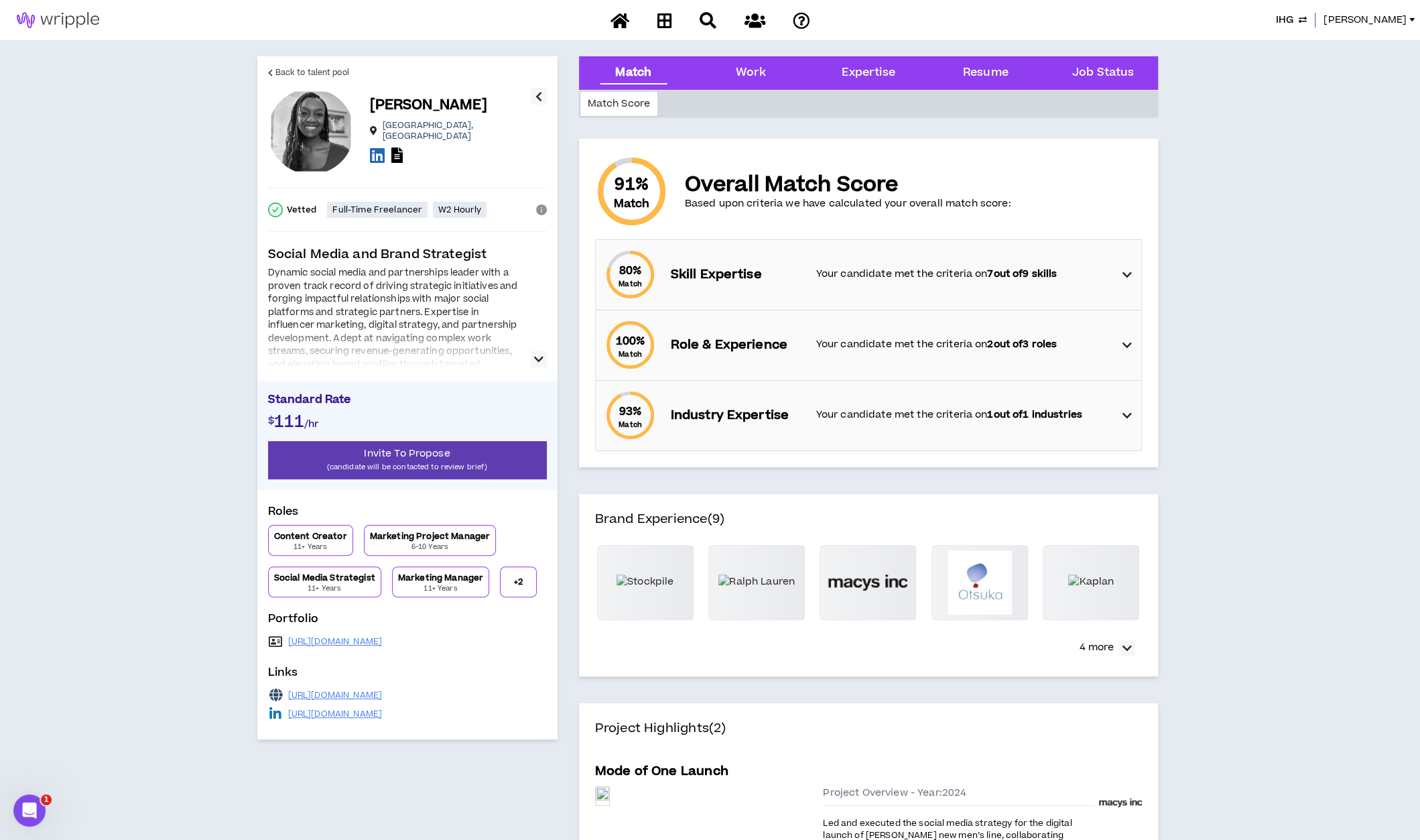
click at [539, 359] on icon "button" at bounding box center [539, 358] width 9 height 16
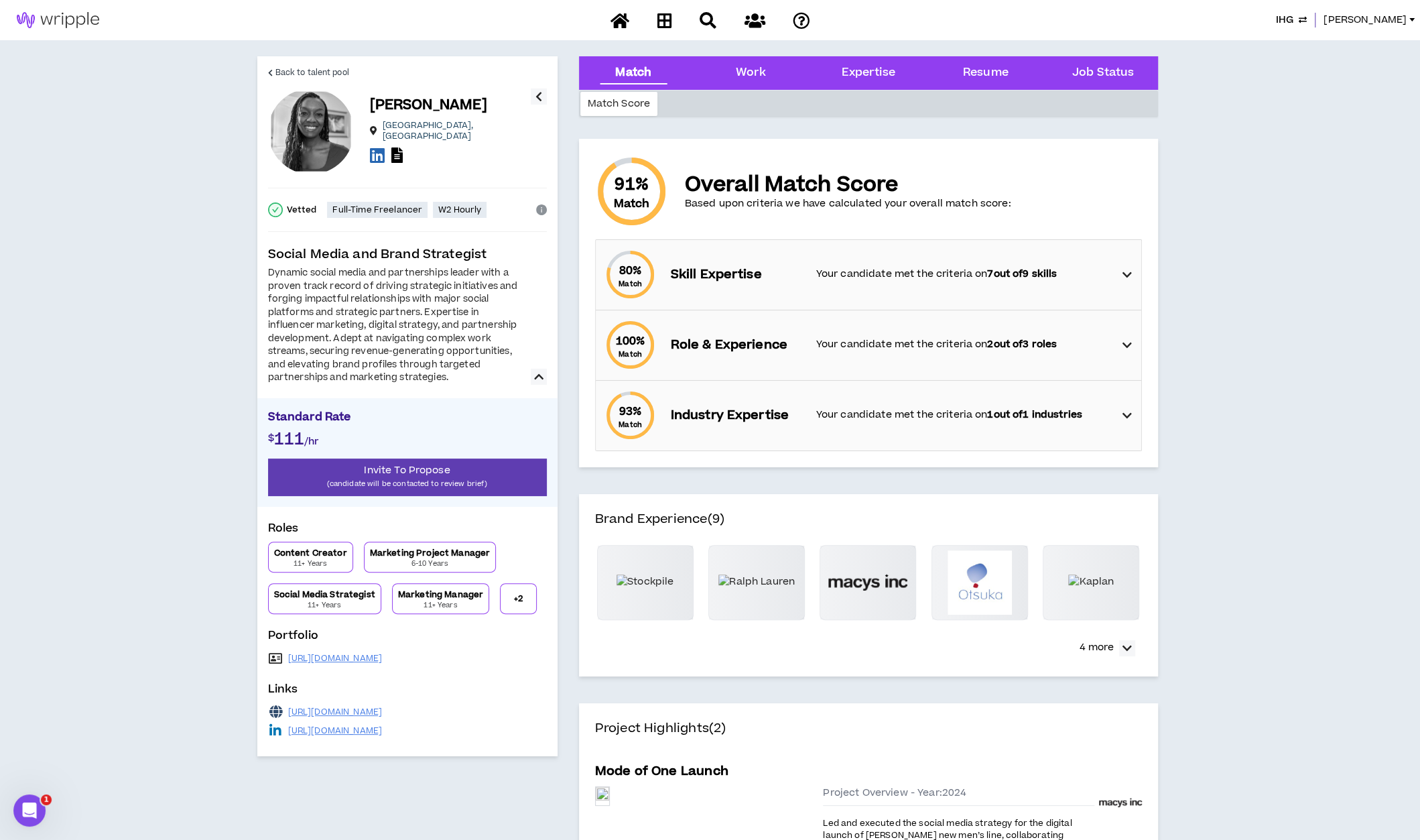
click at [1129, 281] on icon at bounding box center [1126, 274] width 9 height 16
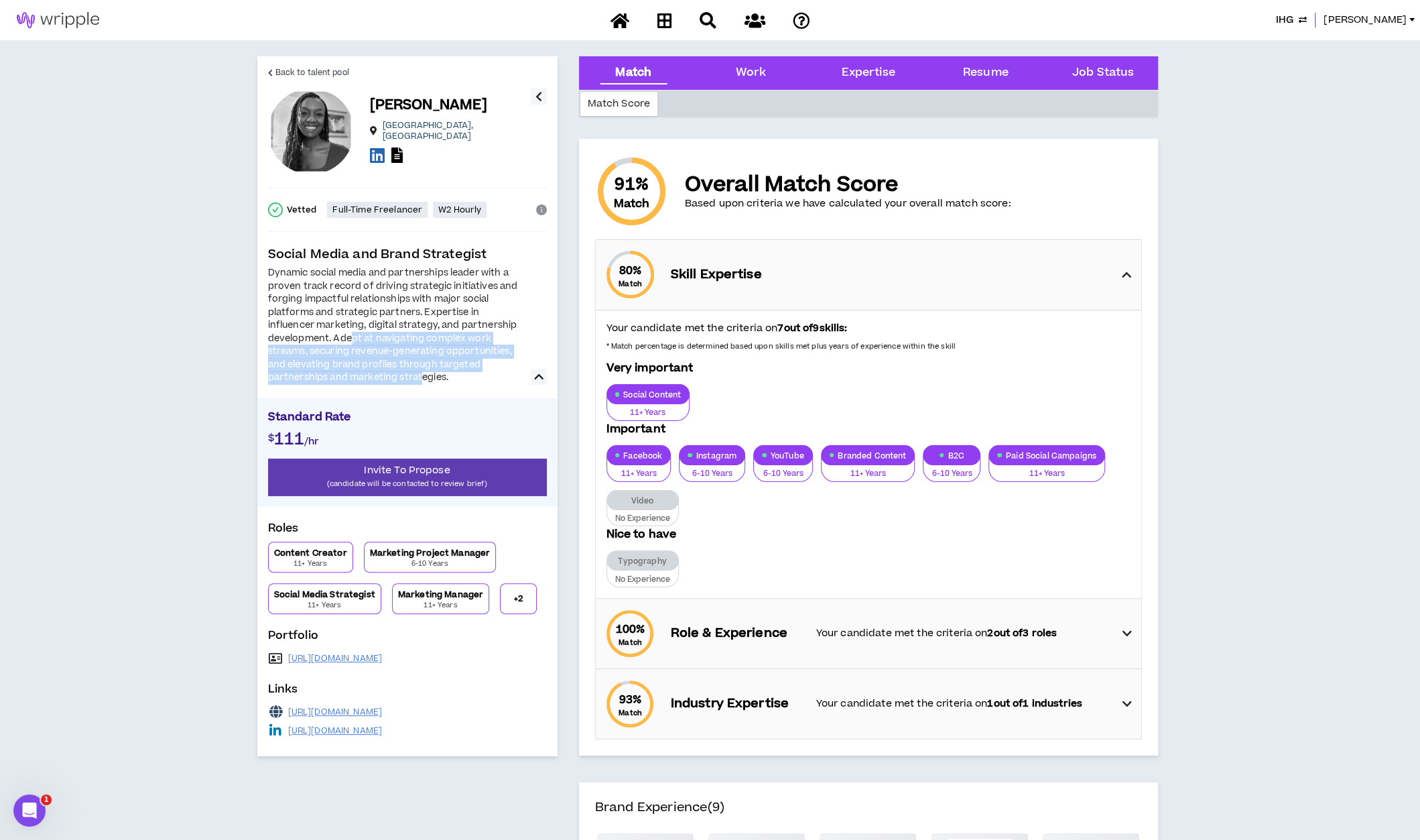
drag, startPoint x: 349, startPoint y: 344, endPoint x: 423, endPoint y: 389, distance: 86.6
click at [423, 389] on div "Social Media and Brand Strategist Dynamic social media and partnerships leader …" at bounding box center [408, 492] width 279 height 495
click at [299, 659] on link "[URL][DOMAIN_NAME]" at bounding box center [335, 658] width 94 height 10
click at [302, 72] on span "Back to talent pool" at bounding box center [312, 73] width 74 height 13
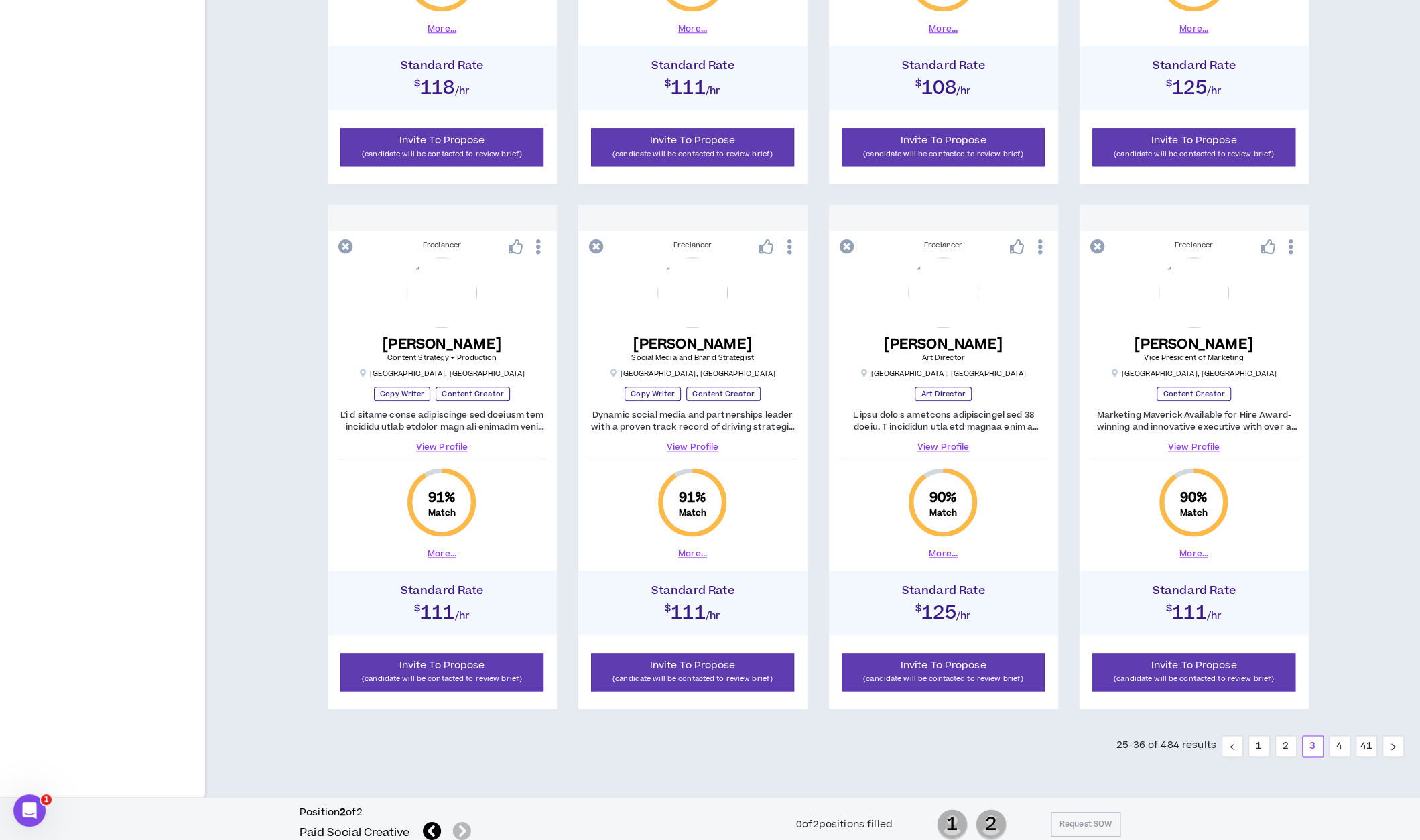
scroll to position [1144, 0]
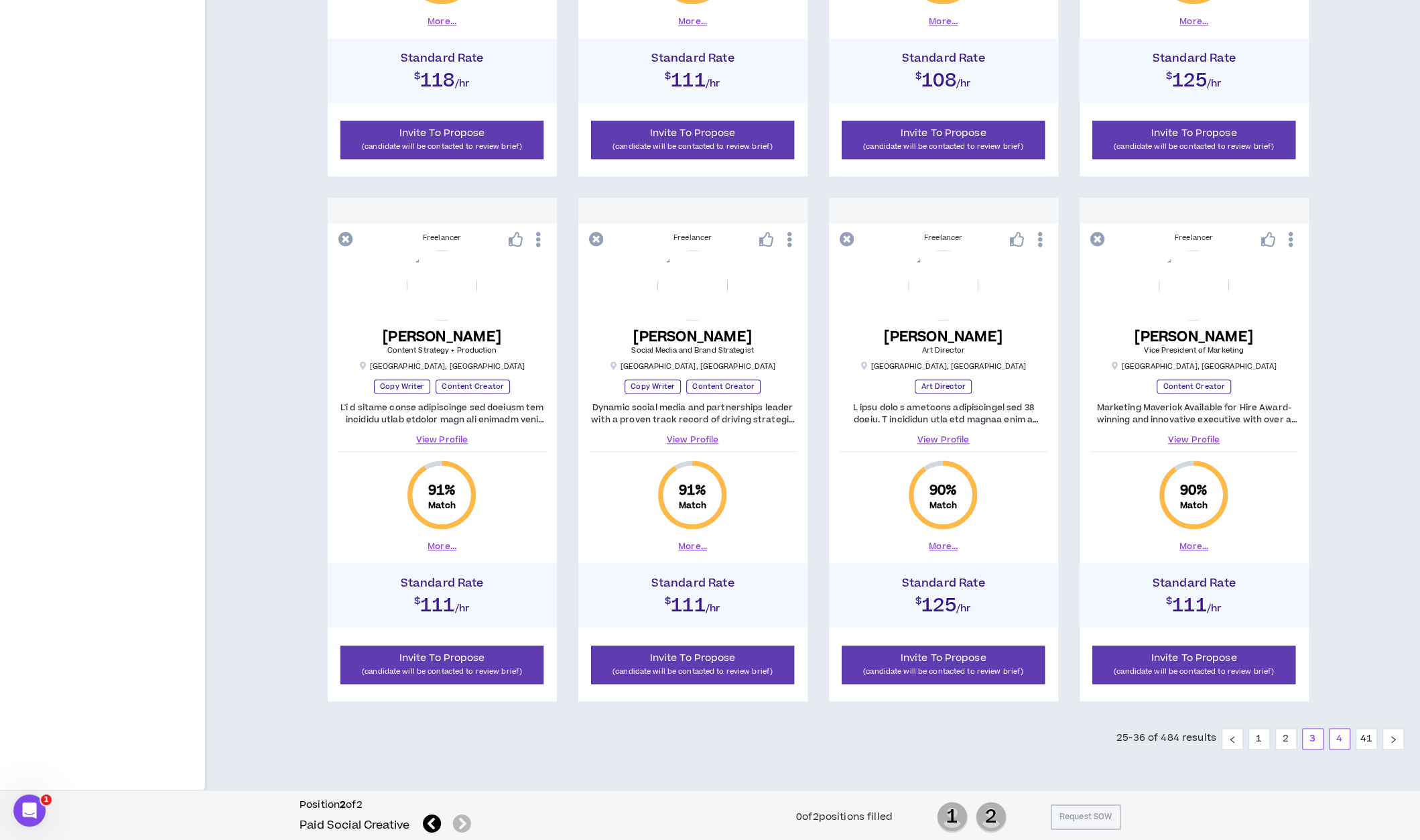
click at [1344, 736] on link "4" at bounding box center [1340, 738] width 20 height 20
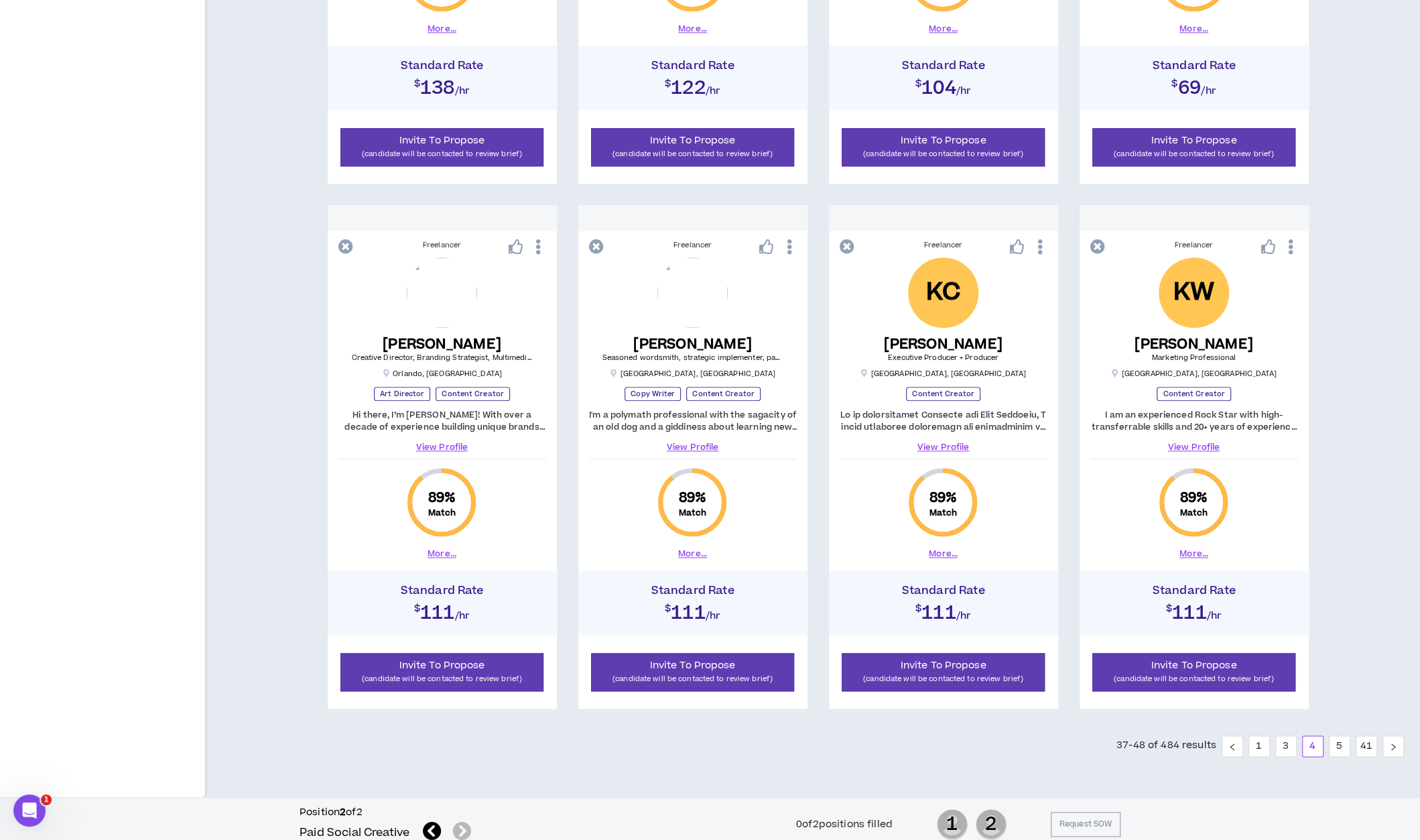
scroll to position [1144, 0]
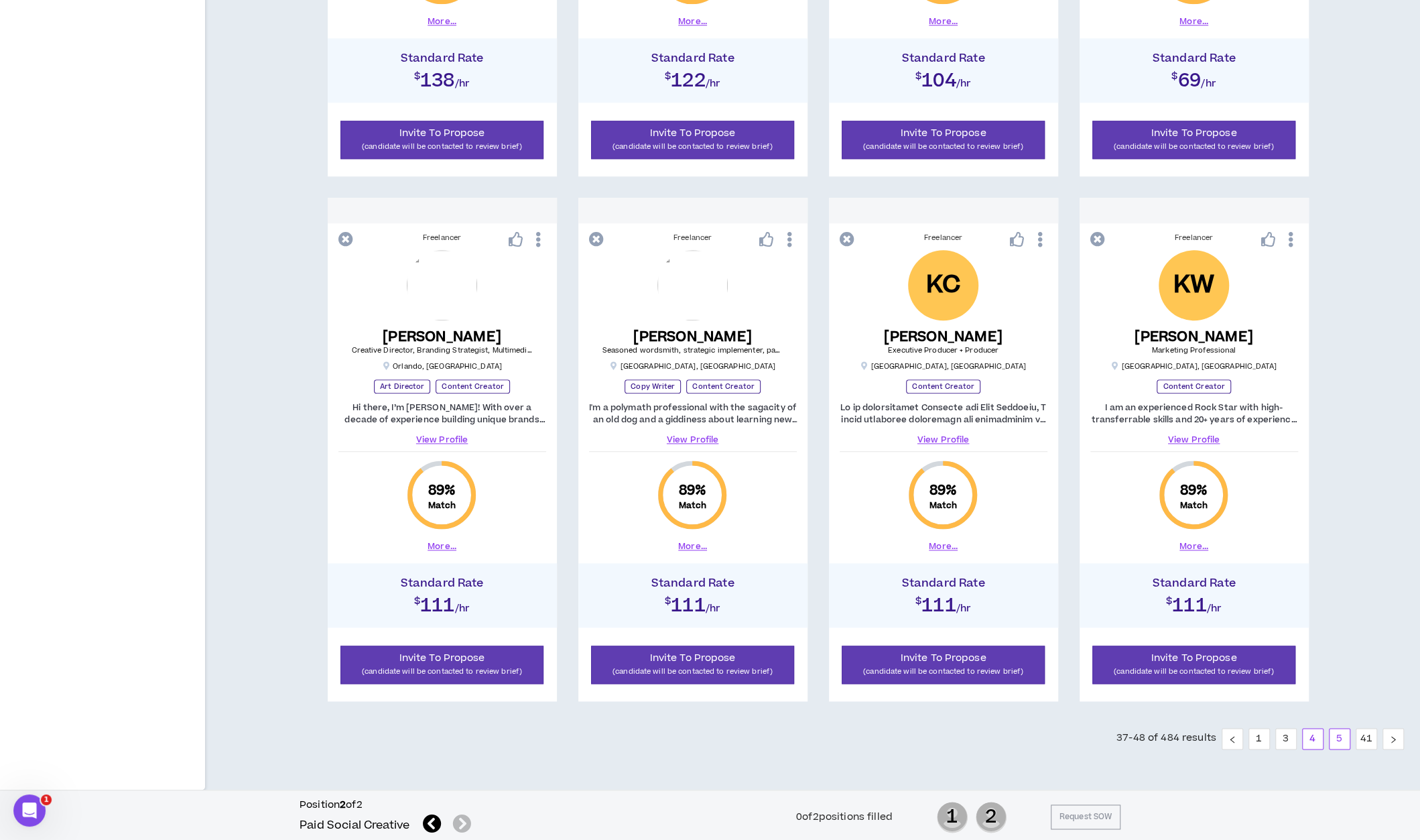
click at [1335, 736] on link "5" at bounding box center [1340, 738] width 20 height 20
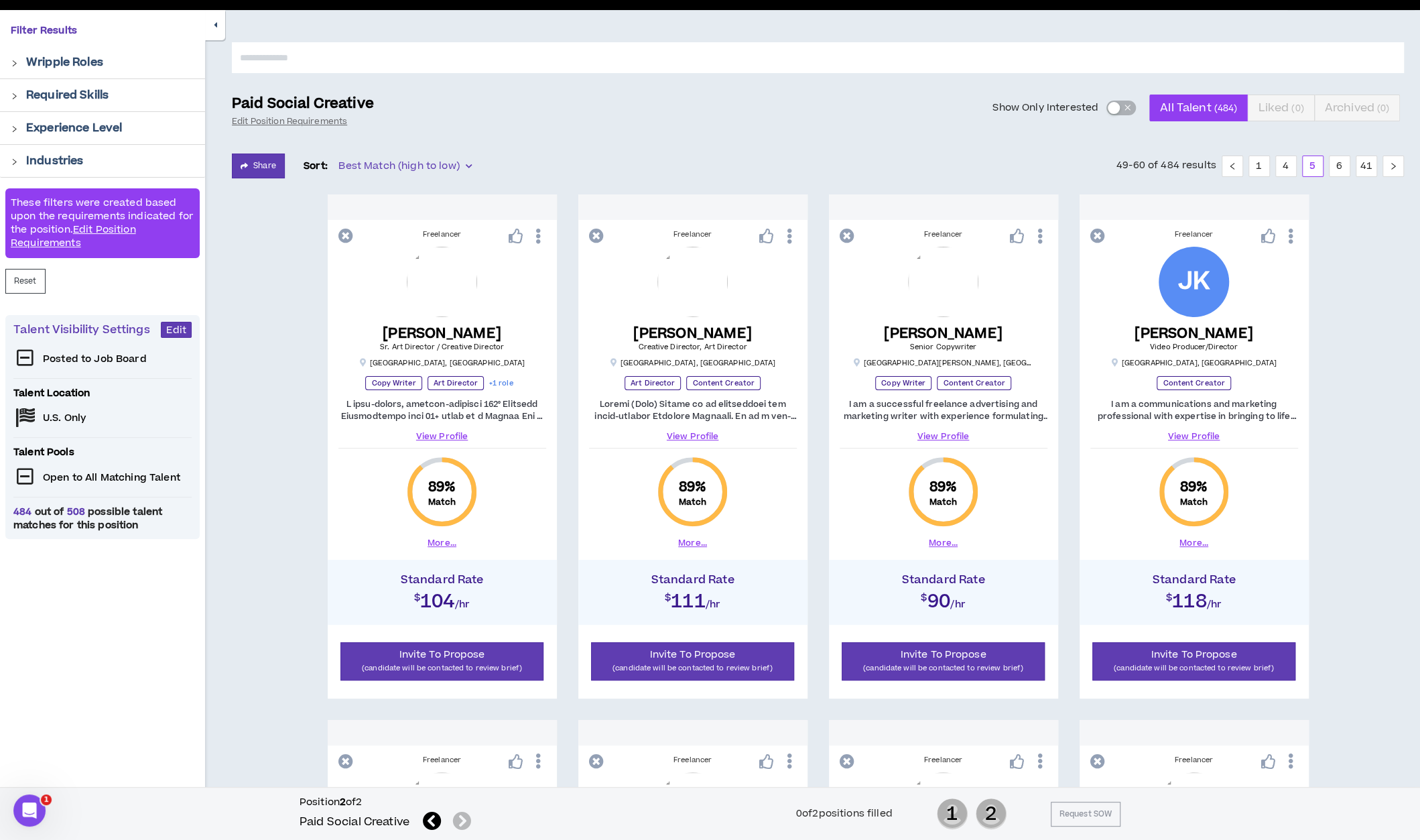
scroll to position [101, 0]
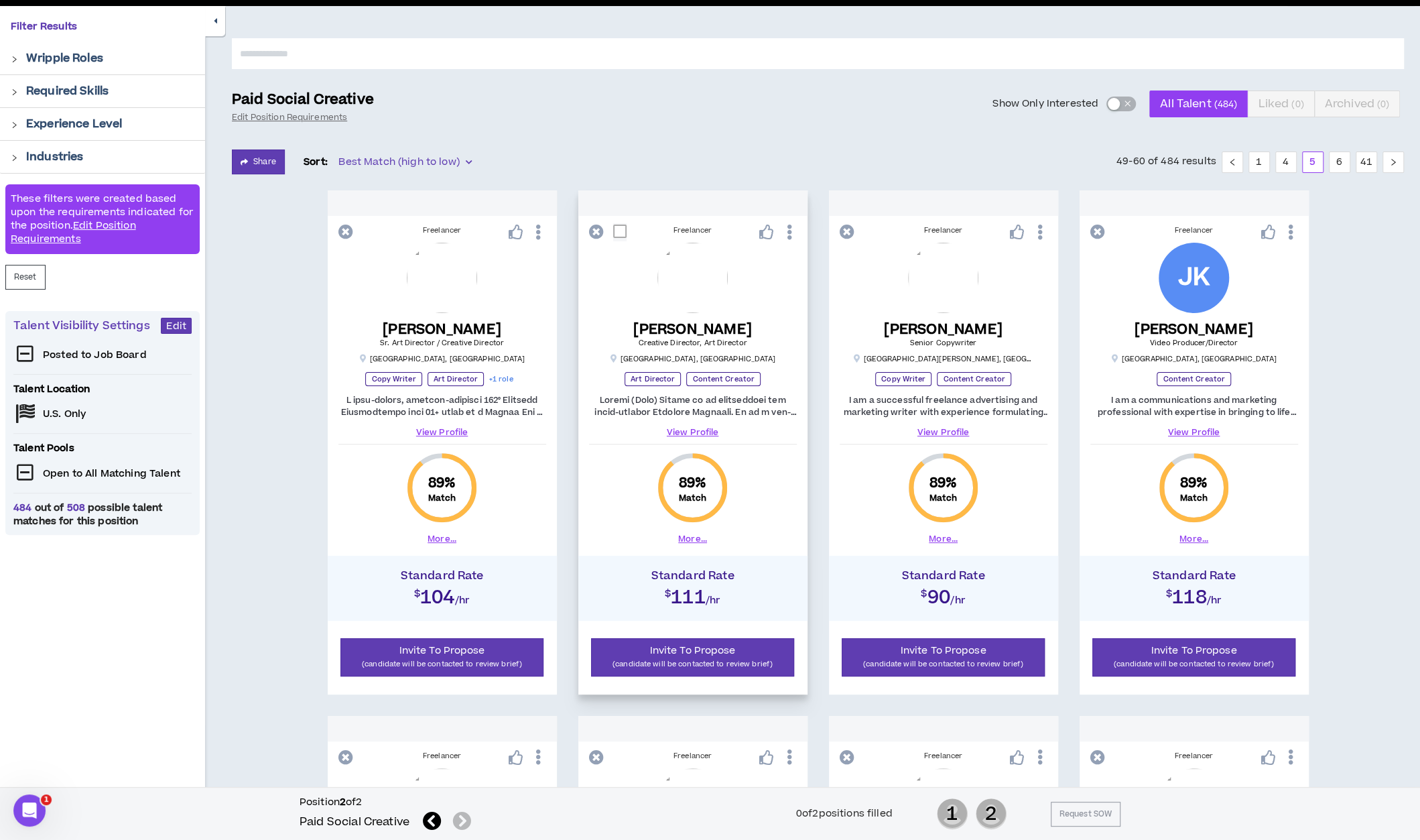
click at [706, 428] on link "View Profile" at bounding box center [693, 432] width 208 height 12
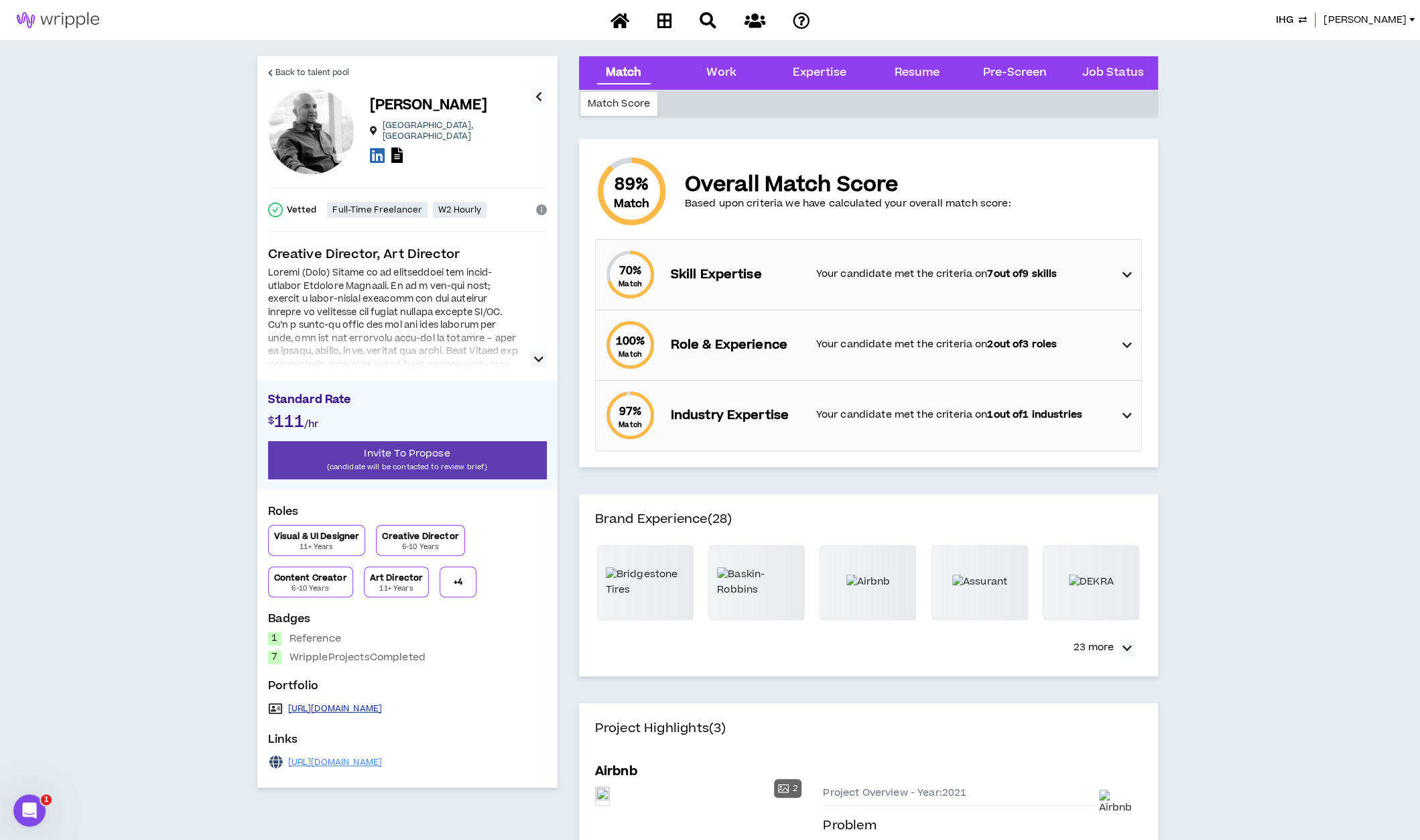
click at [325, 703] on link "[URL][DOMAIN_NAME]" at bounding box center [335, 708] width 94 height 10
